Goal: Task Accomplishment & Management: Use online tool/utility

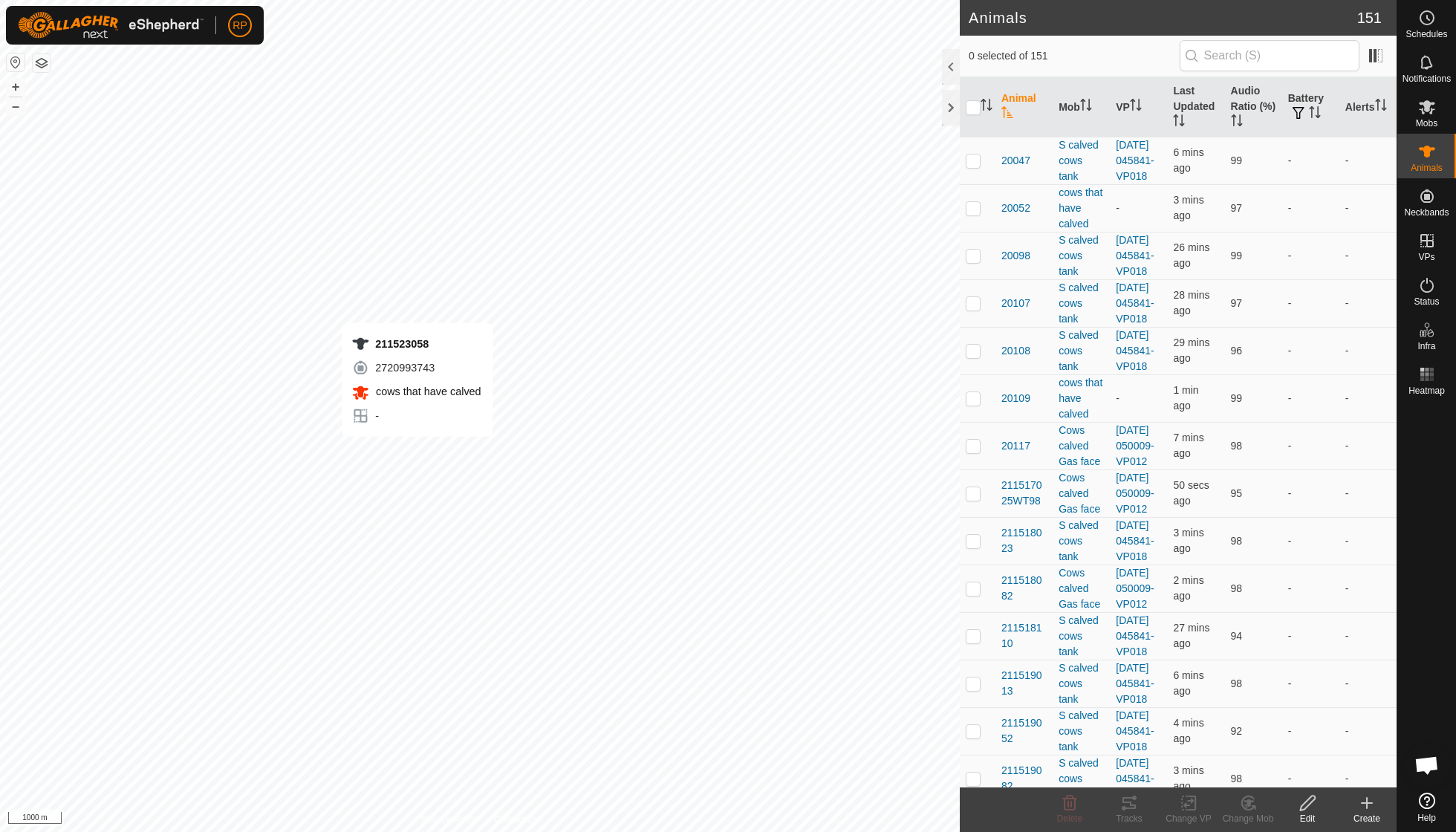
scroll to position [127, 0]
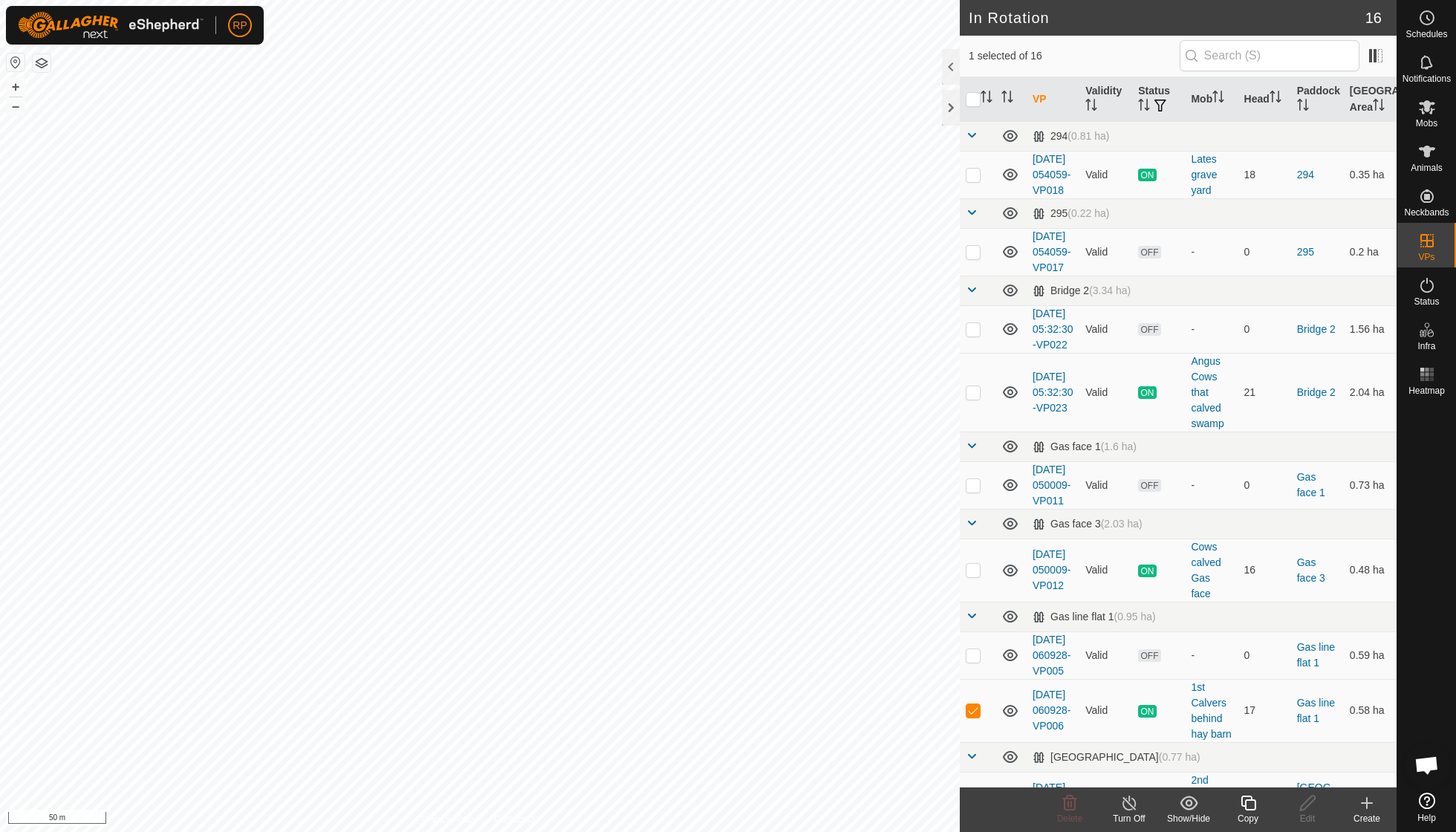
click at [698, 594] on icon at bounding box center [1248, 803] width 19 height 18
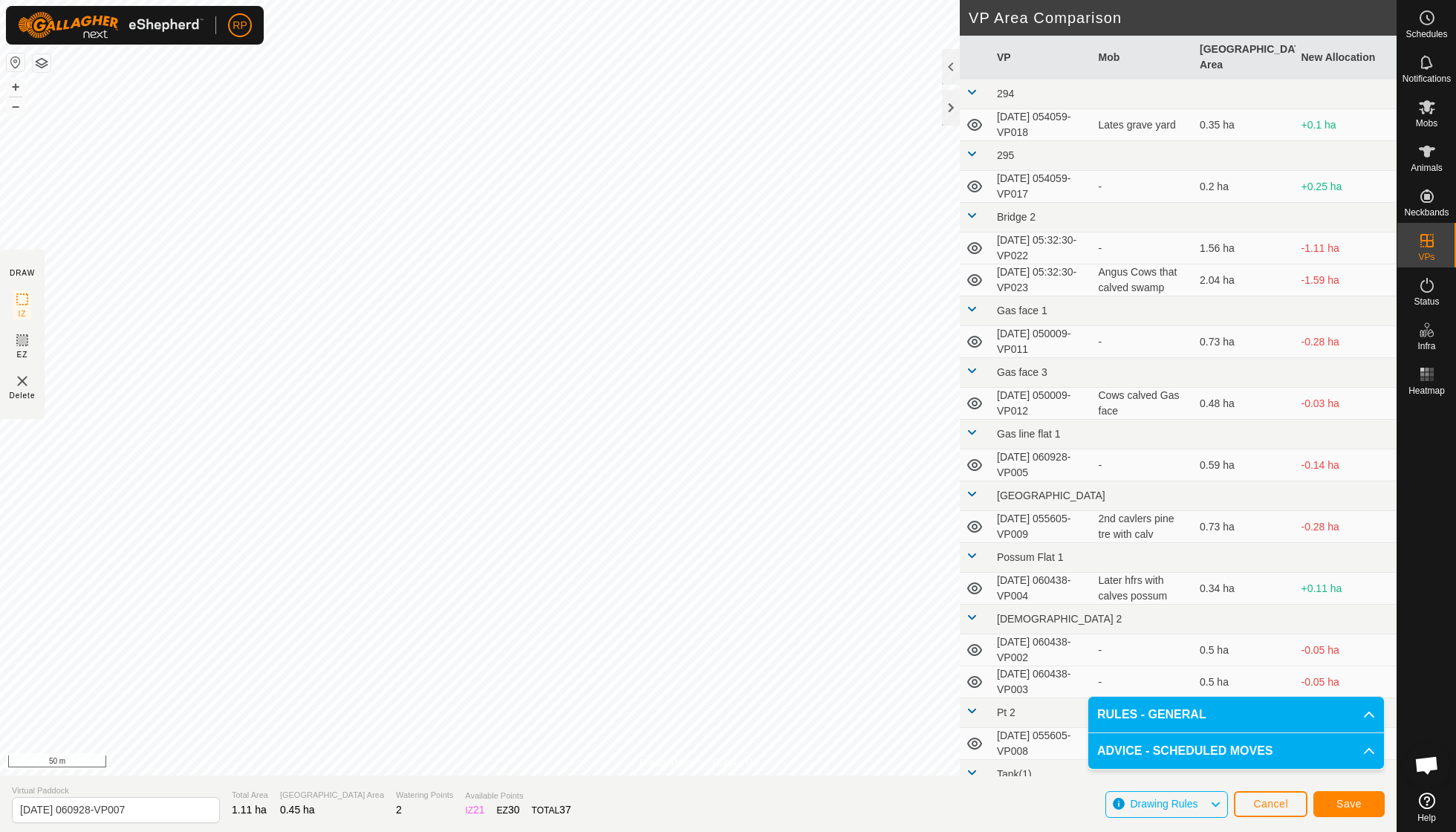
click at [698, 594] on span "Save" at bounding box center [1349, 803] width 25 height 12
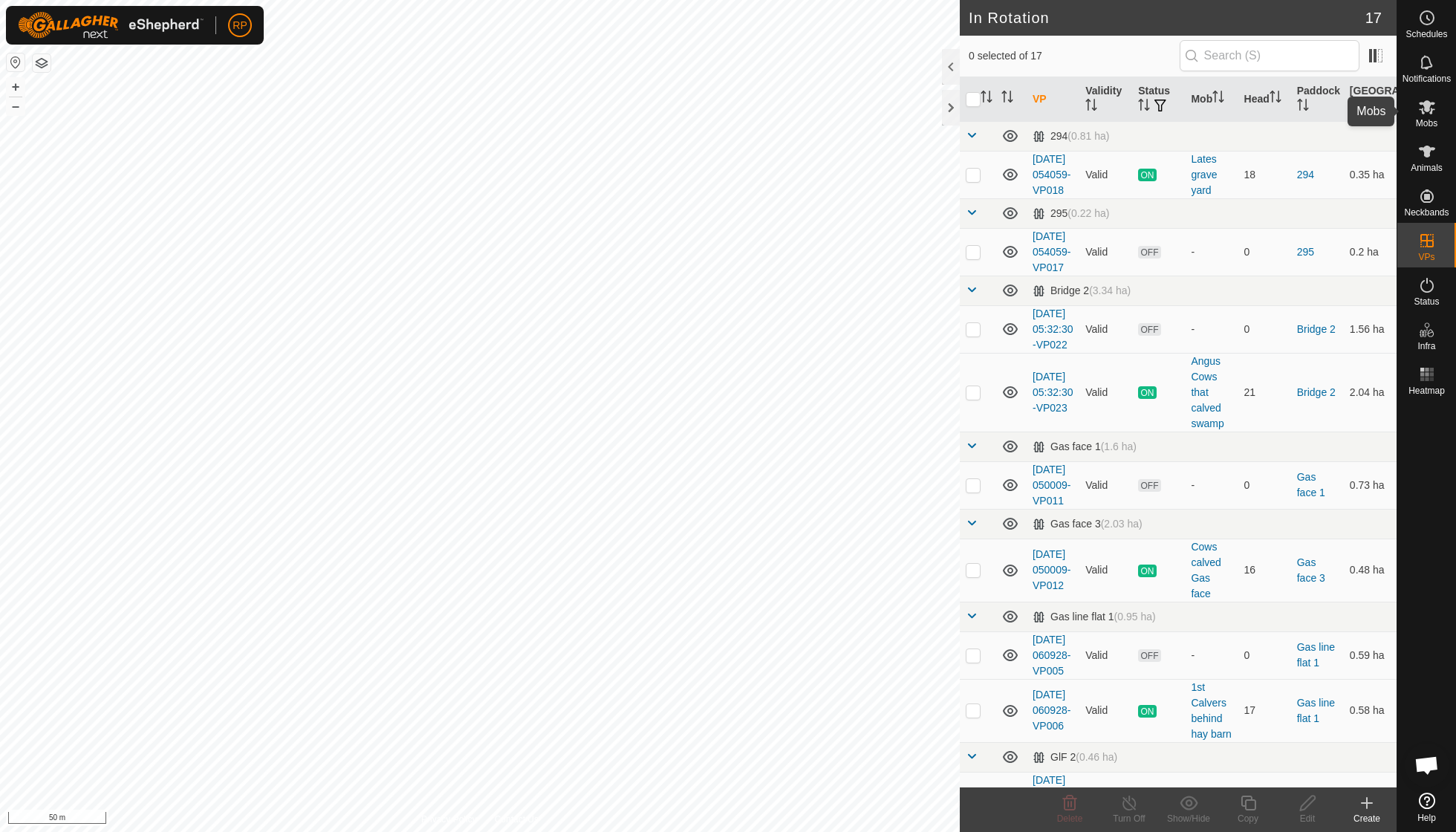
click at [698, 105] on icon at bounding box center [1427, 107] width 18 height 18
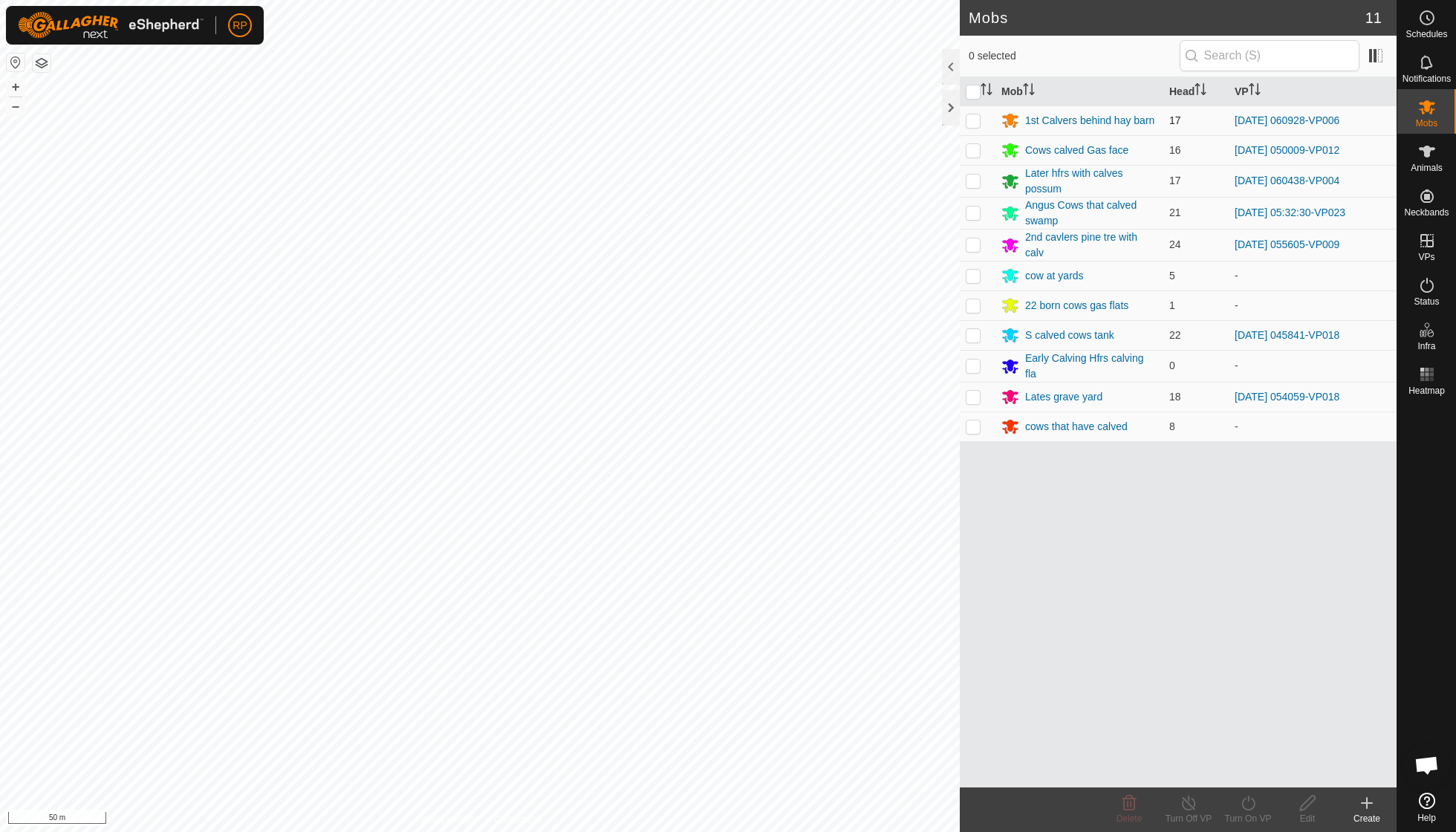
click at [698, 120] on p-checkbox at bounding box center [973, 120] width 15 height 12
checkbox input "true"
click at [698, 594] on icon at bounding box center [1248, 803] width 19 height 18
click at [698, 594] on link "Now" at bounding box center [1292, 769] width 147 height 29
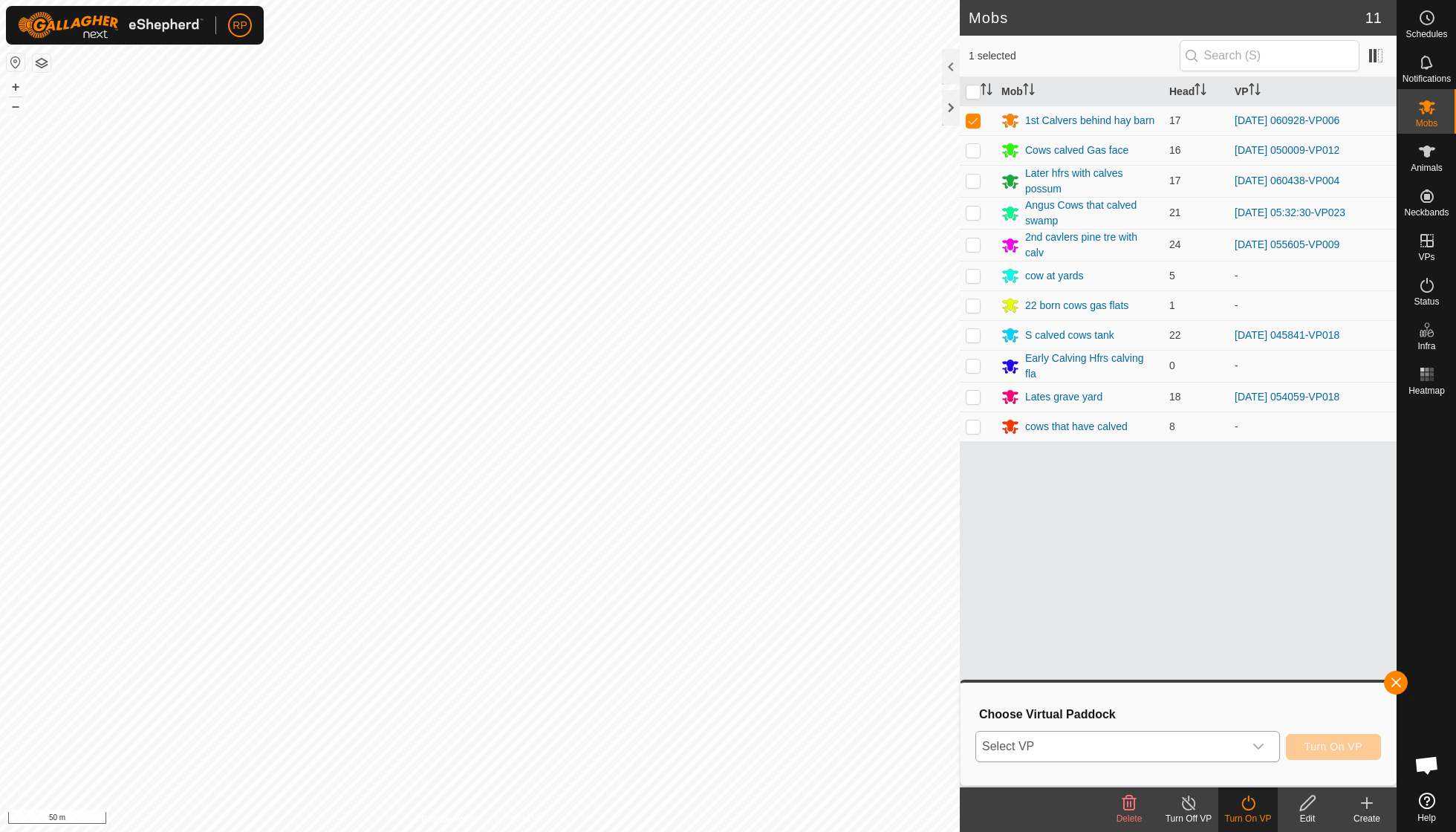
click at [698, 594] on icon "dropdown trigger" at bounding box center [1258, 746] width 12 height 12
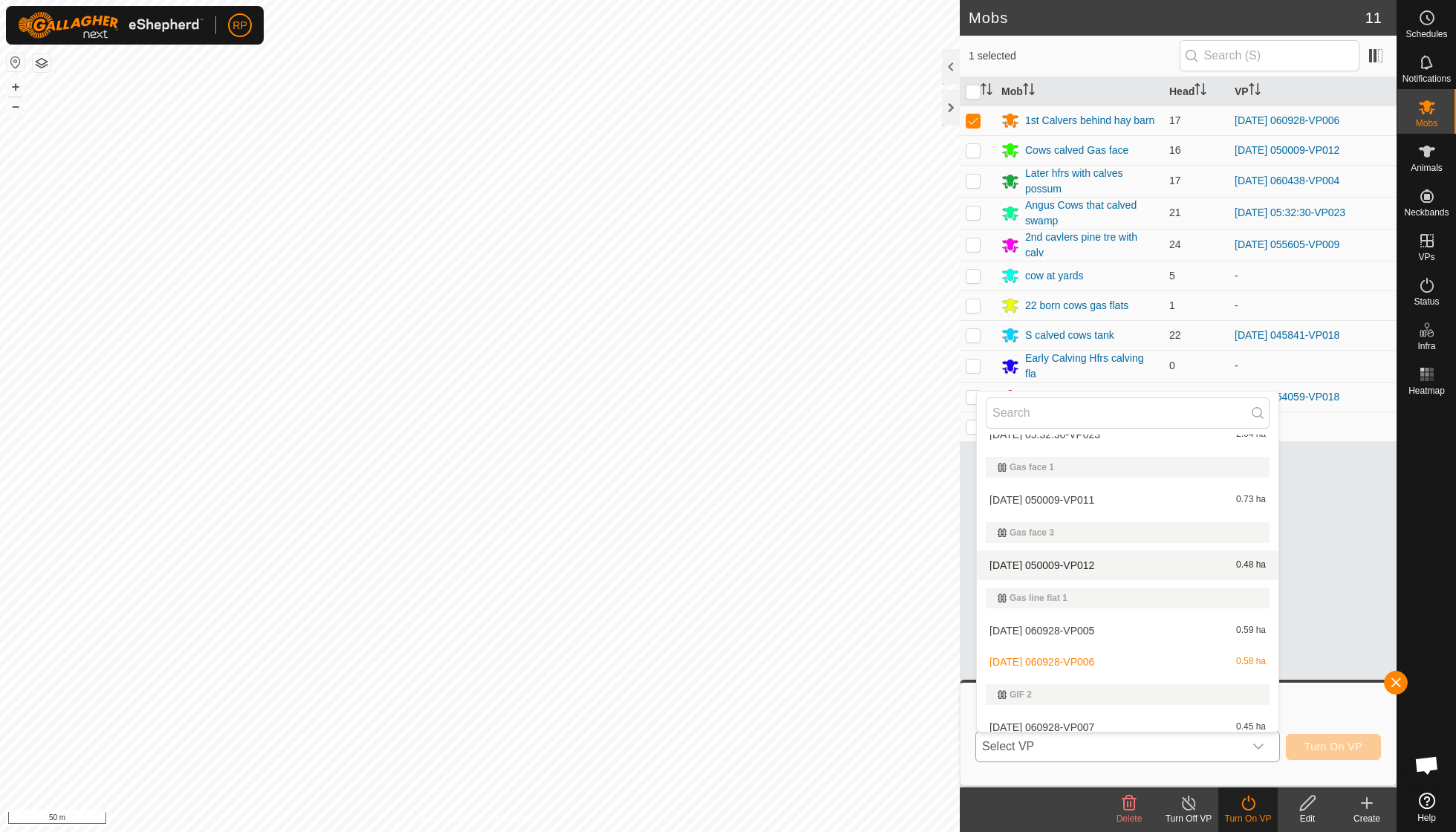
scroll to position [244, 0]
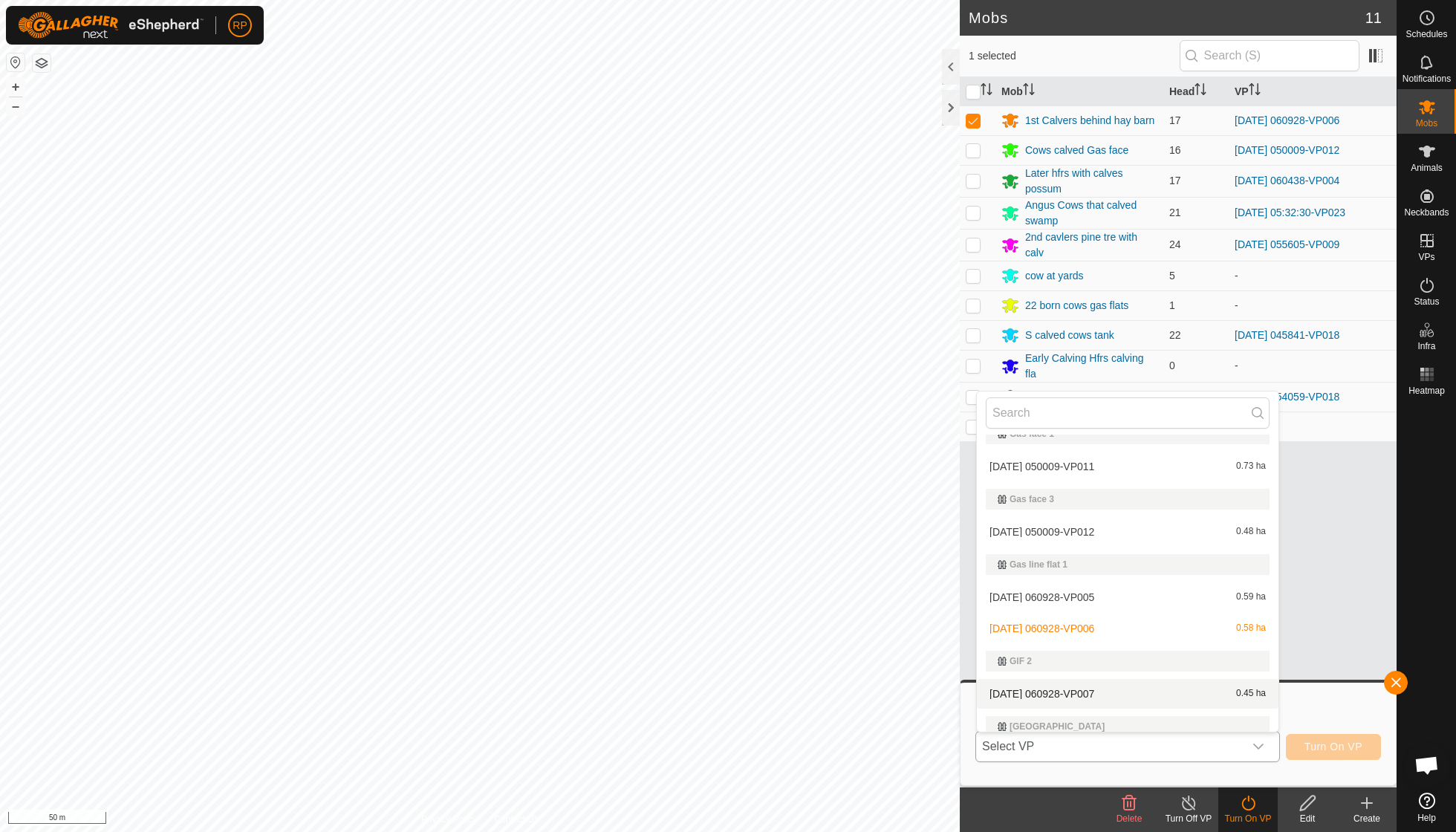
click at [698, 594] on li "2025-10-01 060928-VP007 0.45 ha" at bounding box center [1127, 694] width 302 height 29
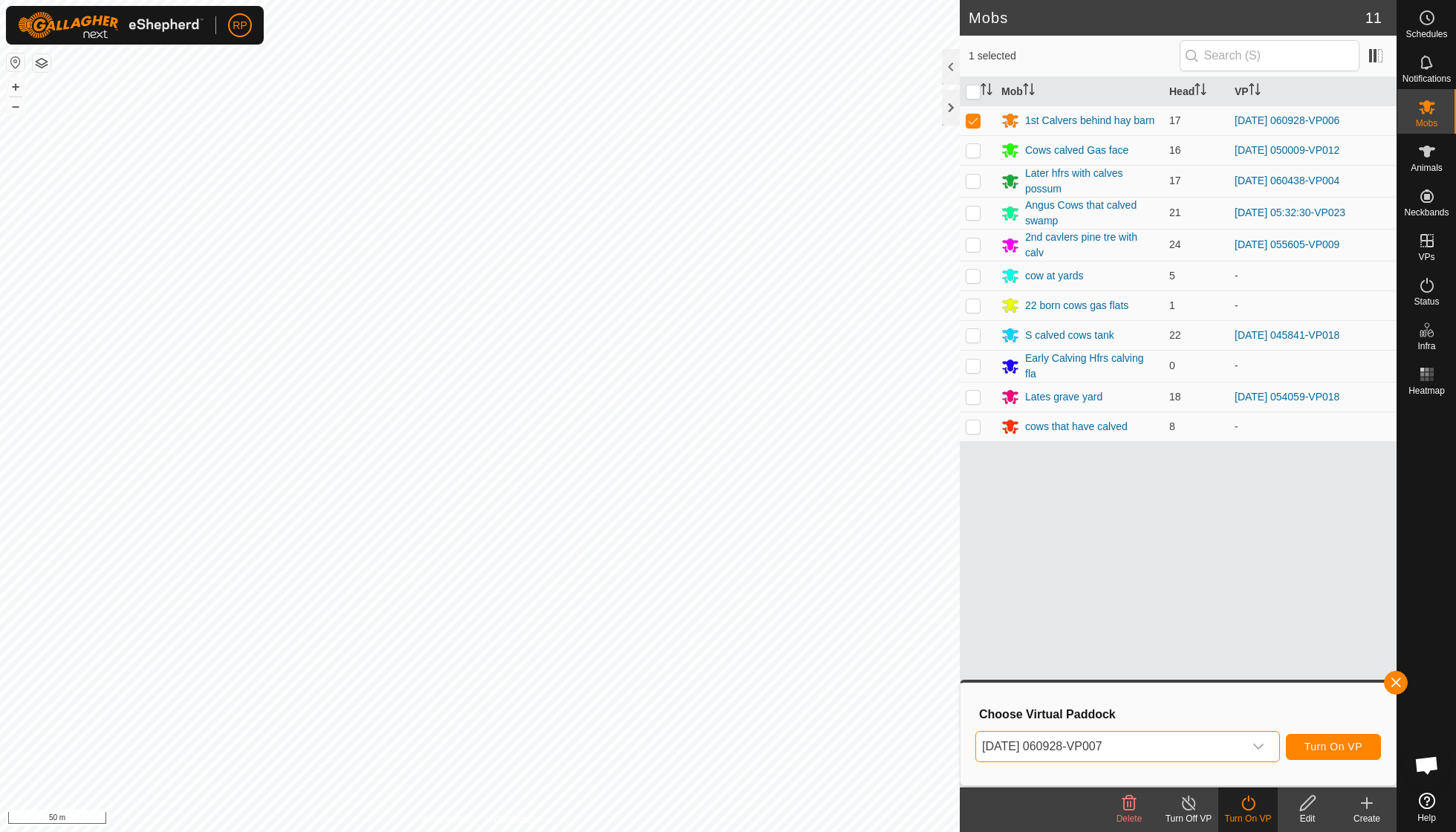
click at [698, 594] on span "Turn On VP" at bounding box center [1333, 746] width 58 height 12
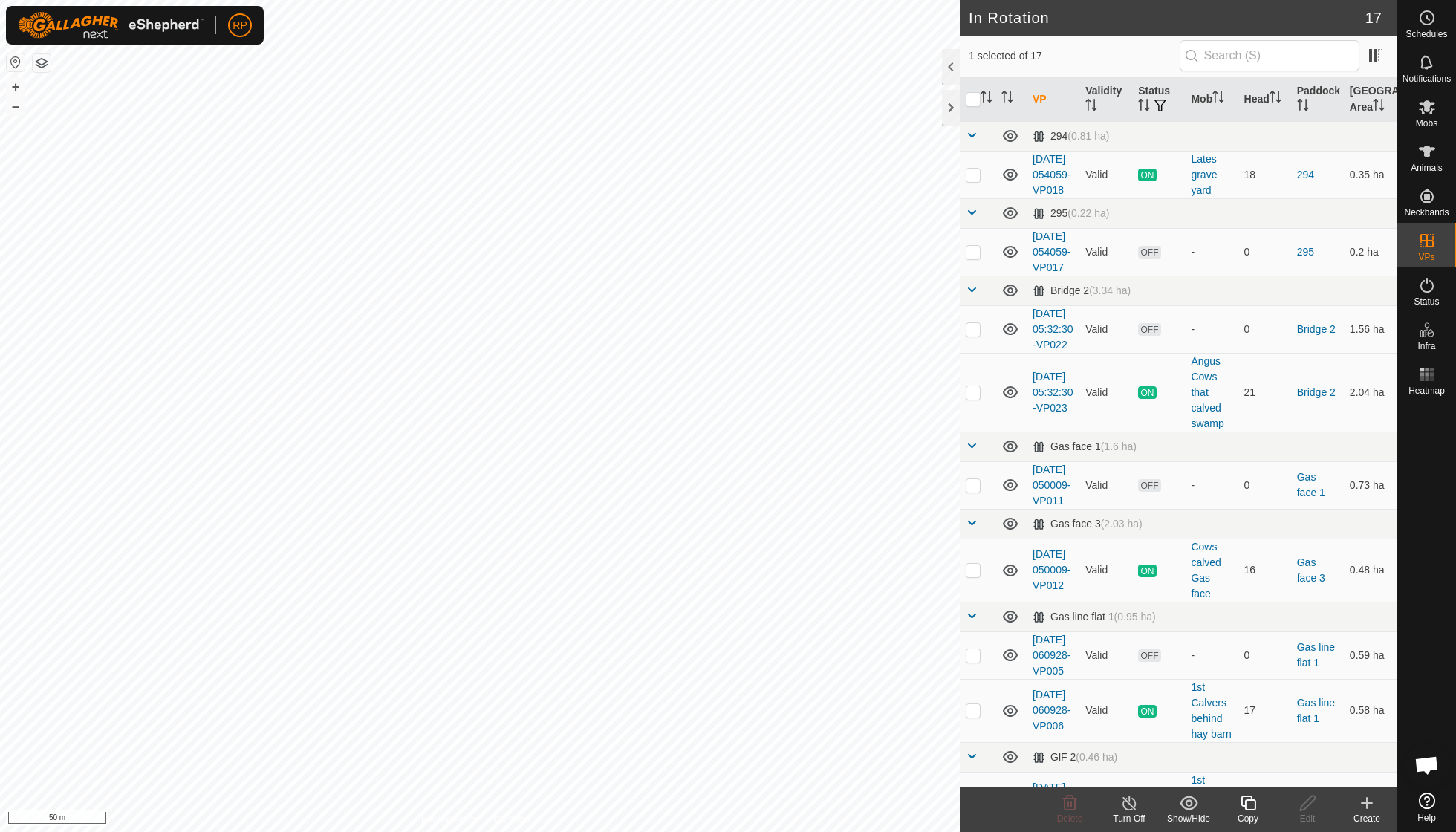
click at [698, 594] on icon at bounding box center [1248, 803] width 19 height 18
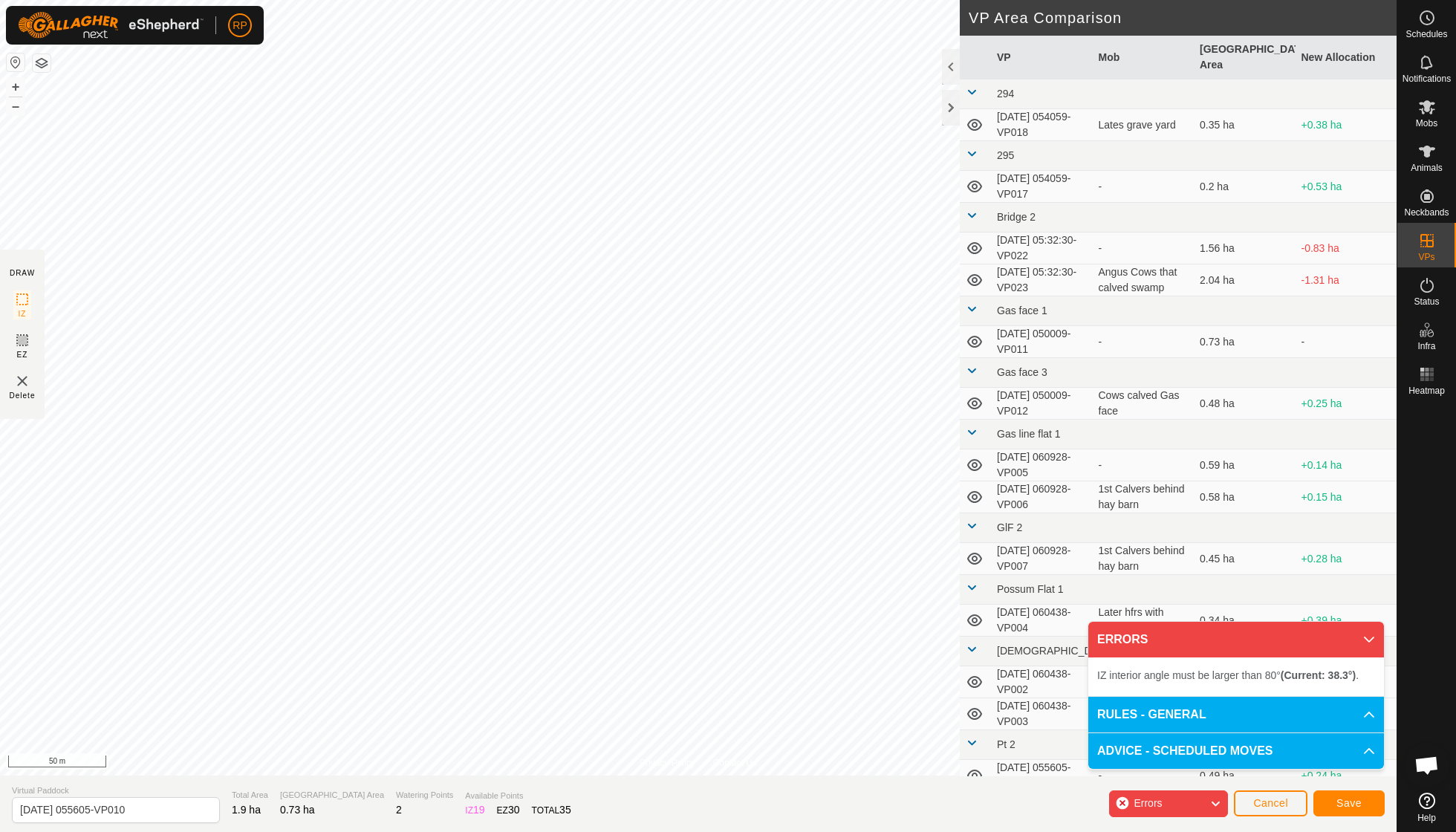
click at [698, 594] on div "Privacy Policy Contact Us Type: Inclusion Zone undefined Animal + – ⇧ i 50 m DR…" at bounding box center [698, 416] width 1397 height 832
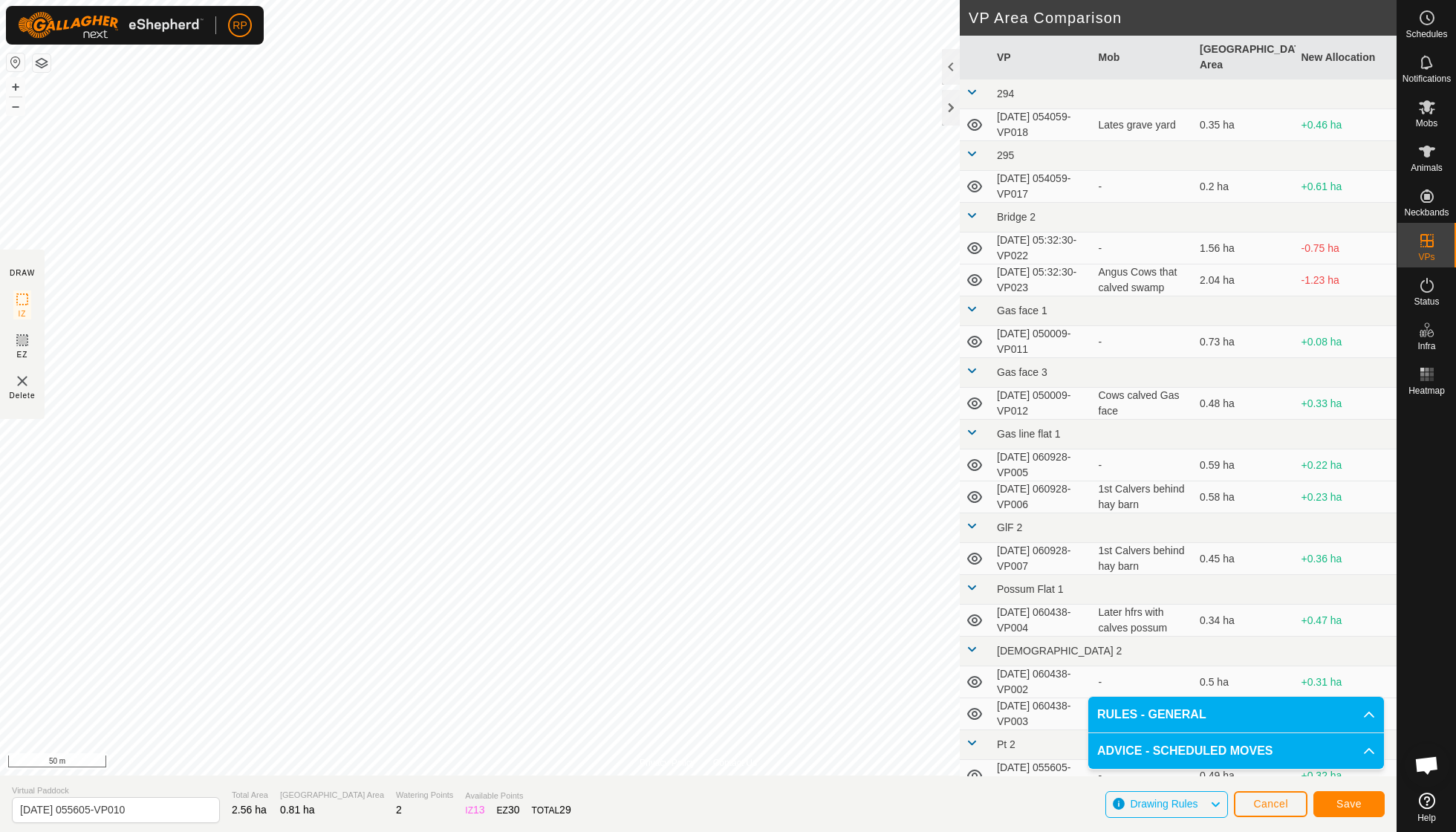
click at [698, 594] on span "Save" at bounding box center [1349, 803] width 25 height 12
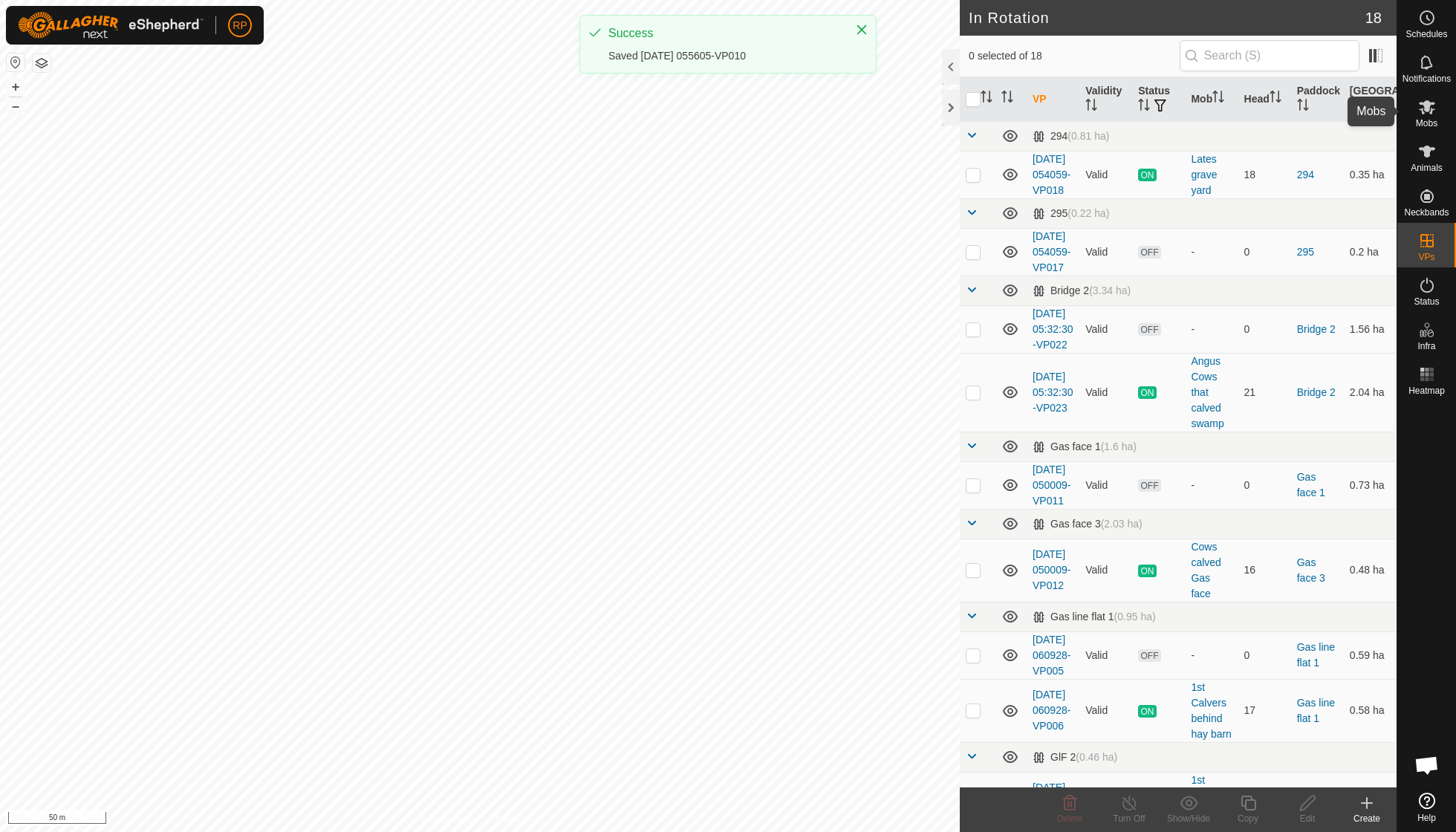
click at [698, 119] on span "Mobs" at bounding box center [1427, 123] width 21 height 9
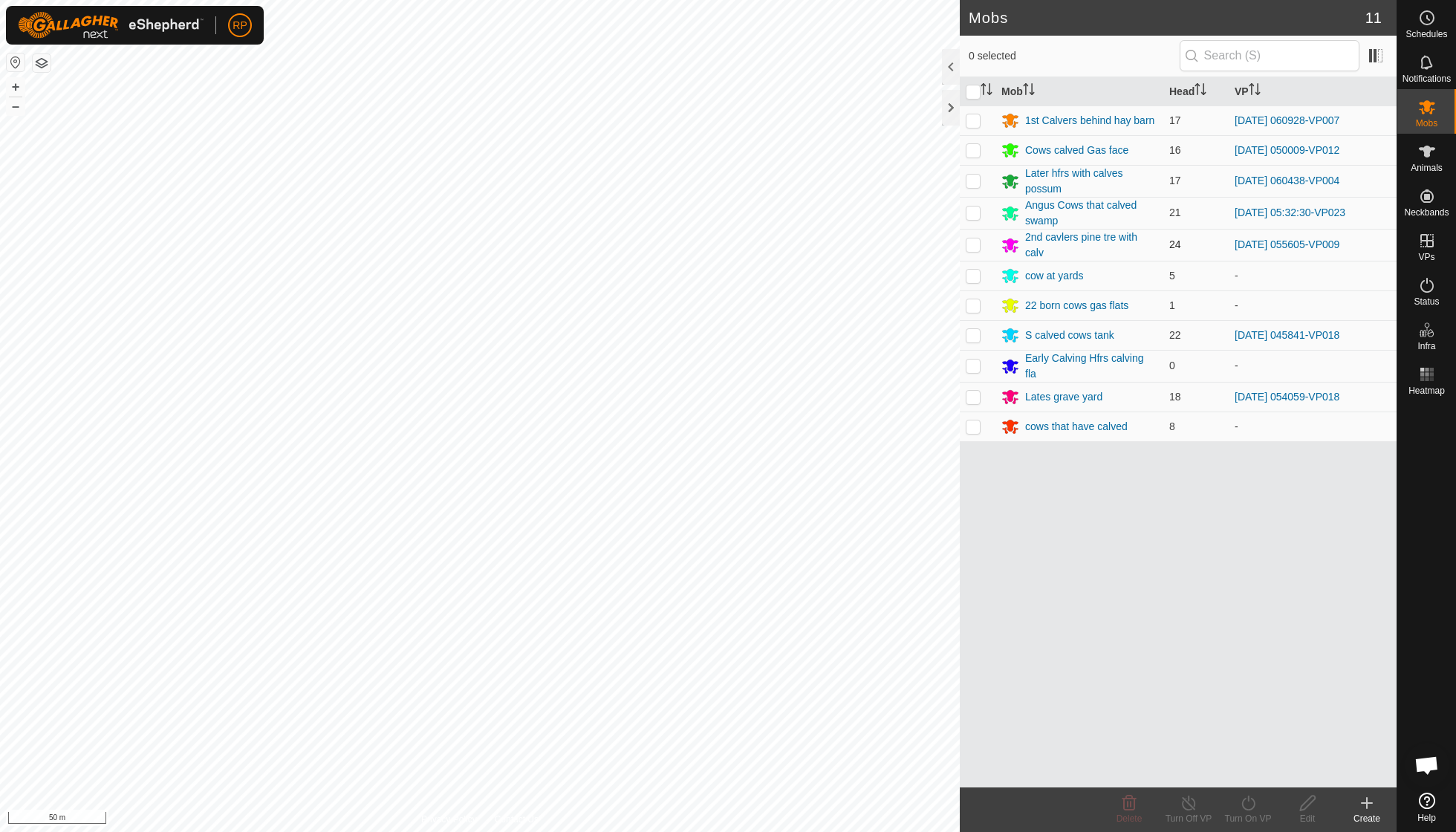
click at [698, 242] on p-checkbox at bounding box center [973, 244] width 15 height 12
checkbox input "true"
click at [698, 594] on icon at bounding box center [1248, 803] width 19 height 18
click at [698, 594] on link "Now" at bounding box center [1292, 769] width 147 height 29
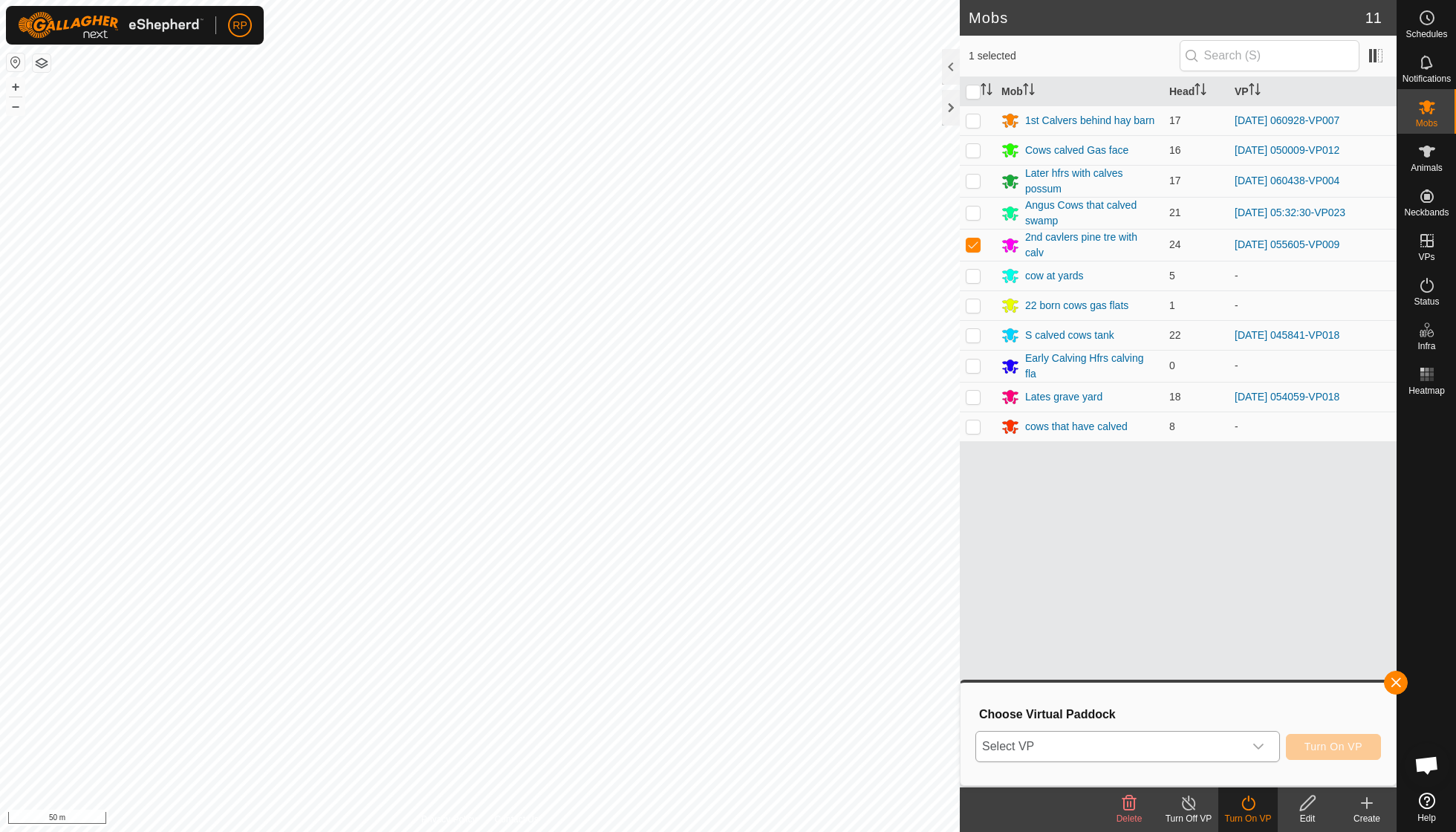
click at [698, 594] on icon "dropdown trigger" at bounding box center [1258, 746] width 11 height 6
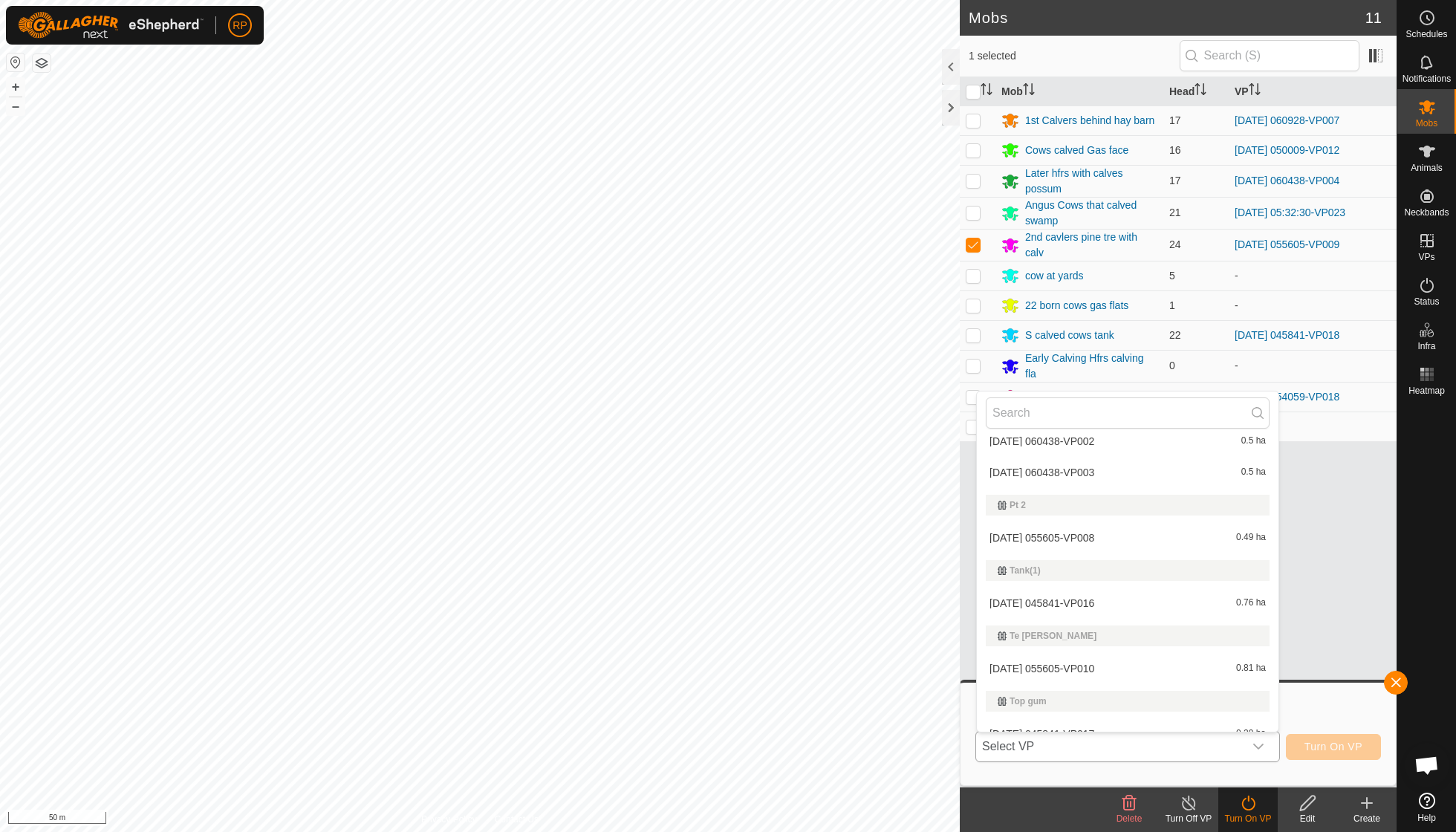
scroll to position [694, 0]
click at [698, 594] on li "2025-10-01 055605-VP010 0.81 ha" at bounding box center [1127, 668] width 302 height 29
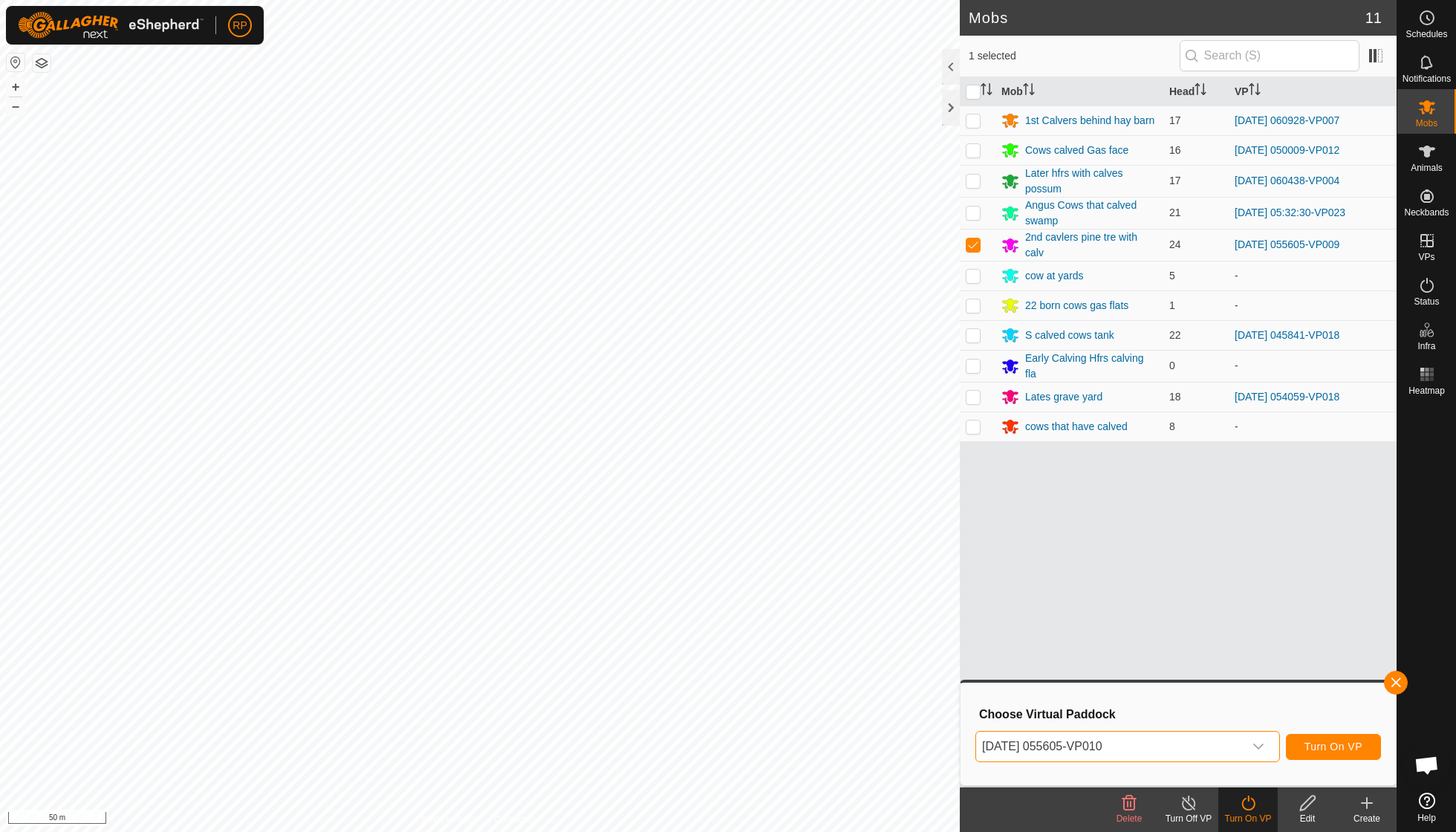
click at [698, 594] on span "Turn On VP" at bounding box center [1333, 746] width 58 height 12
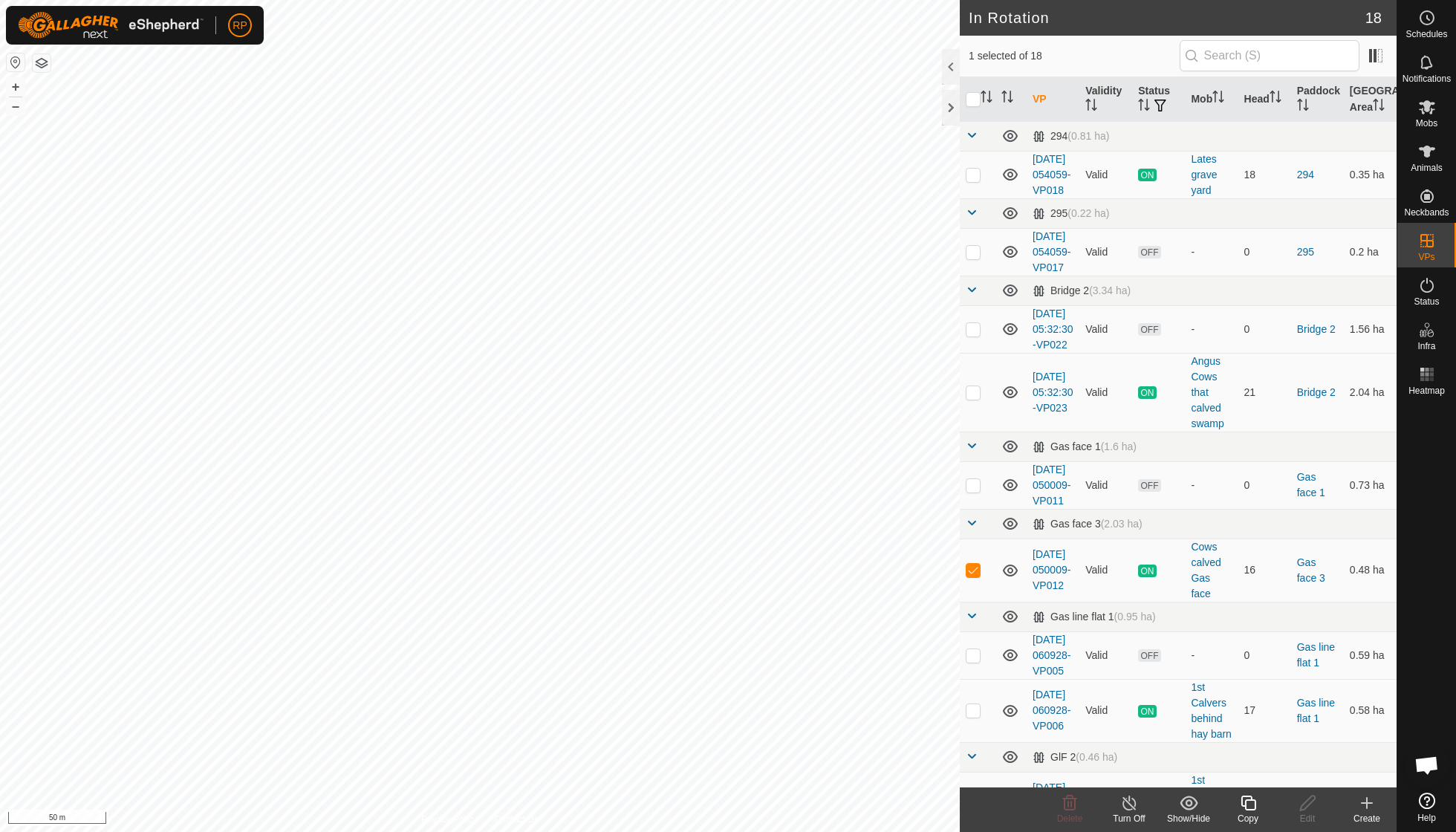
click at [698, 594] on icon at bounding box center [1248, 803] width 15 height 15
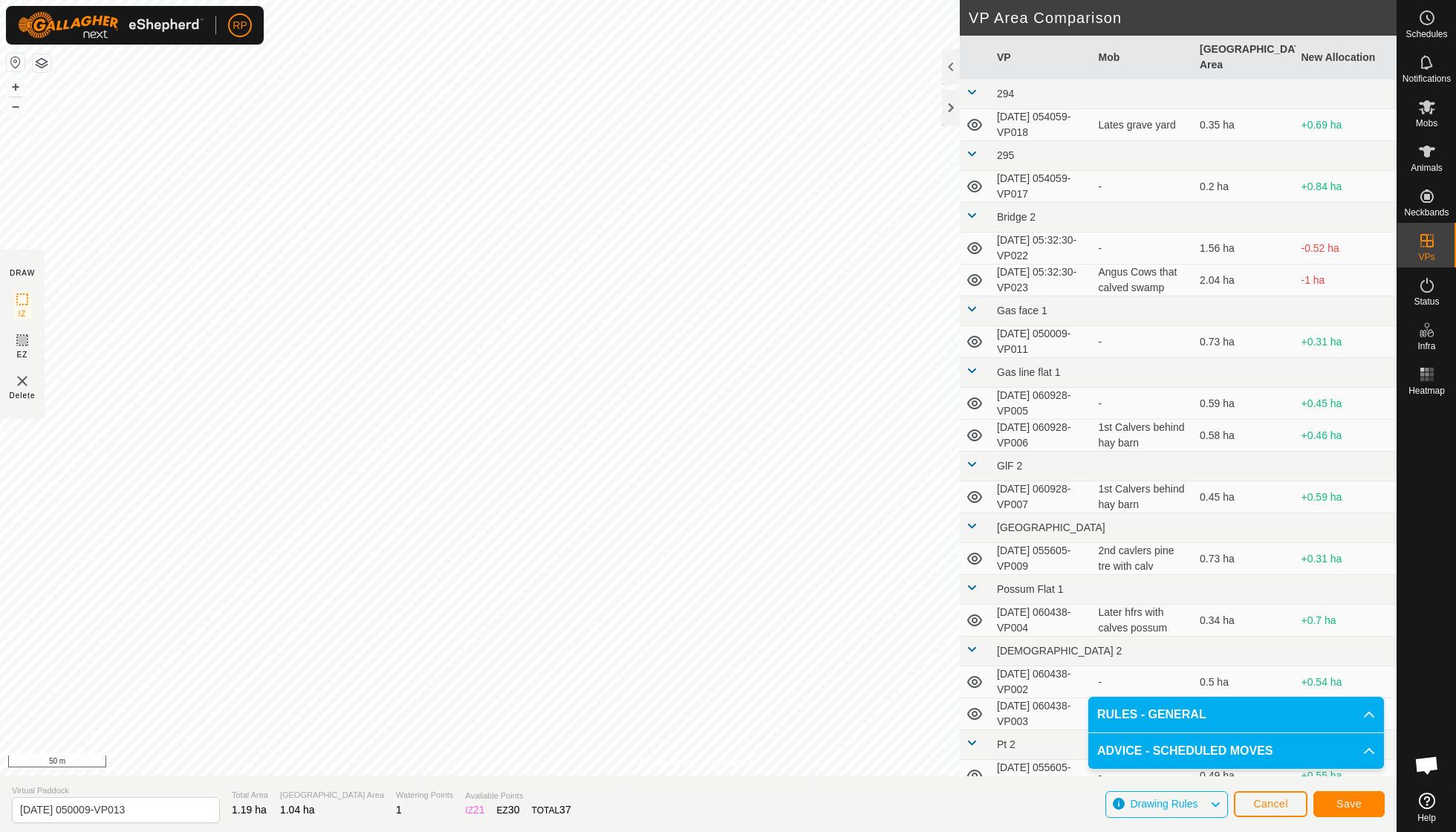
click at [698, 594] on button "Save" at bounding box center [1349, 804] width 71 height 26
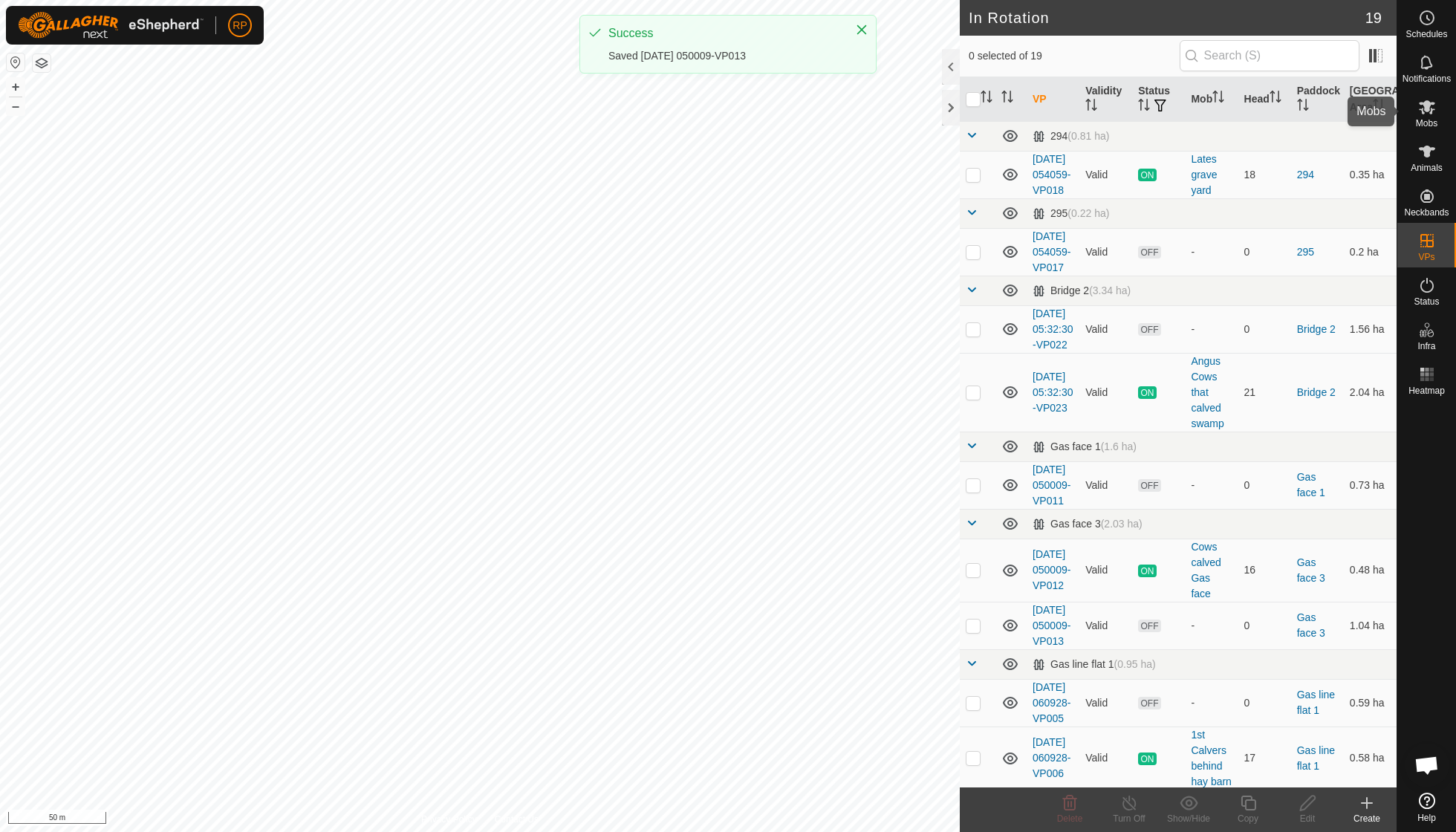
click at [698, 122] on span "Mobs" at bounding box center [1427, 123] width 21 height 9
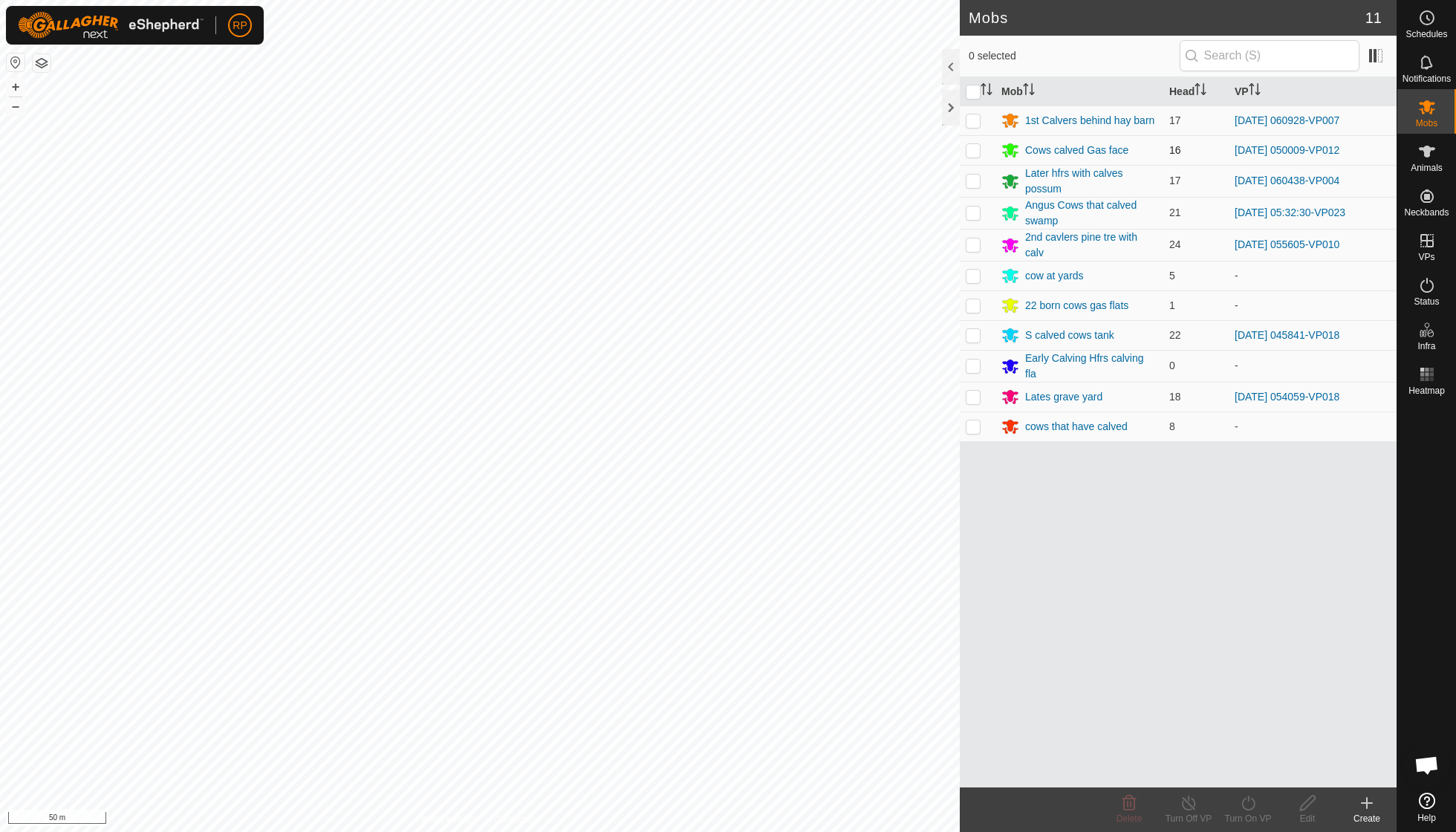
click at [698, 150] on p-checkbox at bounding box center [973, 150] width 15 height 12
checkbox input "true"
click at [698, 594] on div "Turn On VP" at bounding box center [1248, 818] width 60 height 13
click at [698, 594] on link "Now" at bounding box center [1292, 769] width 147 height 29
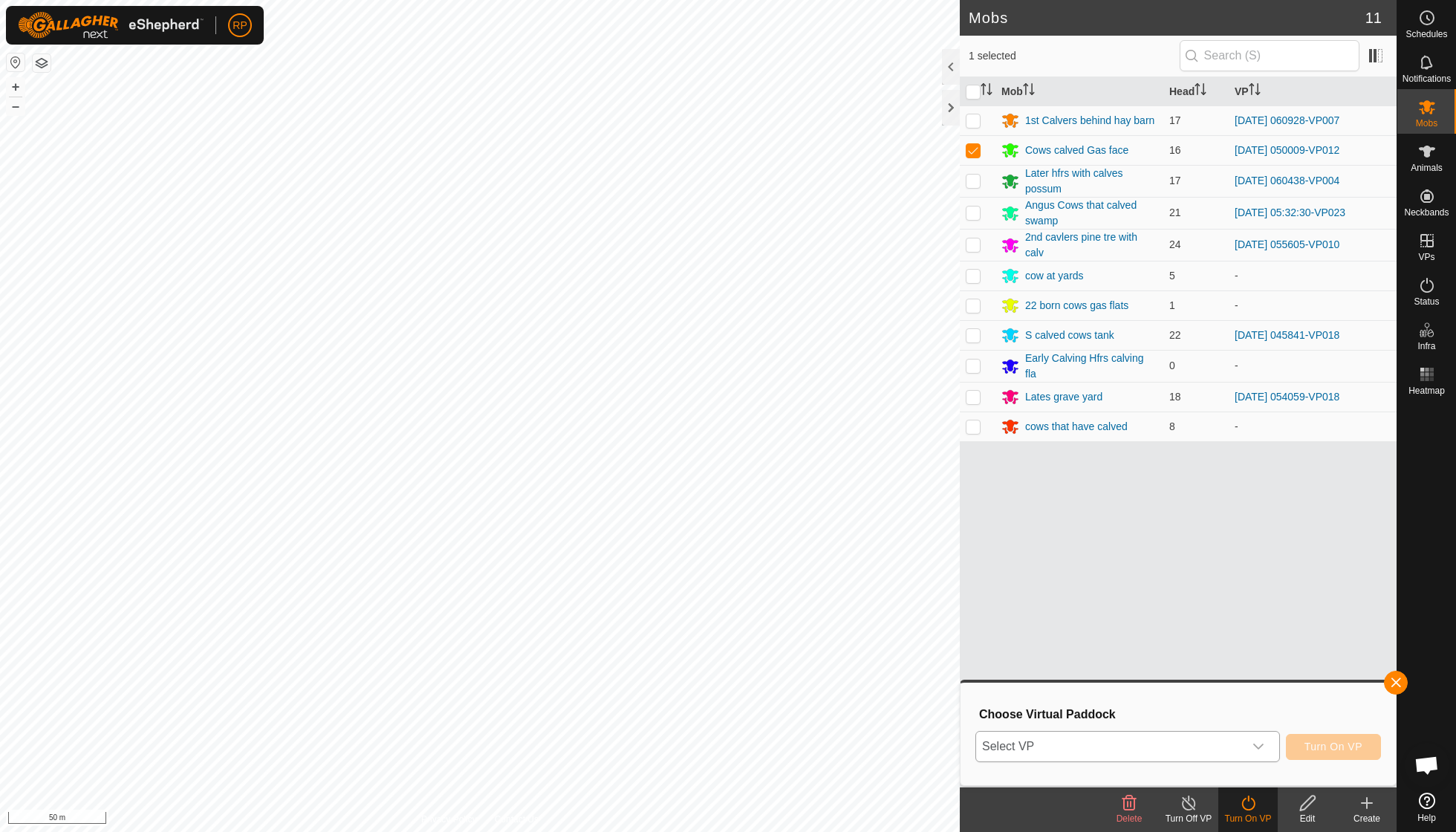
click at [698, 594] on icon "dropdown trigger" at bounding box center [1258, 746] width 12 height 12
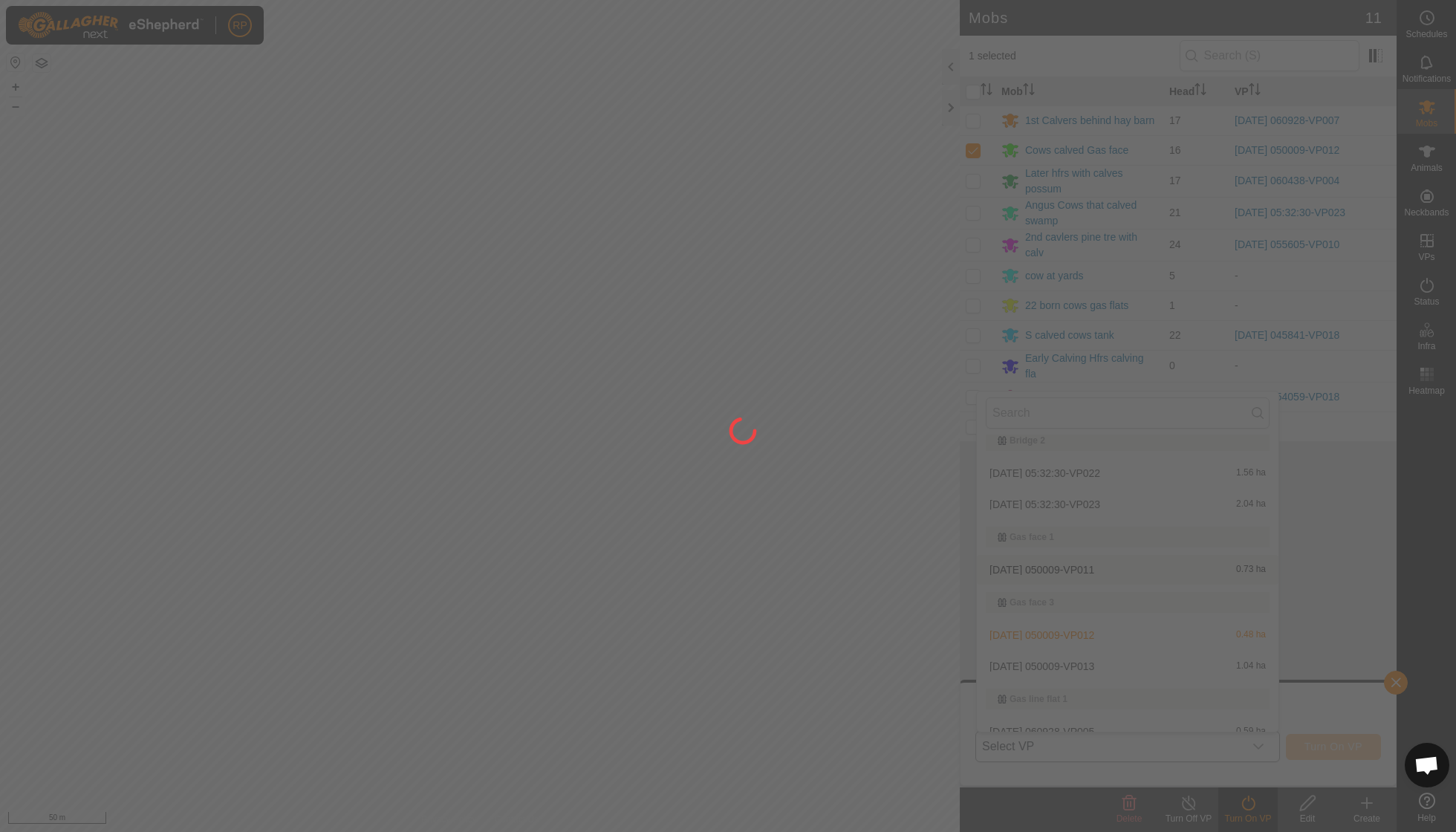
scroll to position [144, 0]
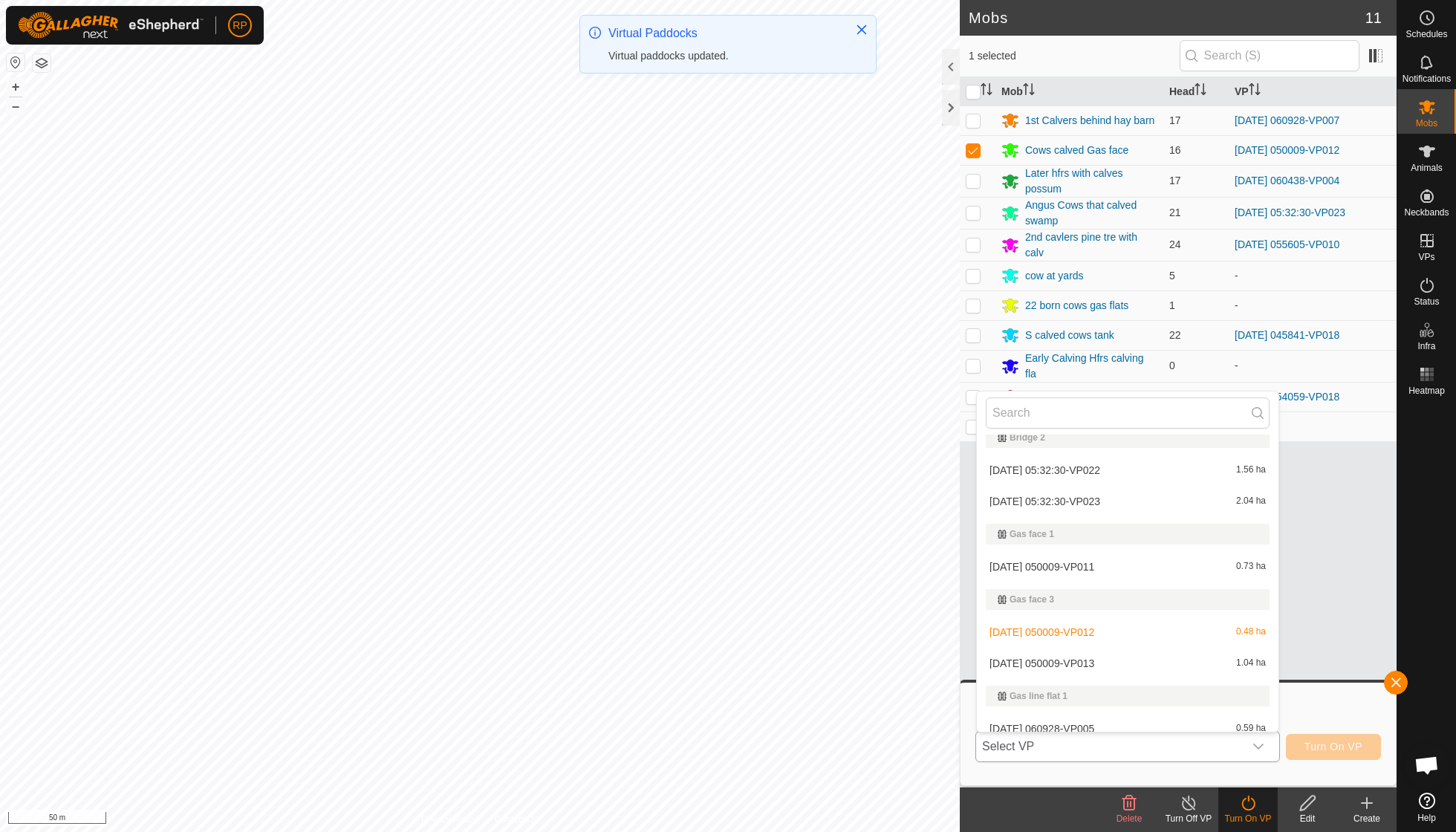
click at [698, 594] on li "2025-09-26 050009-VP013 1.04 ha" at bounding box center [1127, 663] width 302 height 29
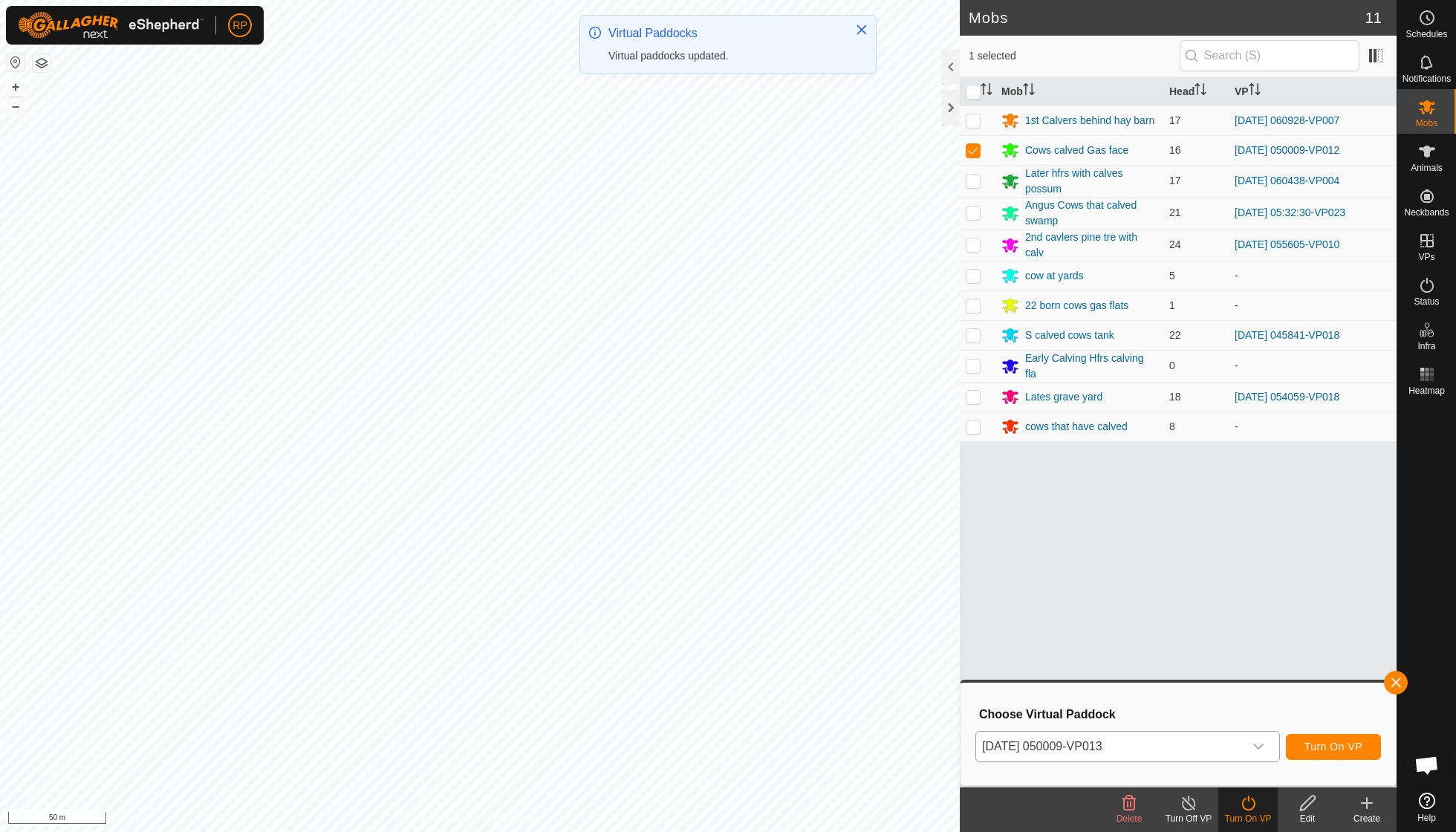
click at [698, 594] on span "Turn On VP" at bounding box center [1333, 746] width 58 height 12
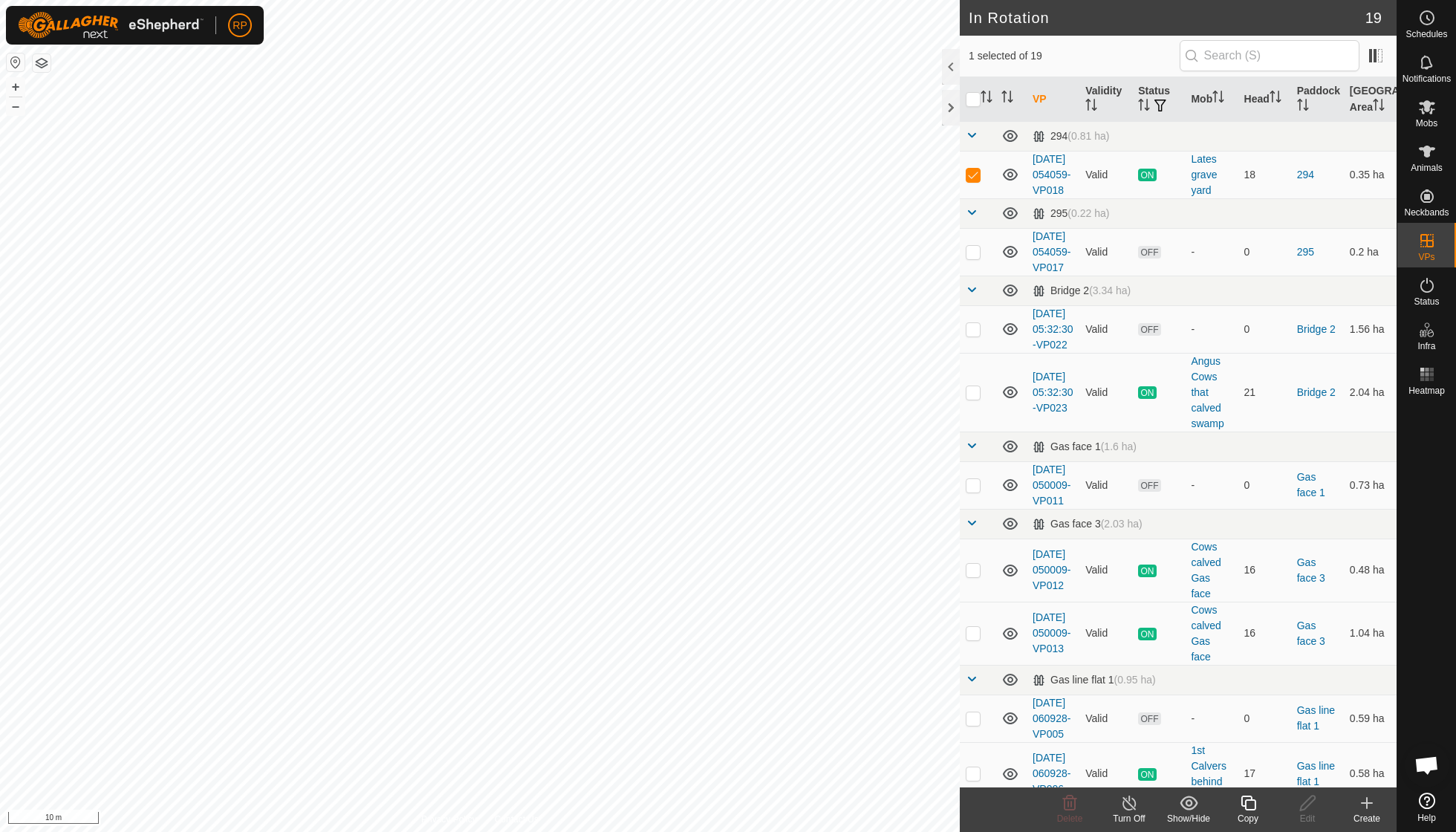
click at [698, 594] on icon at bounding box center [1248, 803] width 19 height 18
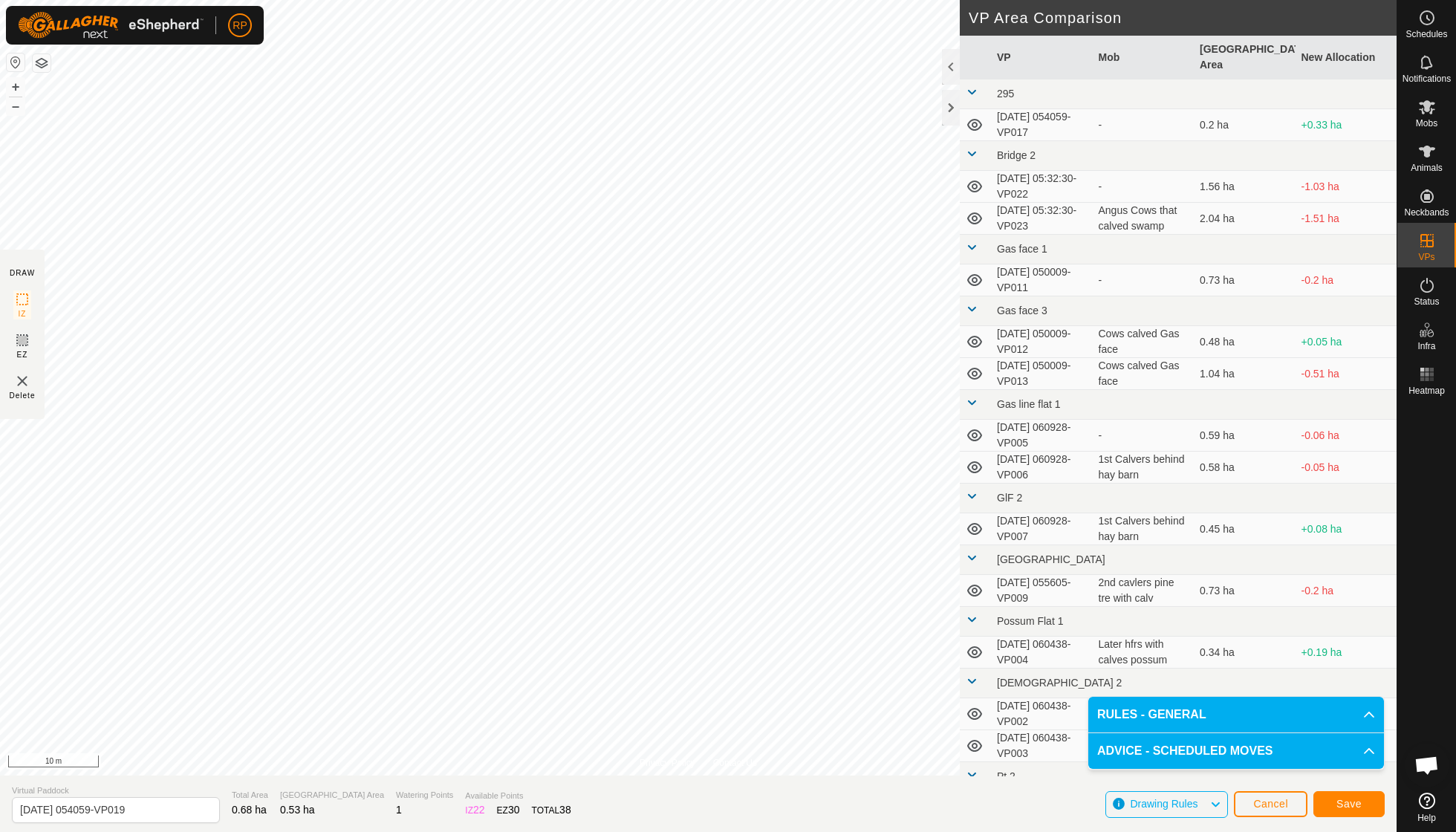
click at [698, 594] on button "Save" at bounding box center [1349, 804] width 71 height 26
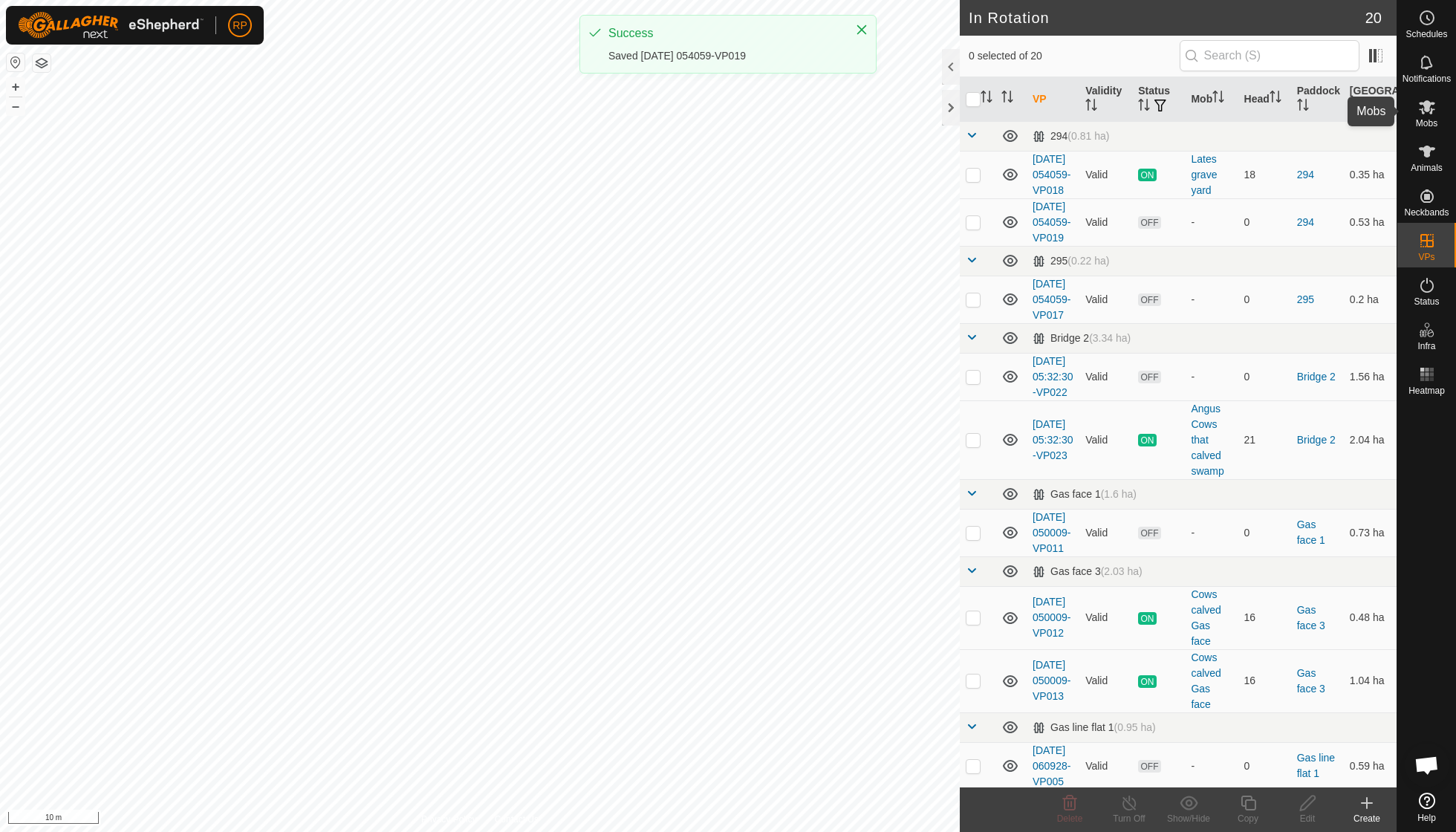
click at [698, 116] on es-mob-svg-icon at bounding box center [1427, 106] width 27 height 24
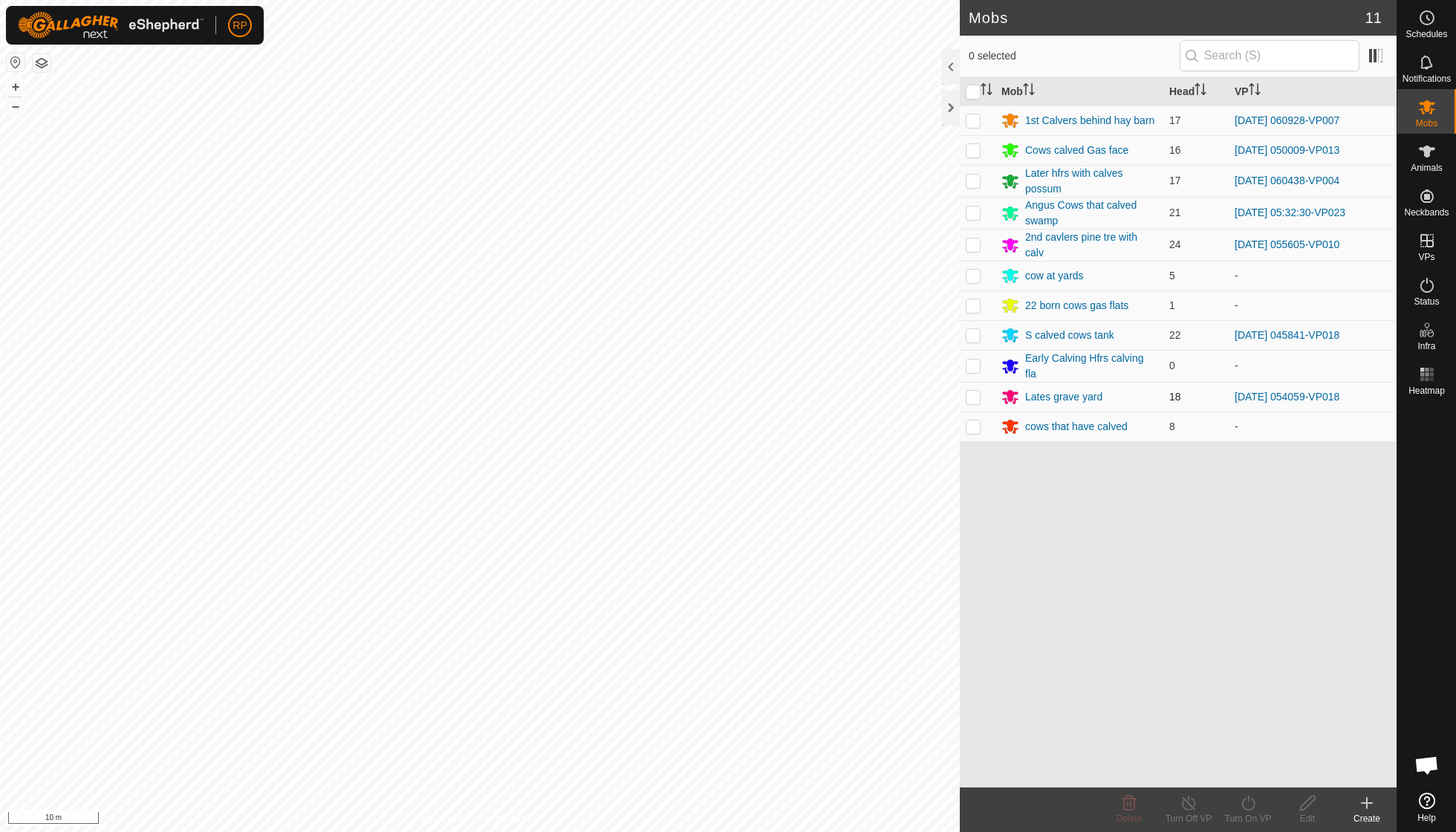
click at [698, 391] on p-checkbox at bounding box center [973, 396] width 15 height 12
checkbox input "true"
click at [698, 594] on icon at bounding box center [1248, 803] width 19 height 18
click at [698, 594] on link "Now" at bounding box center [1292, 769] width 147 height 29
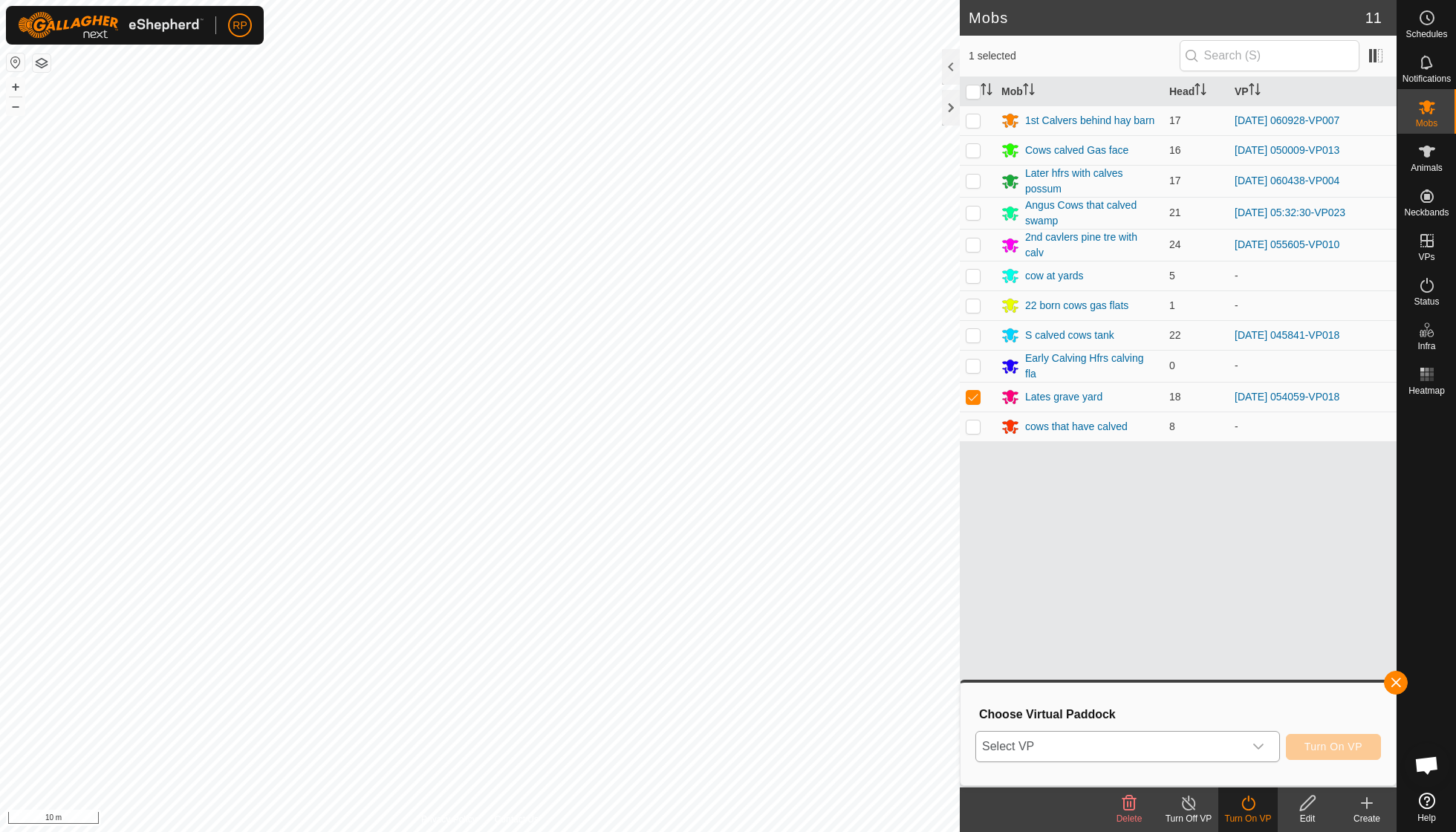
click at [698, 594] on div "dropdown trigger" at bounding box center [1258, 746] width 29 height 29
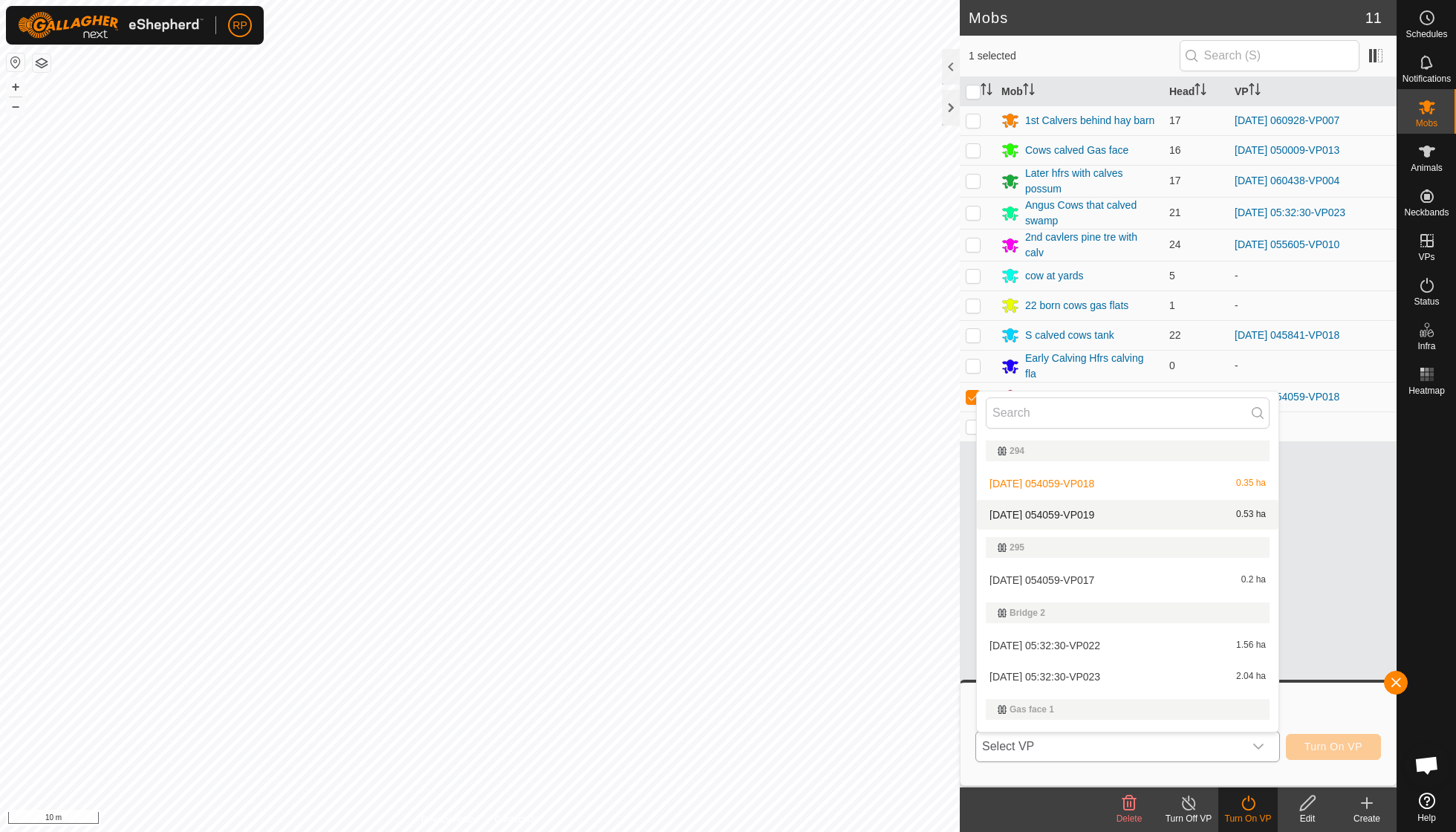
click at [698, 512] on li "2025-09-22 054059-VP019 0.53 ha" at bounding box center [1127, 515] width 302 height 29
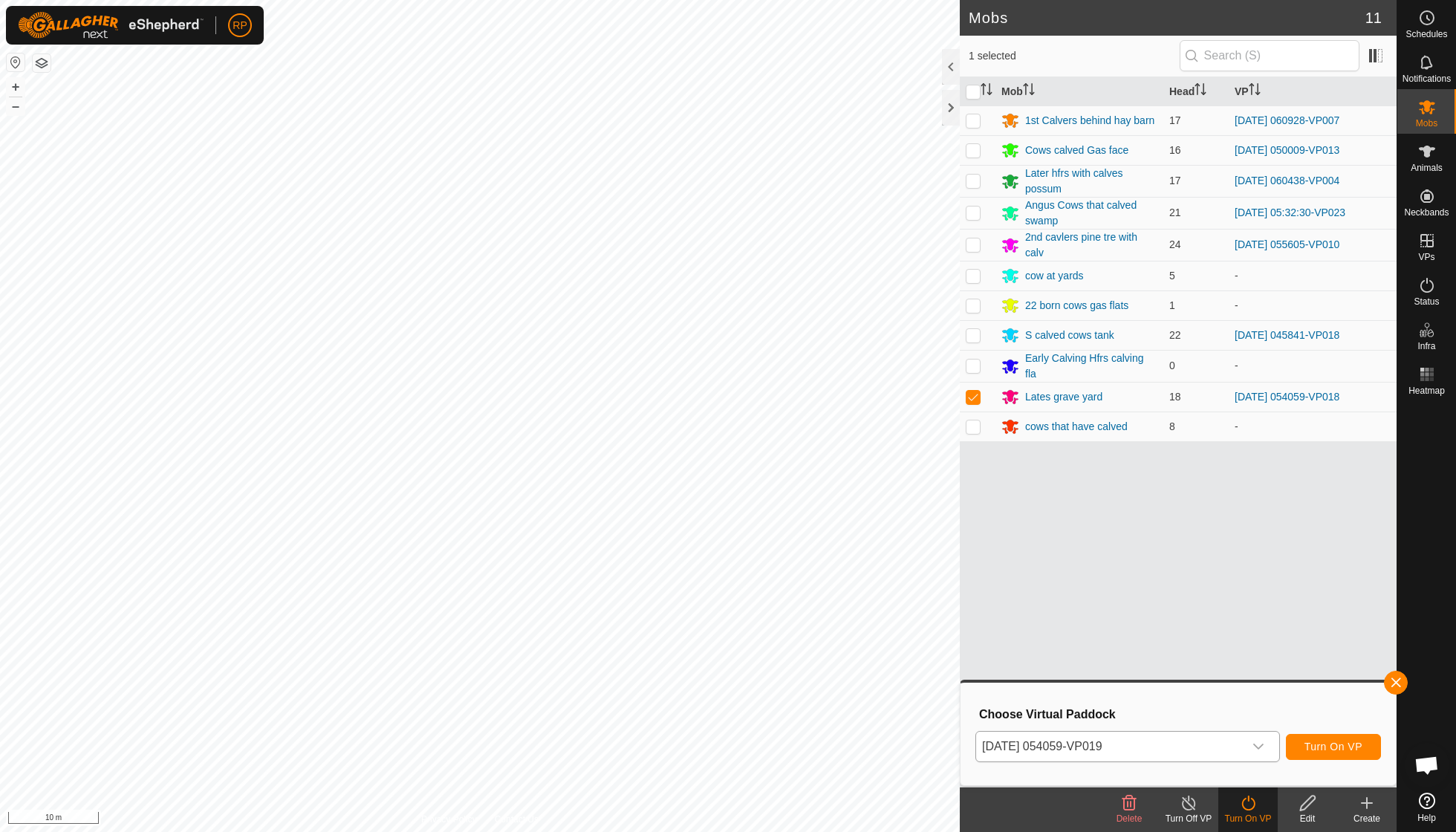
click at [698, 594] on span "Turn On VP" at bounding box center [1333, 746] width 58 height 12
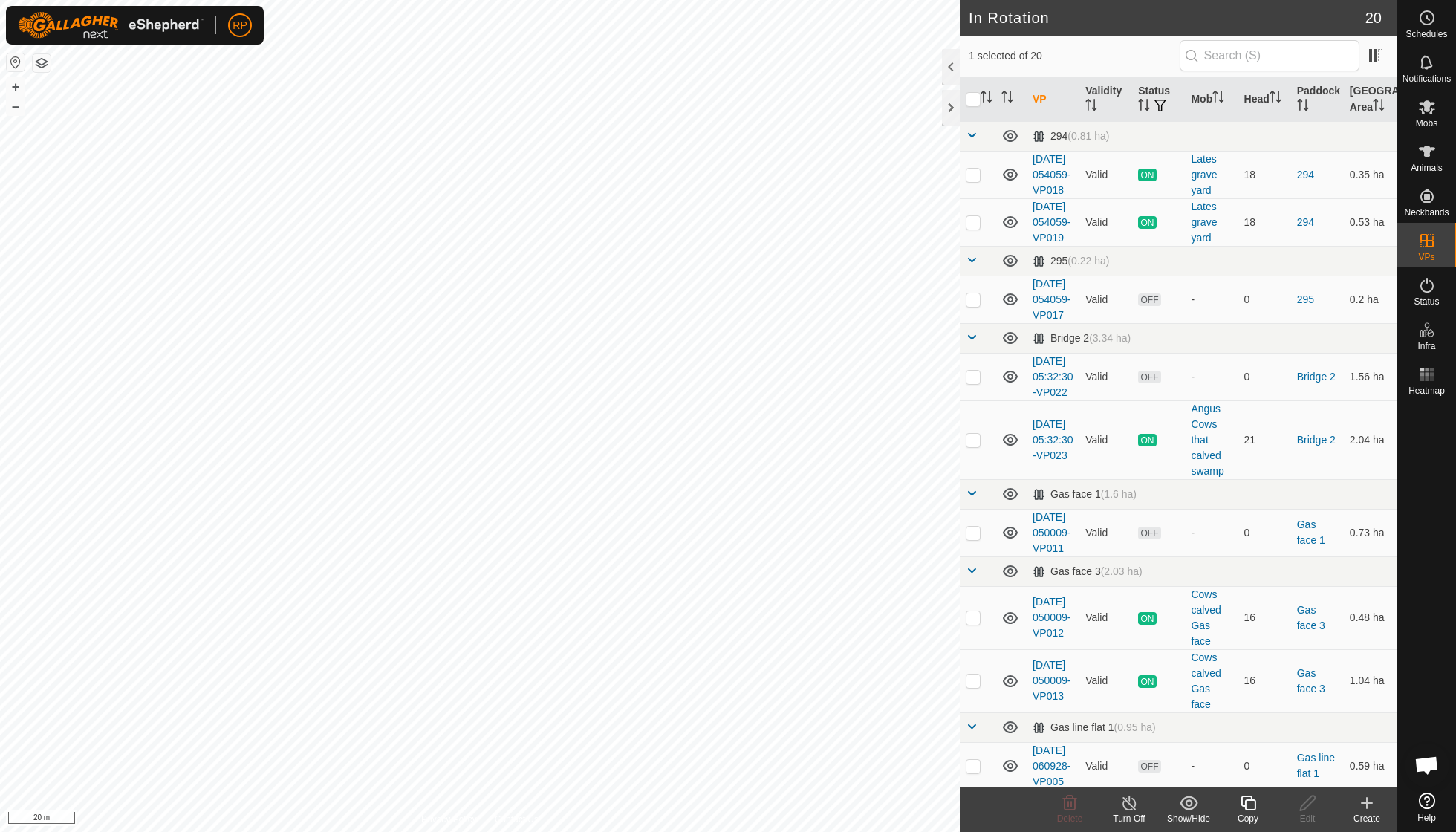
click at [698, 594] on icon at bounding box center [1248, 803] width 19 height 18
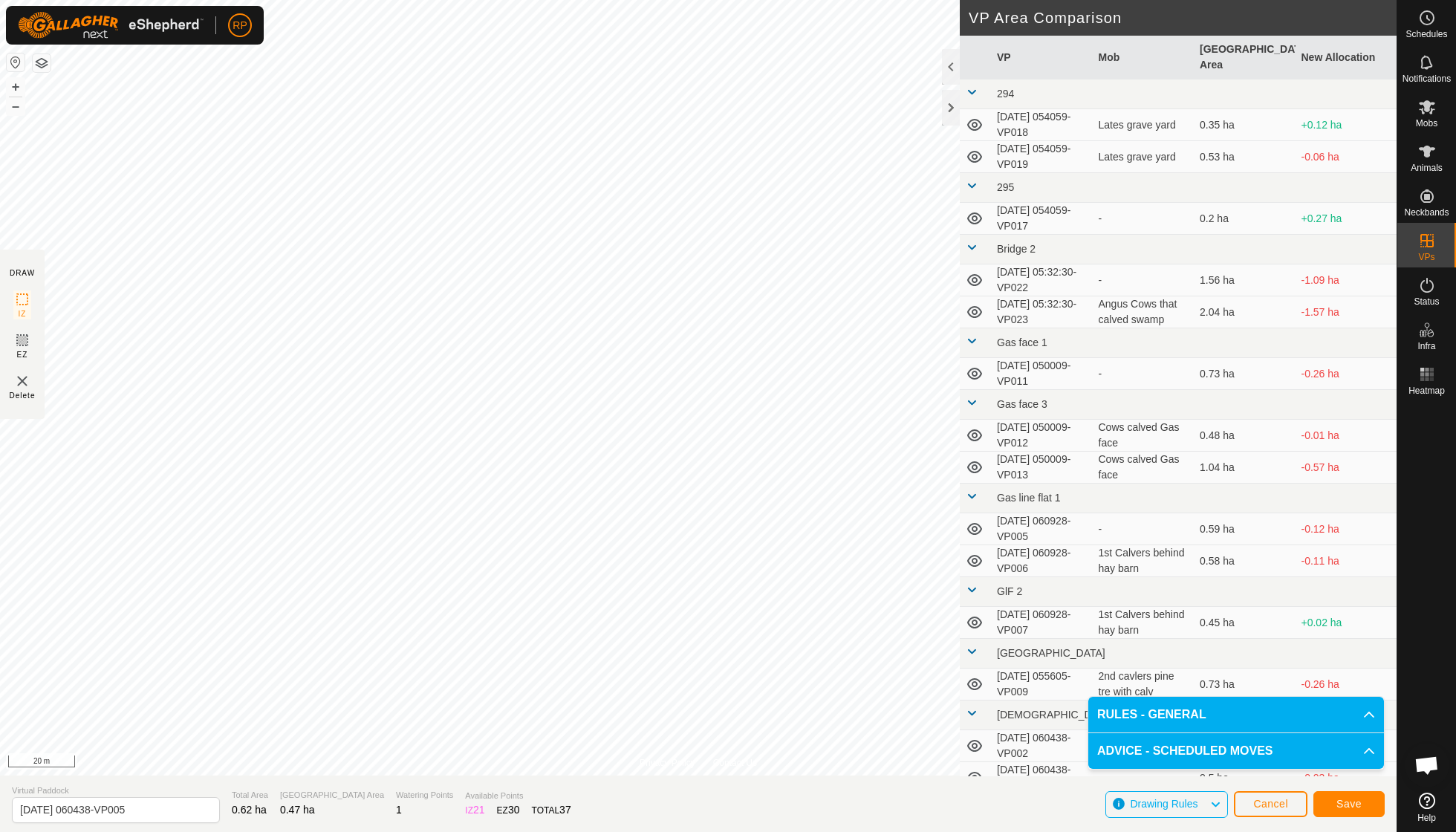
click at [698, 594] on span "Save" at bounding box center [1349, 803] width 25 height 12
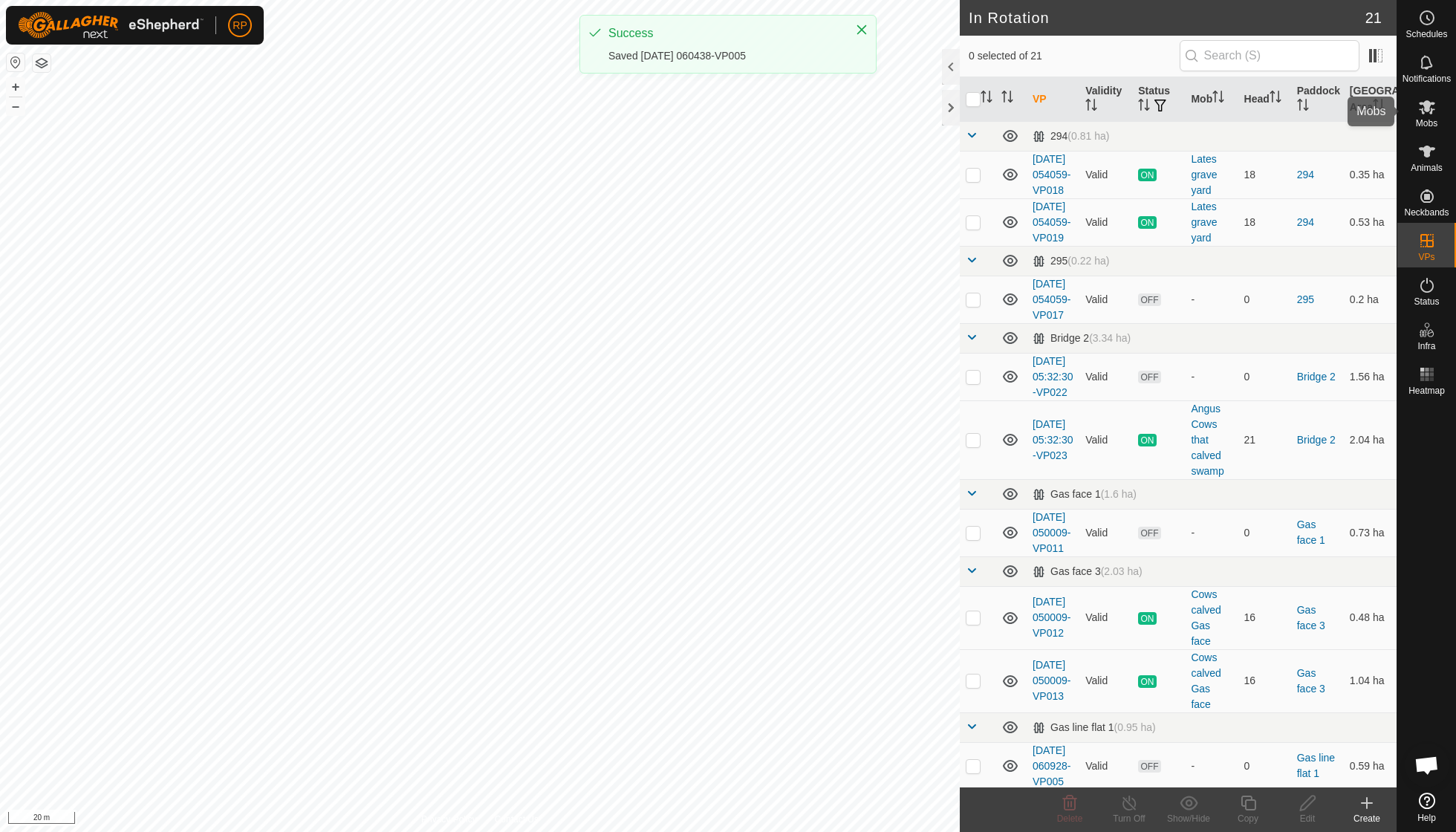
click at [698, 123] on span "Mobs" at bounding box center [1427, 123] width 21 height 9
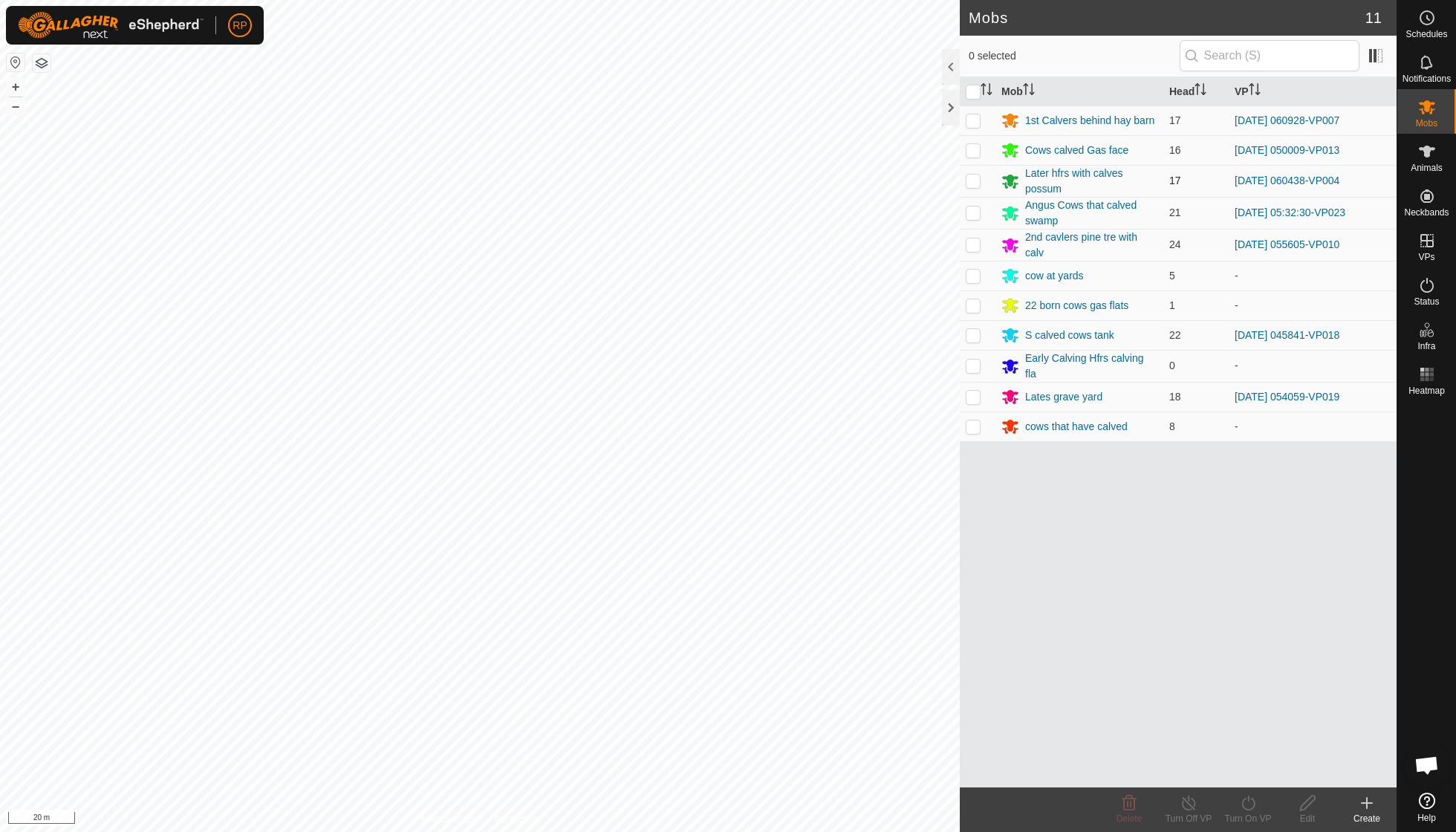
click at [698, 180] on p-checkbox at bounding box center [973, 181] width 15 height 12
checkbox input "true"
click at [698, 594] on icon at bounding box center [1248, 803] width 19 height 18
click at [698, 594] on link "Now" at bounding box center [1292, 769] width 147 height 29
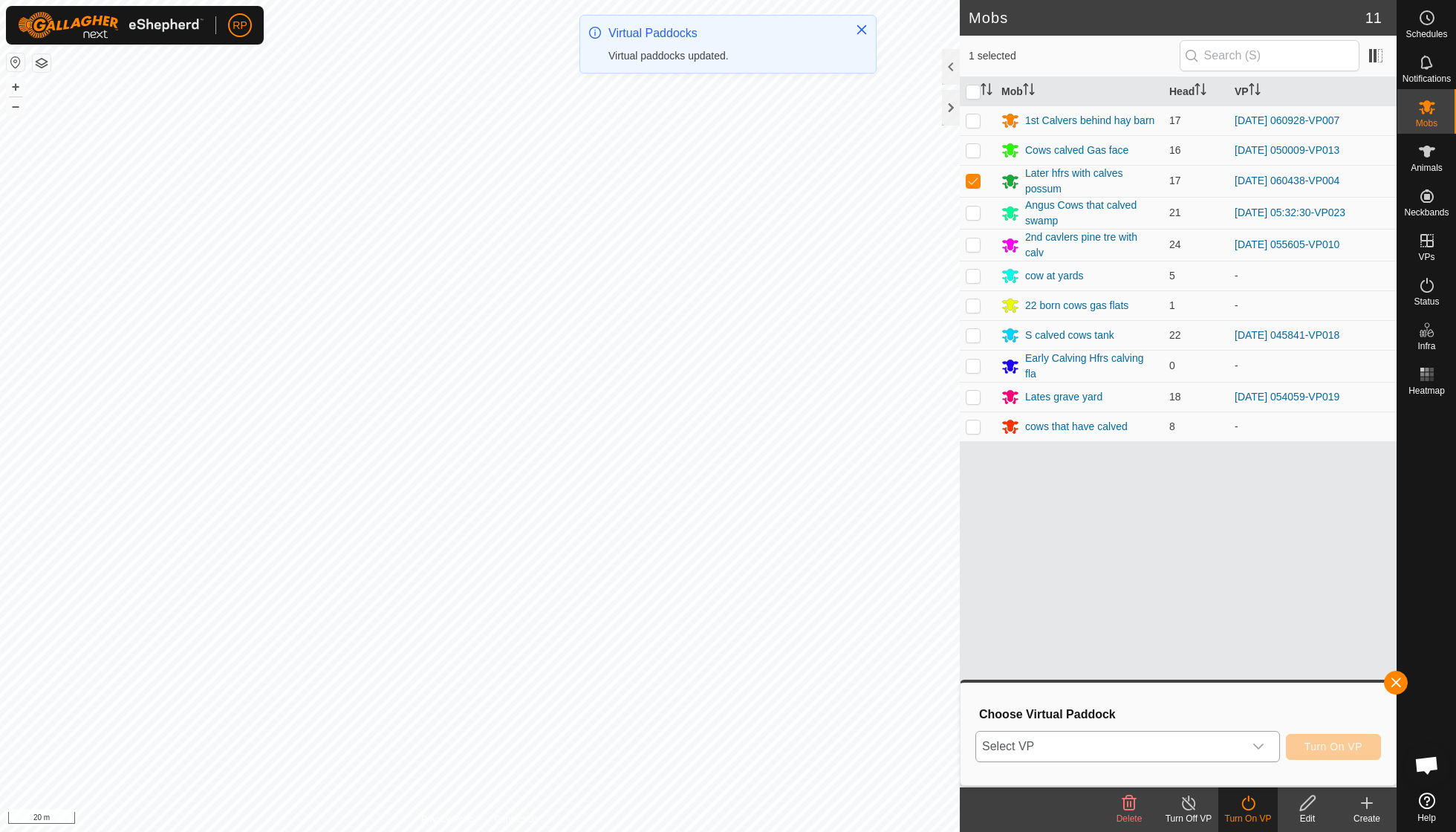
click at [698, 594] on icon "dropdown trigger" at bounding box center [1258, 746] width 11 height 6
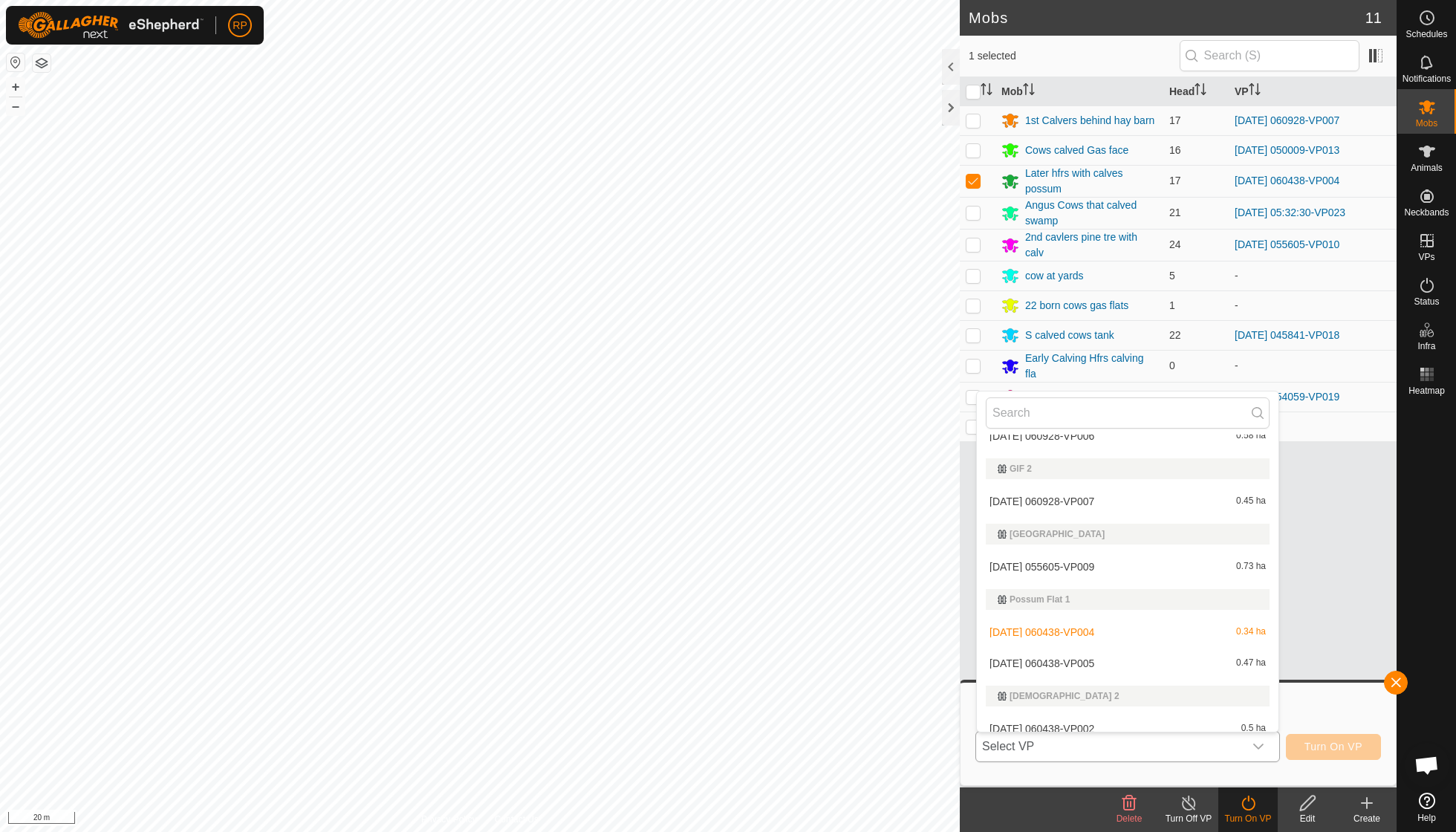
scroll to position [503, 0]
click at [698, 594] on li "2025-10-03 060438-VP005 0.47 ha" at bounding box center [1127, 659] width 302 height 29
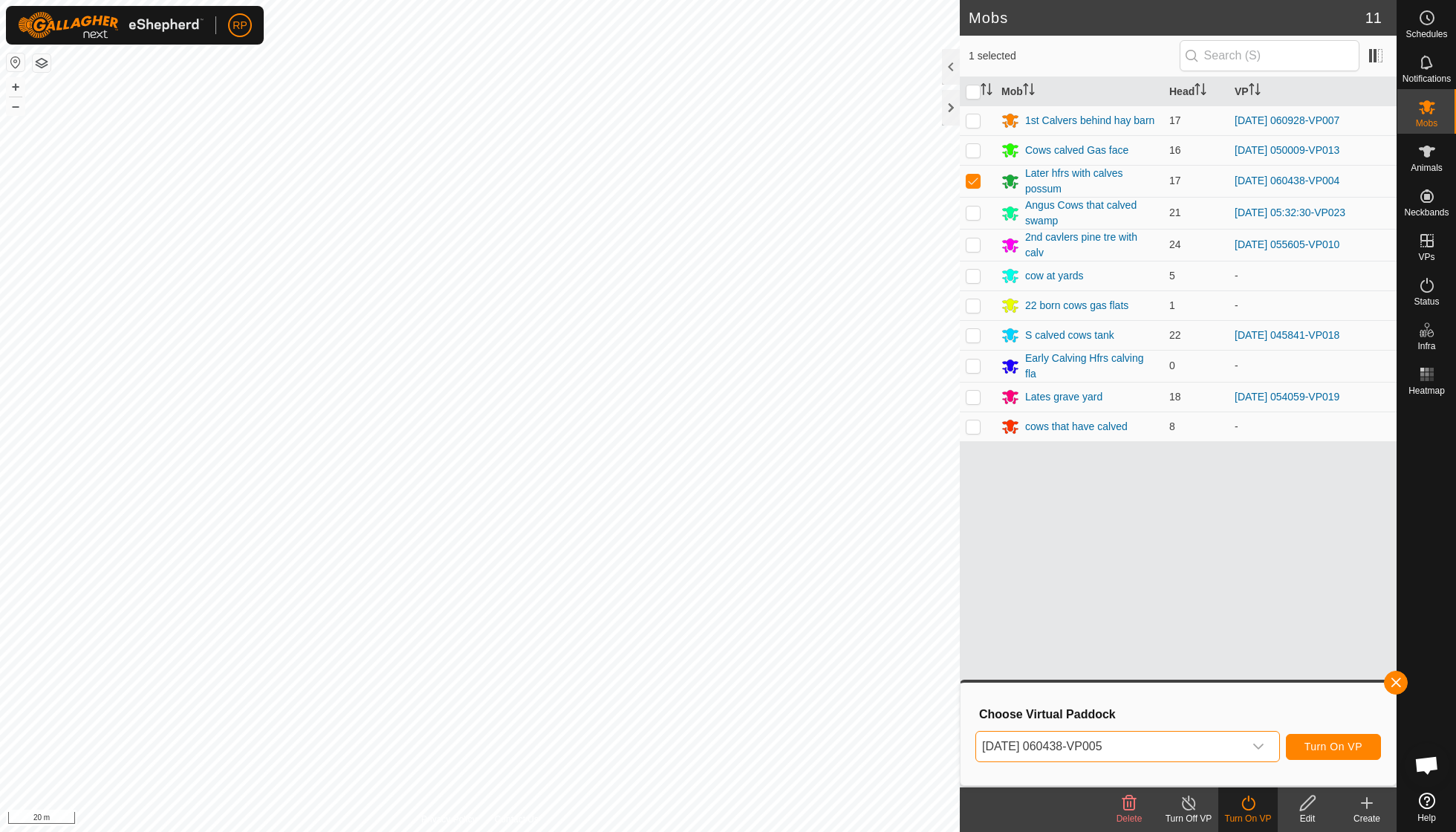
click at [698, 594] on span "Turn On VP" at bounding box center [1333, 746] width 58 height 12
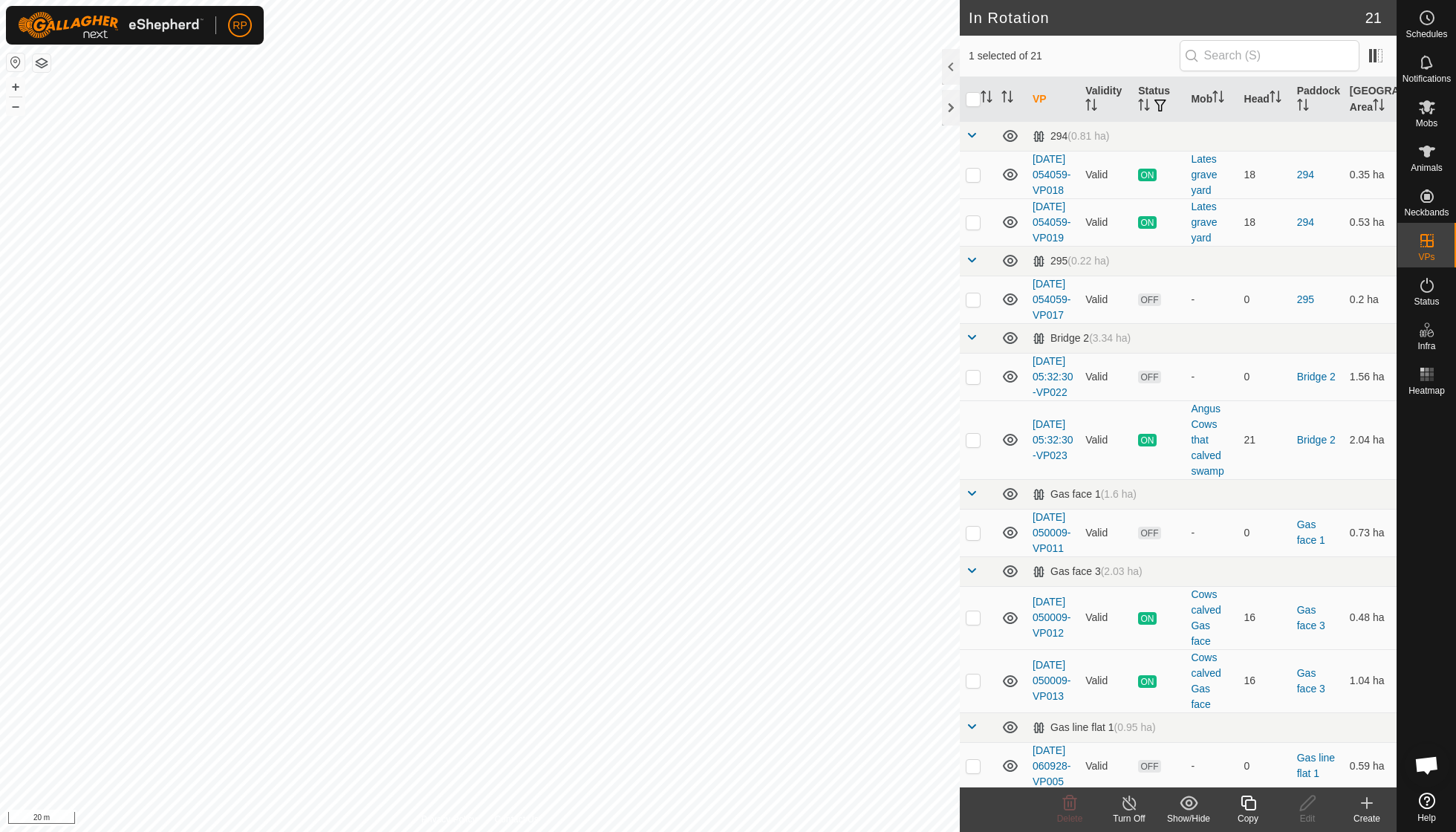
click at [698, 594] on icon at bounding box center [1248, 803] width 19 height 18
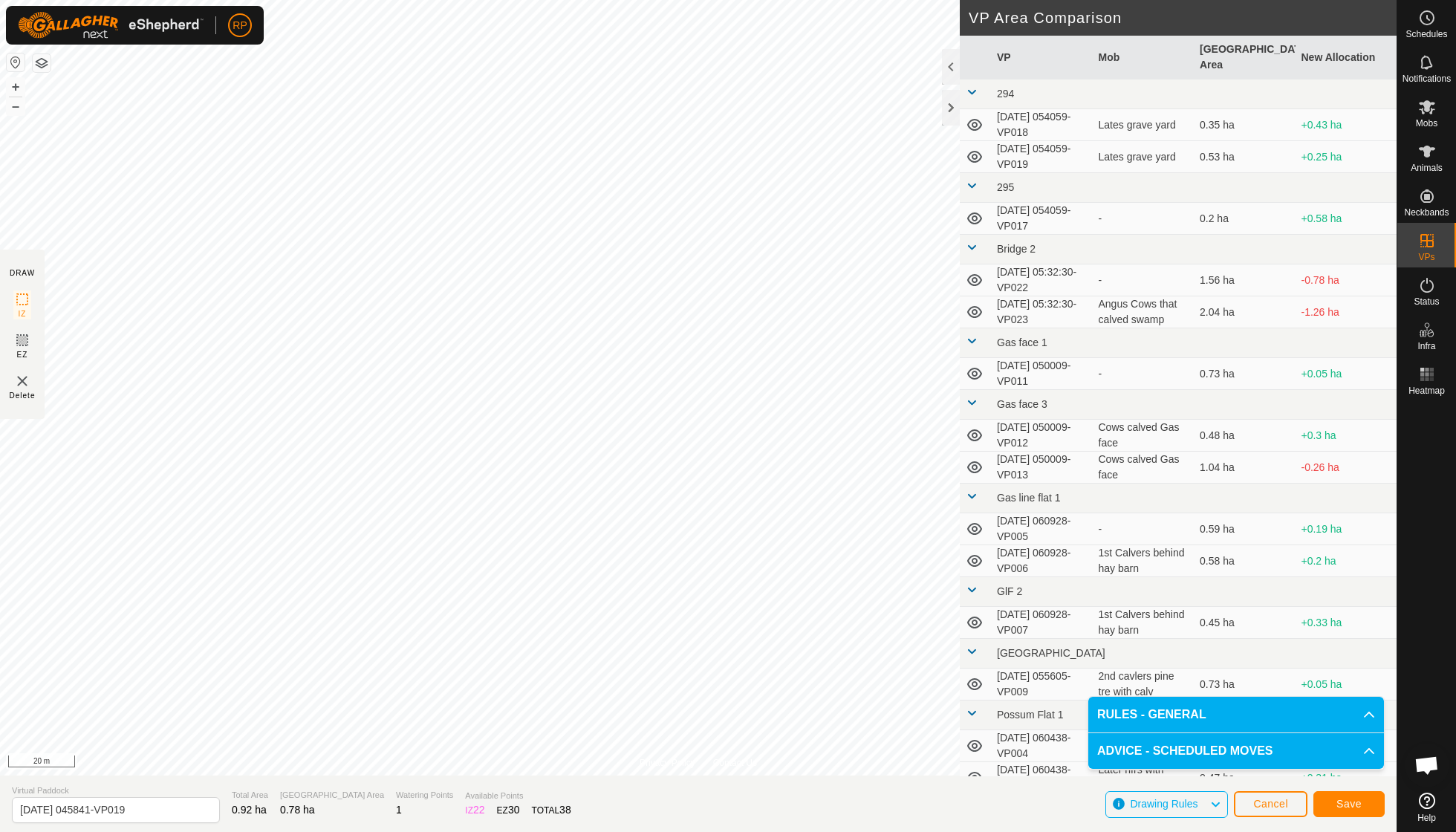
click at [698, 594] on span "Save" at bounding box center [1349, 803] width 25 height 12
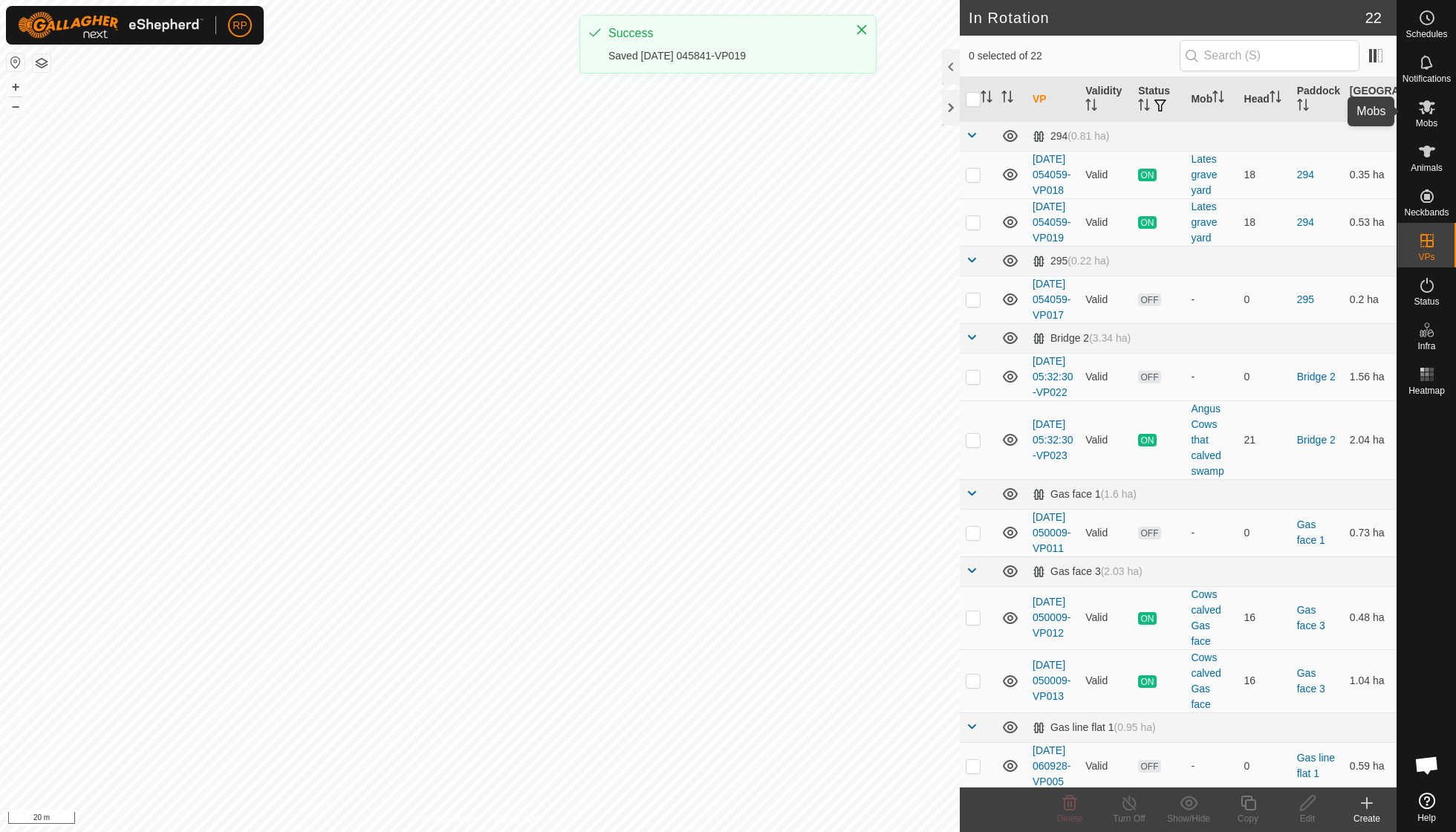
click at [698, 110] on icon at bounding box center [1427, 107] width 16 height 14
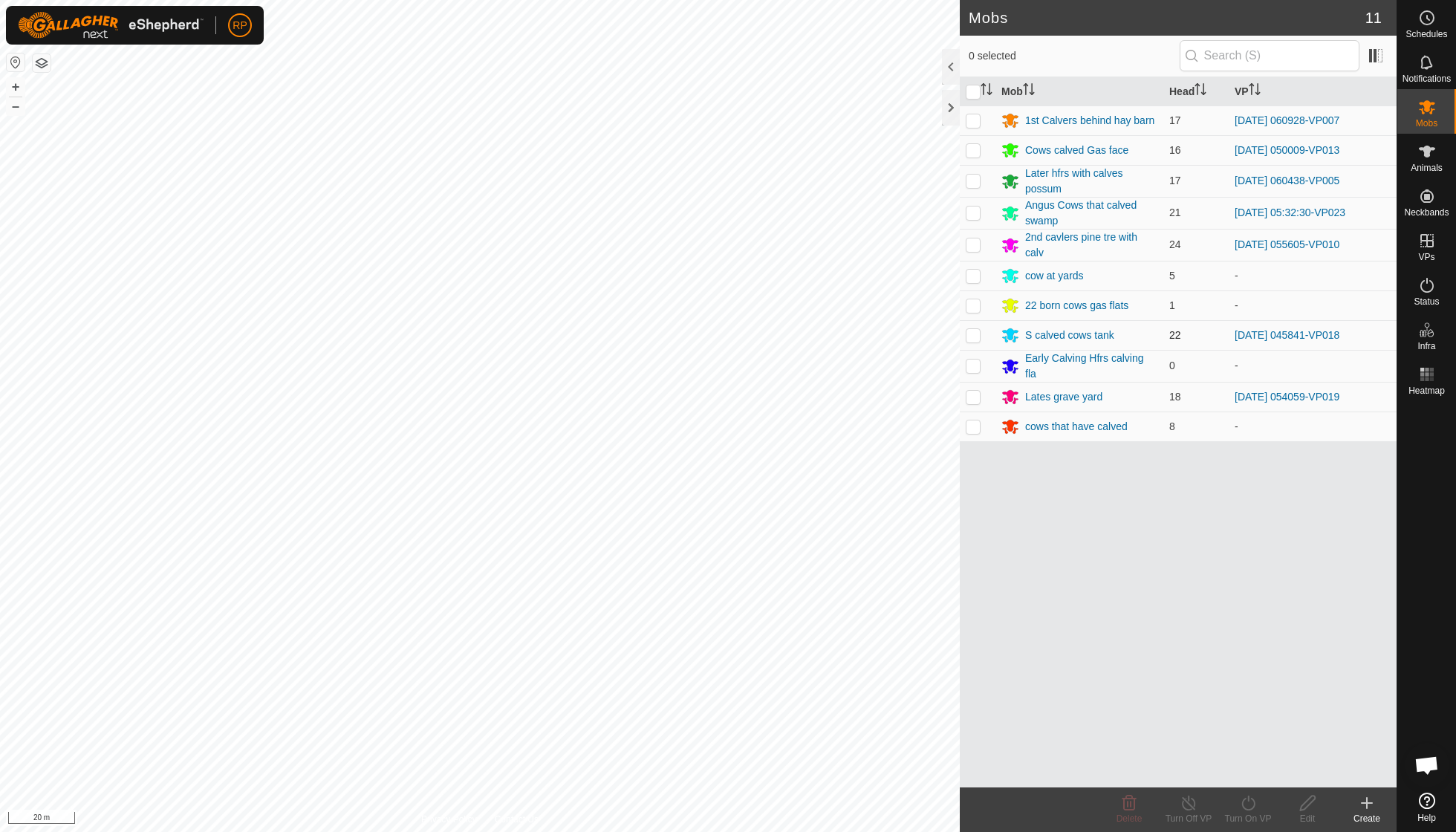
click at [698, 336] on p-checkbox at bounding box center [973, 335] width 15 height 12
checkbox input "true"
click at [698, 594] on icon at bounding box center [1248, 803] width 19 height 18
click at [698, 594] on link "Now" at bounding box center [1292, 769] width 147 height 29
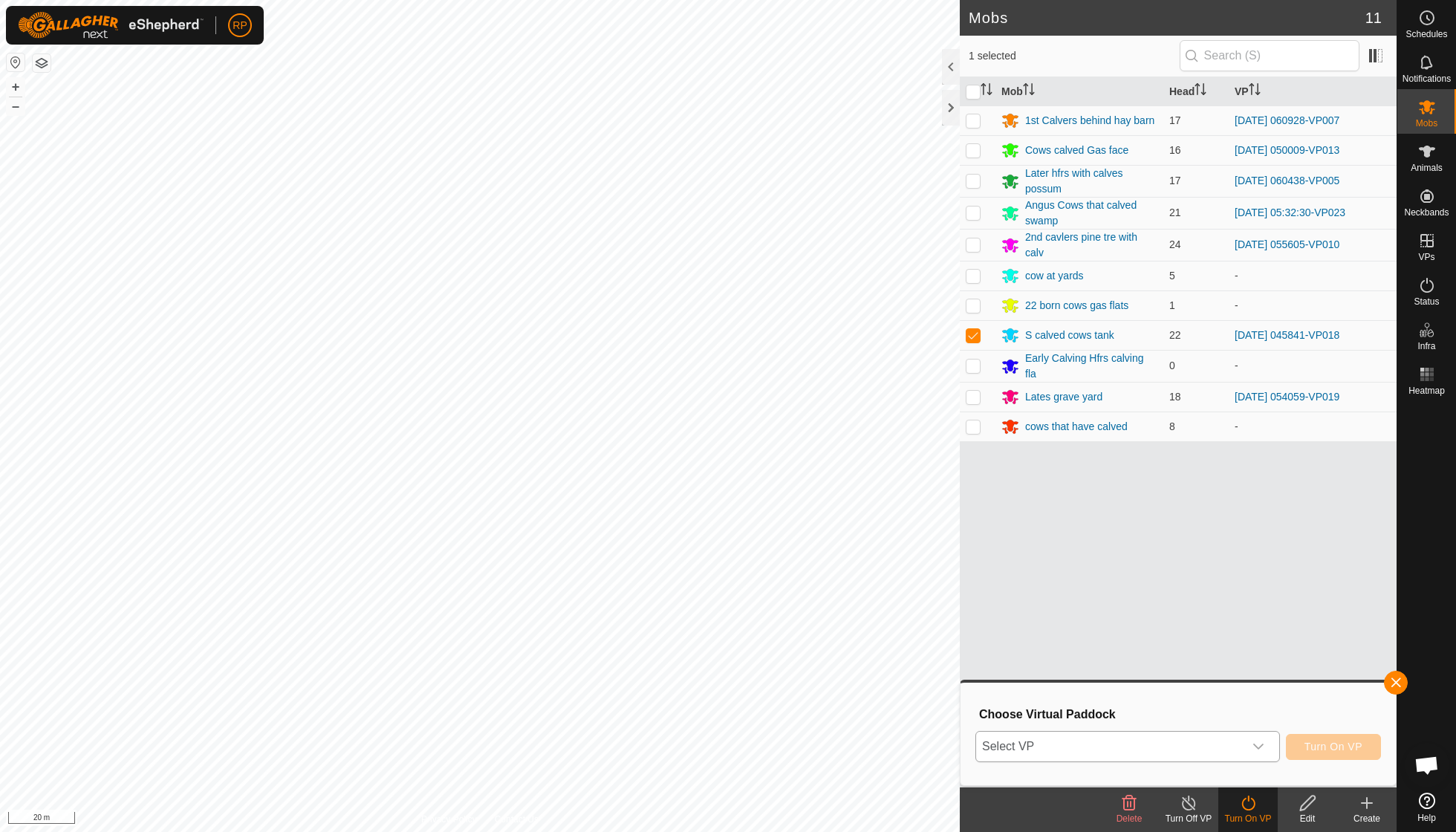
click at [698, 594] on icon "dropdown trigger" at bounding box center [1258, 746] width 11 height 6
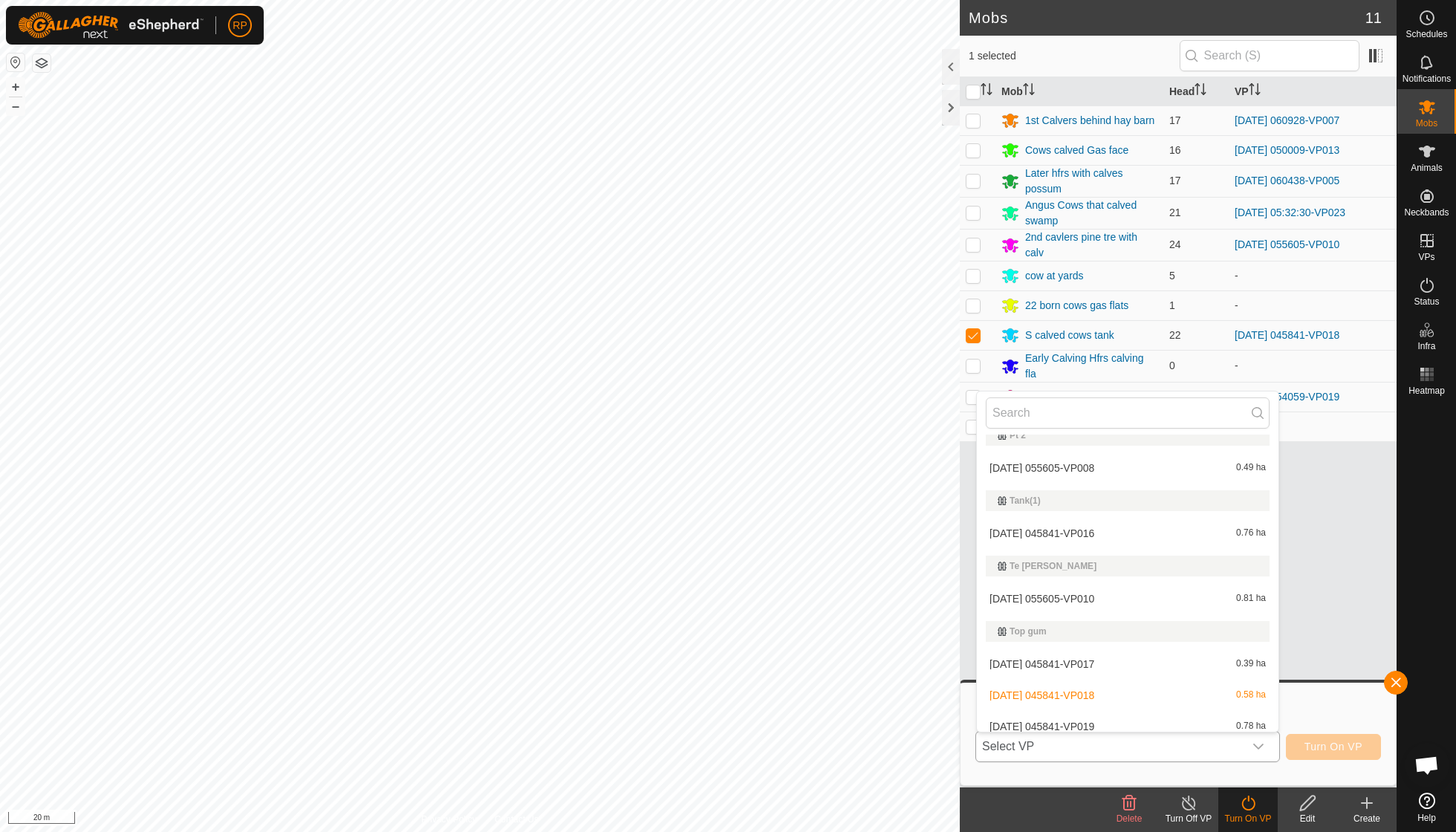
scroll to position [856, 0]
click at [698, 594] on li "2025-09-26 045841-VP019 0.78 ha" at bounding box center [1127, 727] width 302 height 29
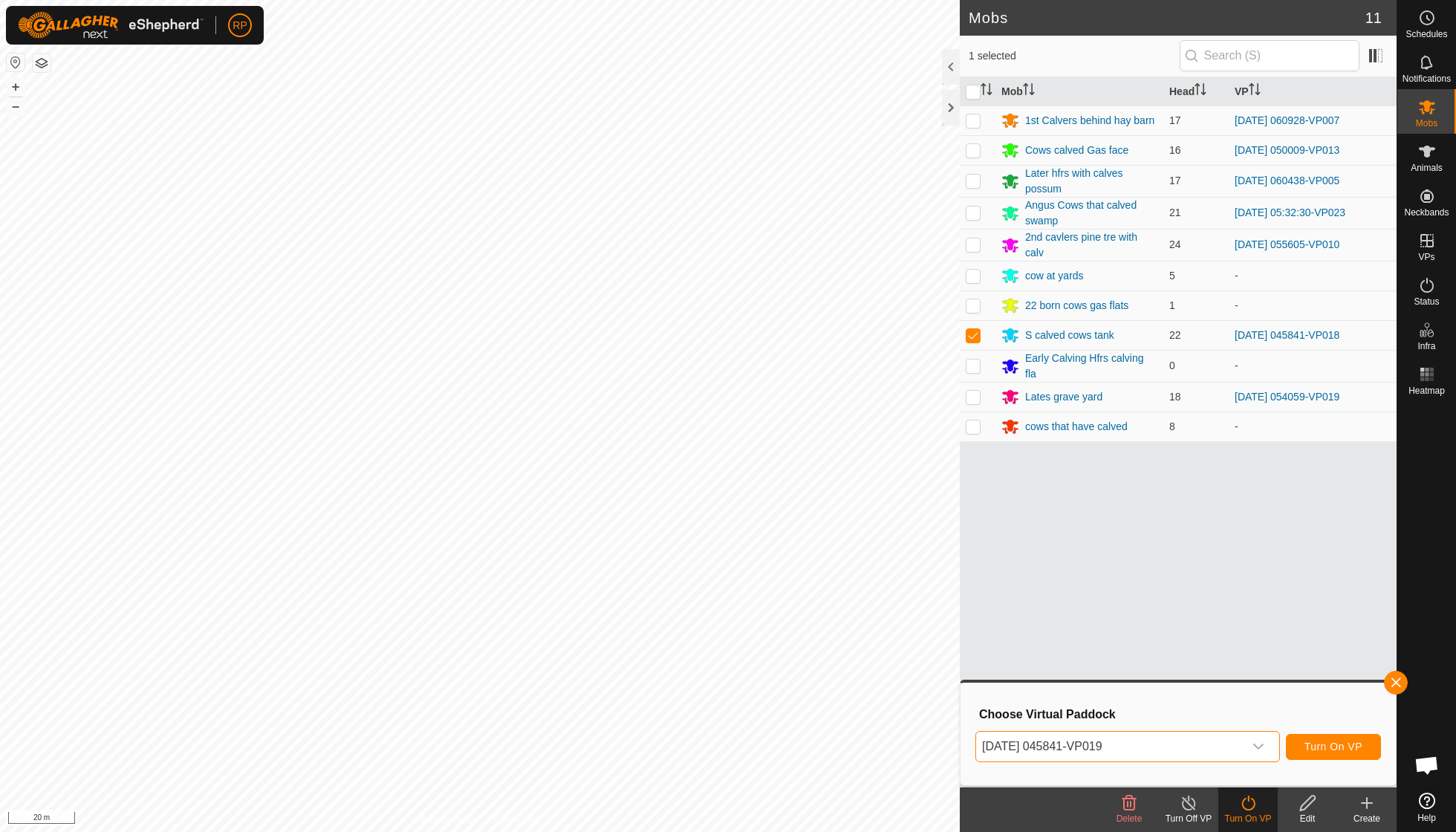
click at [698, 594] on span "Turn On VP" at bounding box center [1333, 746] width 58 height 12
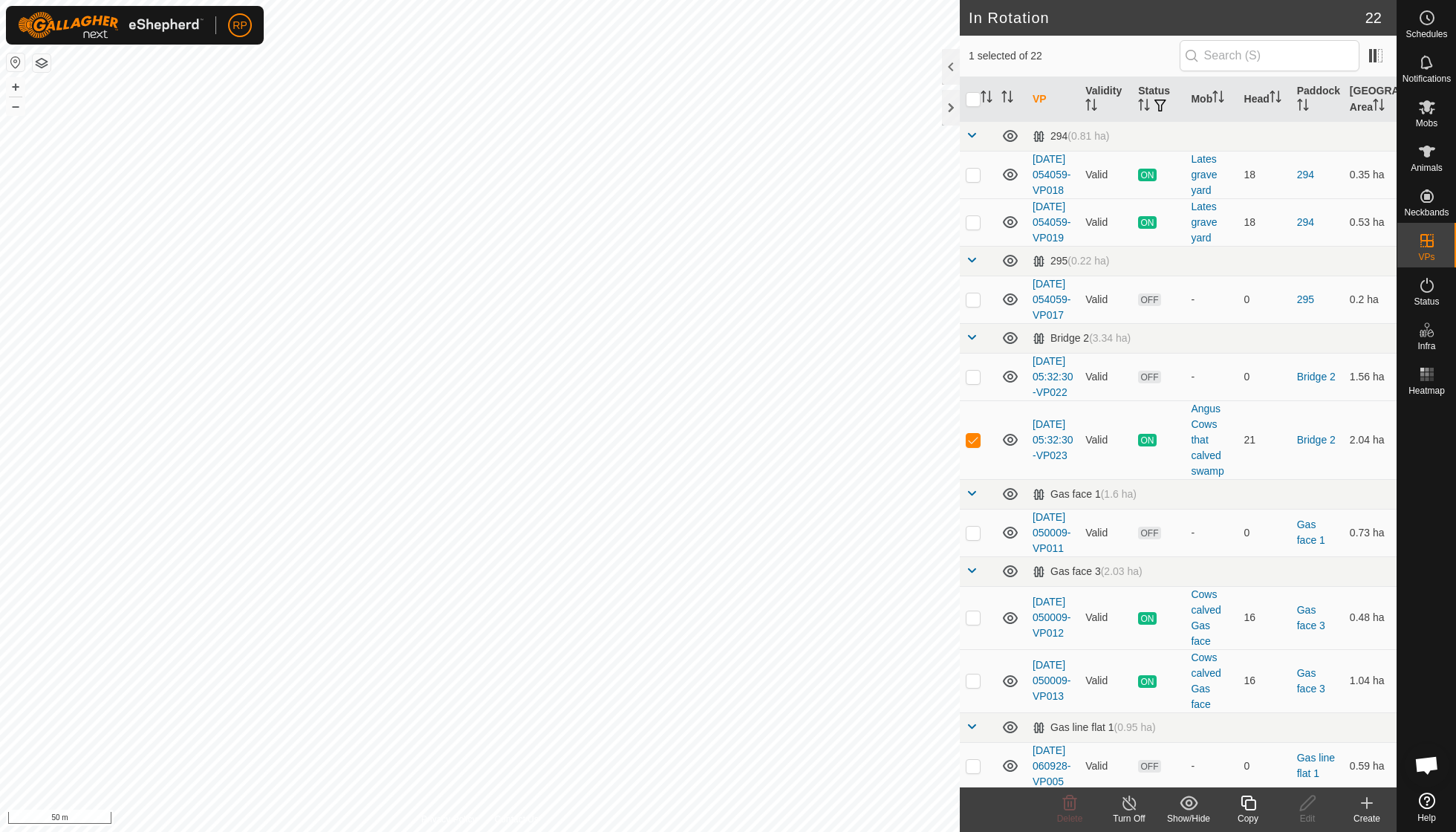
click at [698, 594] on icon at bounding box center [1248, 803] width 19 height 18
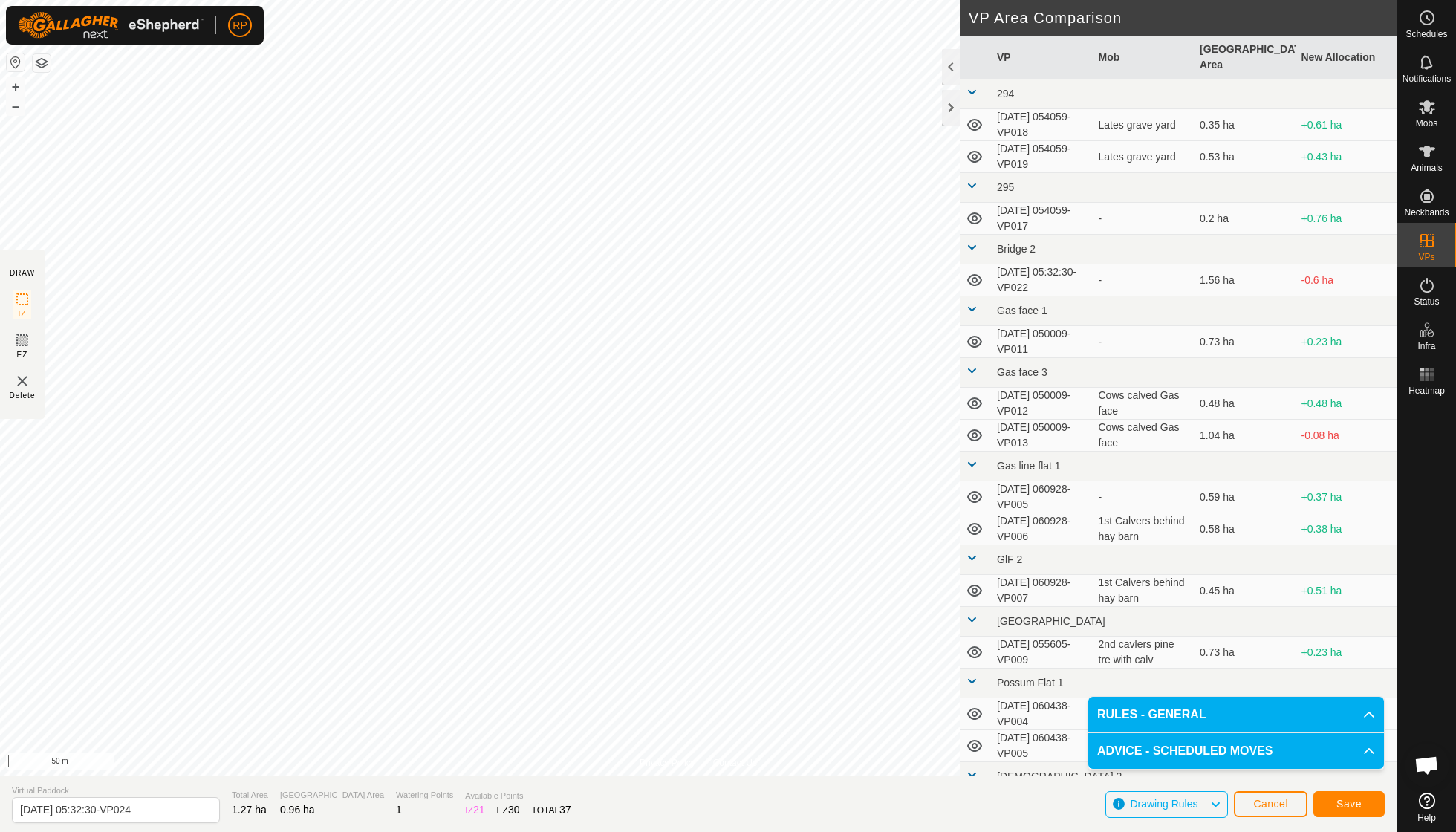
click at [698, 594] on span "Save" at bounding box center [1349, 803] width 25 height 12
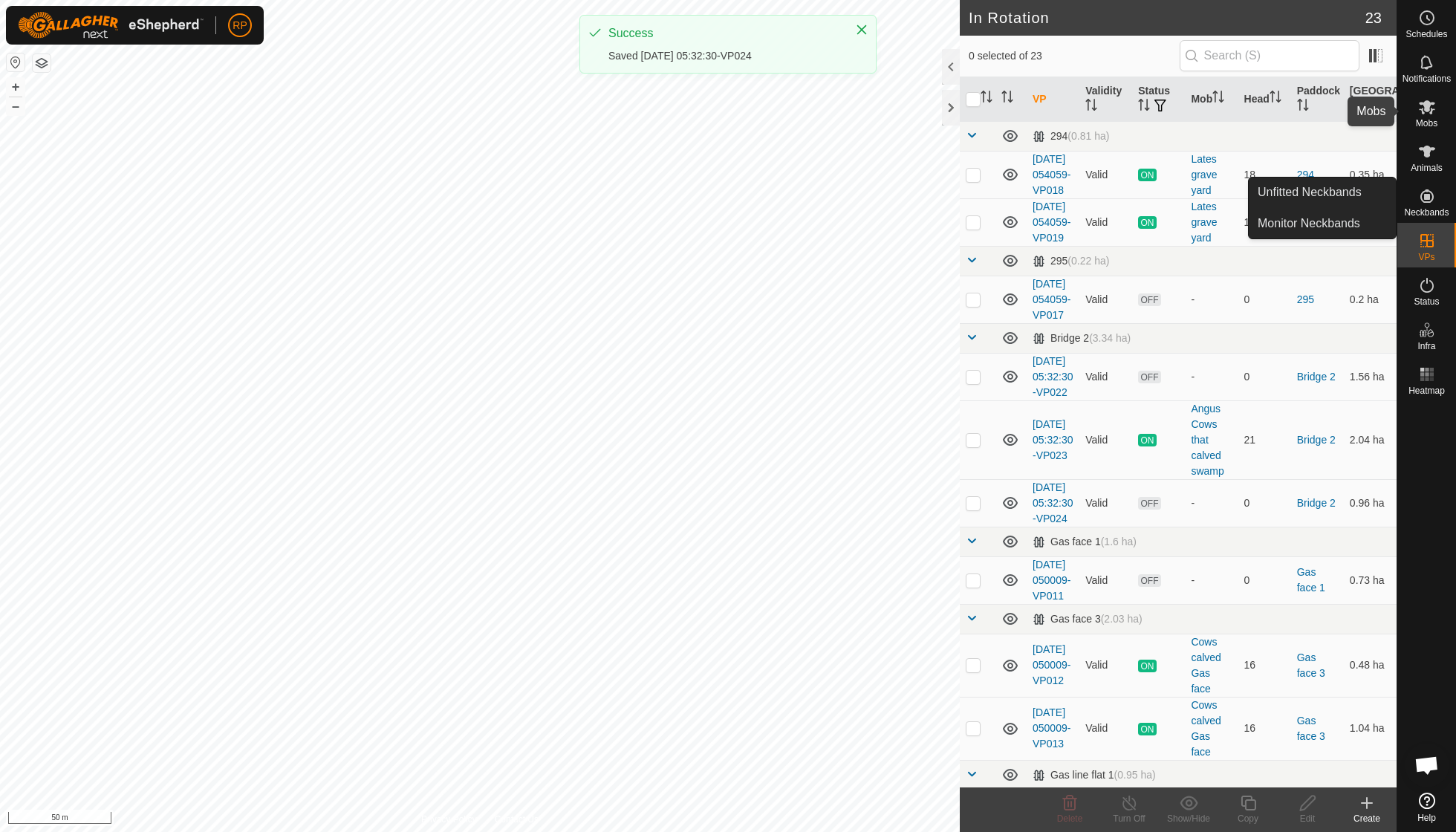
click at [698, 119] on span "Mobs" at bounding box center [1427, 123] width 21 height 9
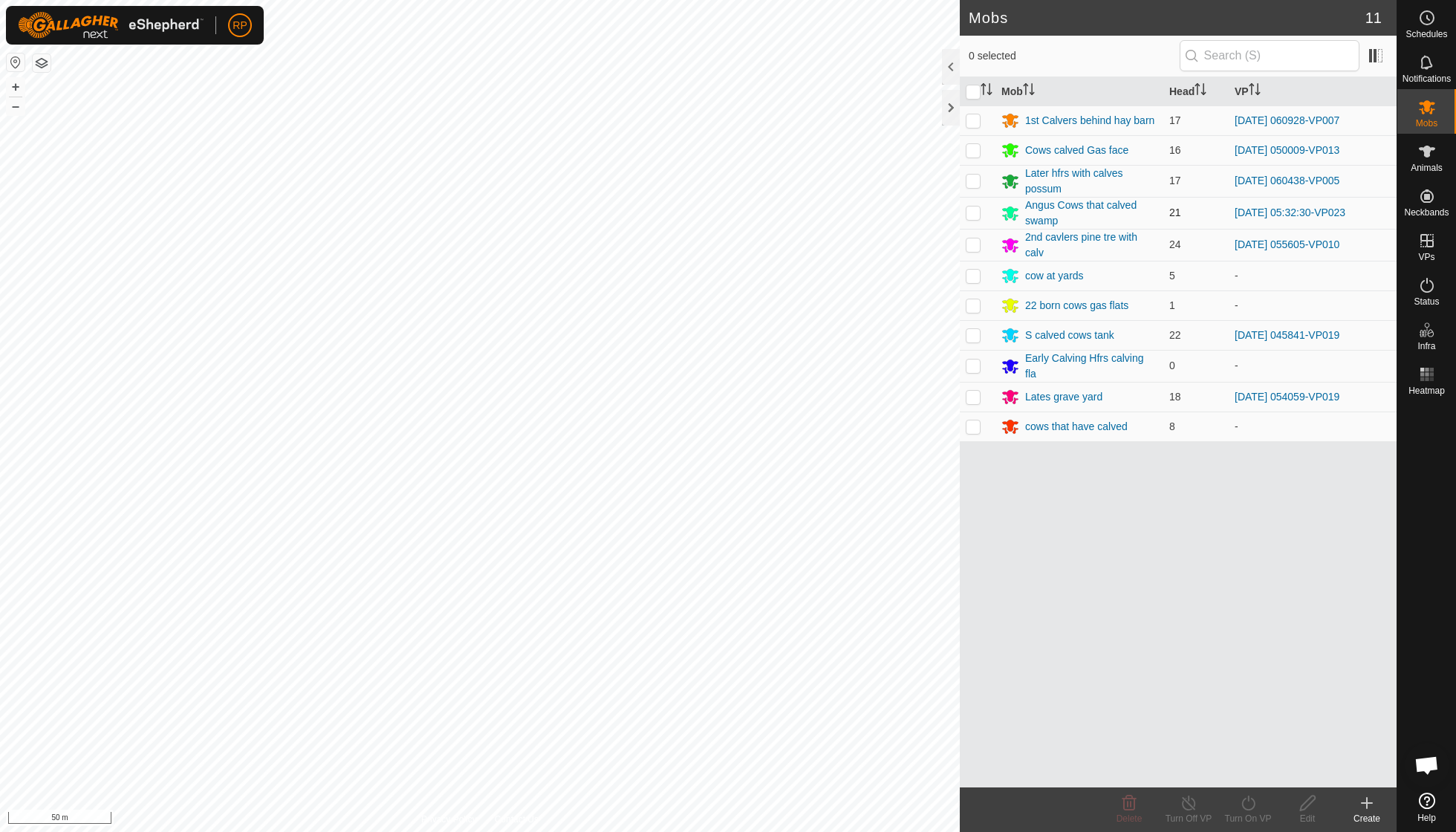
click at [698, 208] on p-checkbox at bounding box center [973, 212] width 15 height 12
checkbox input "true"
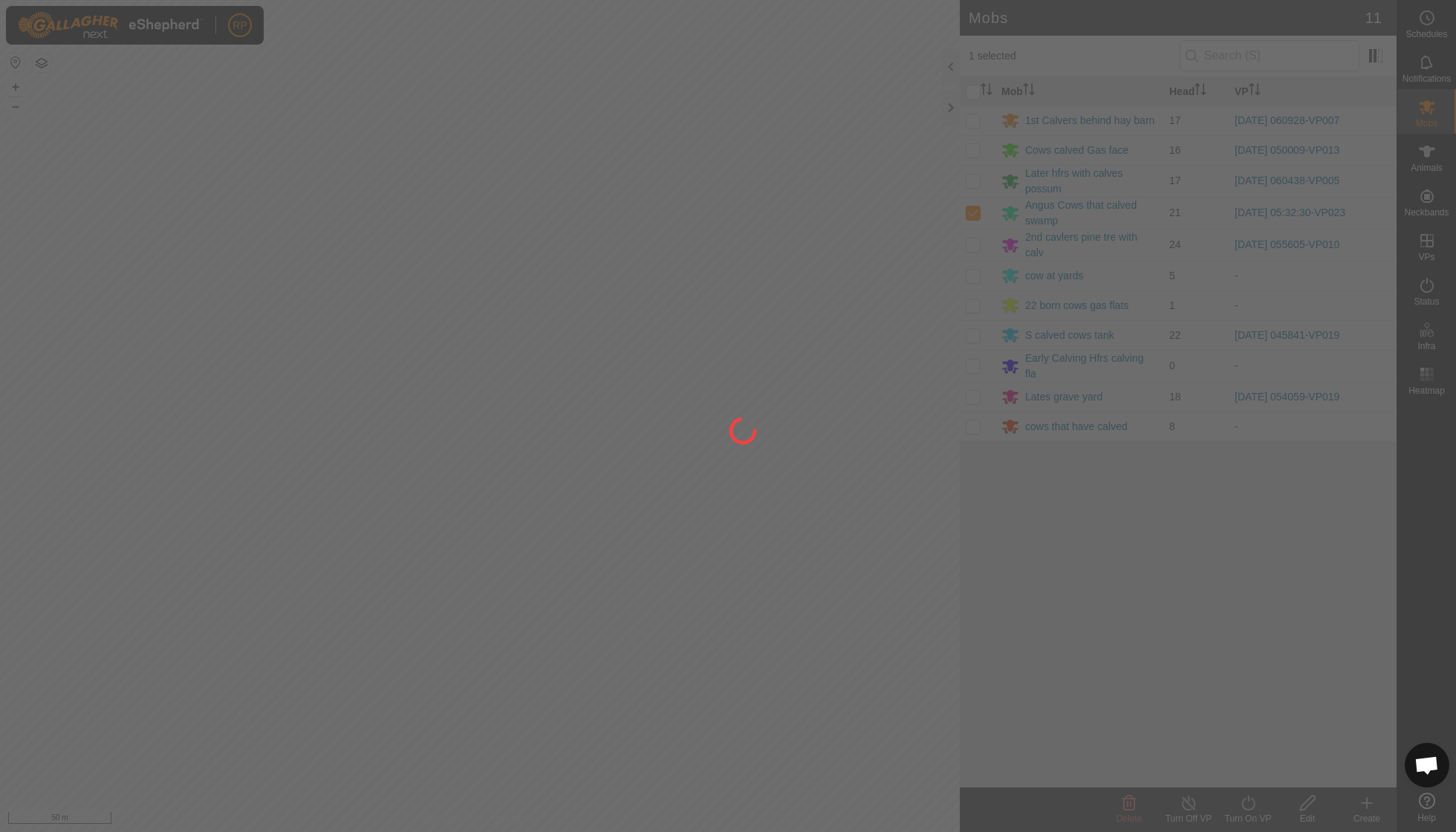
click at [698, 594] on div at bounding box center [728, 416] width 1456 height 832
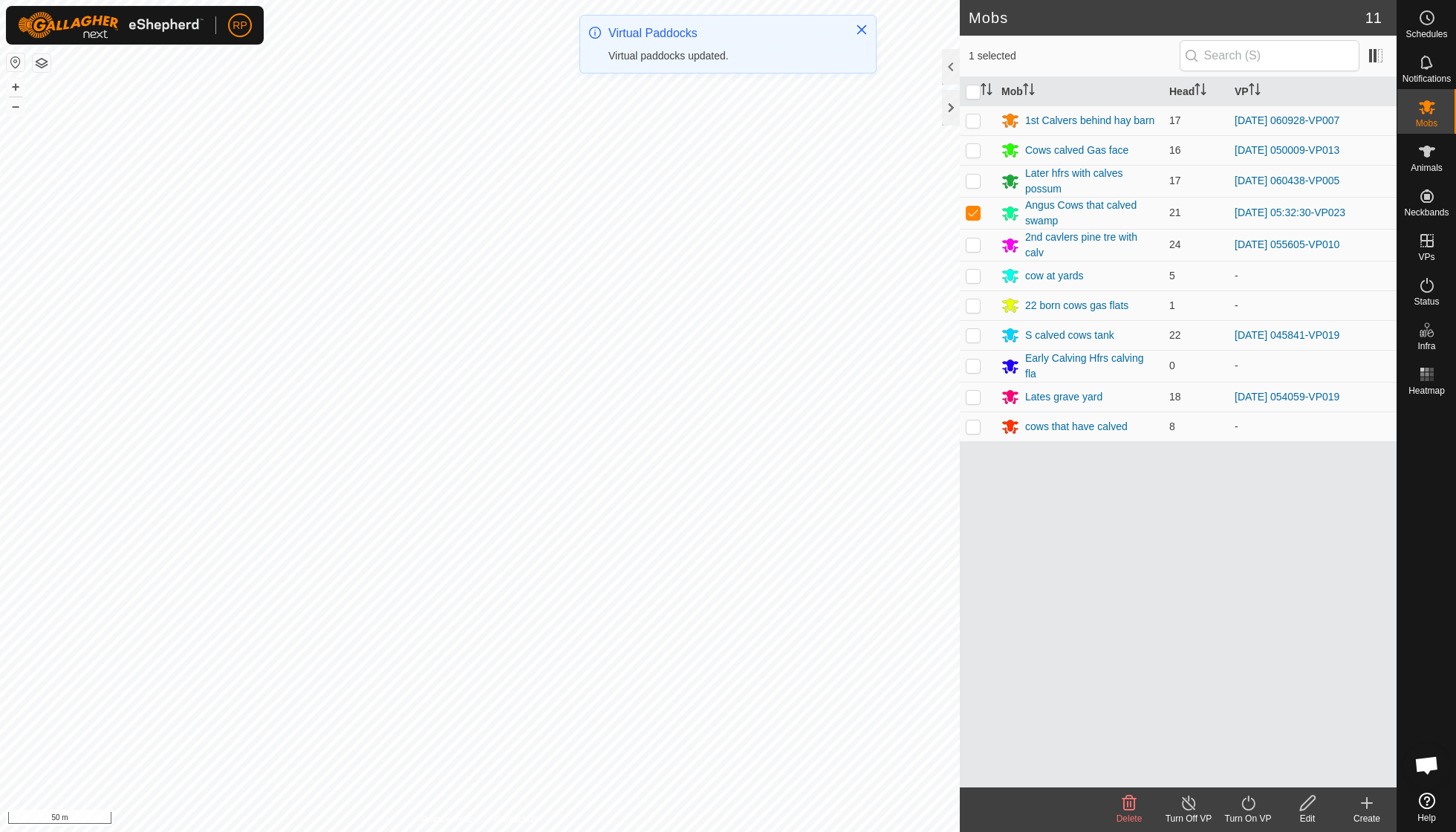
click at [698, 594] on icon at bounding box center [1248, 803] width 19 height 18
click at [698, 594] on link "Now" at bounding box center [1292, 769] width 147 height 29
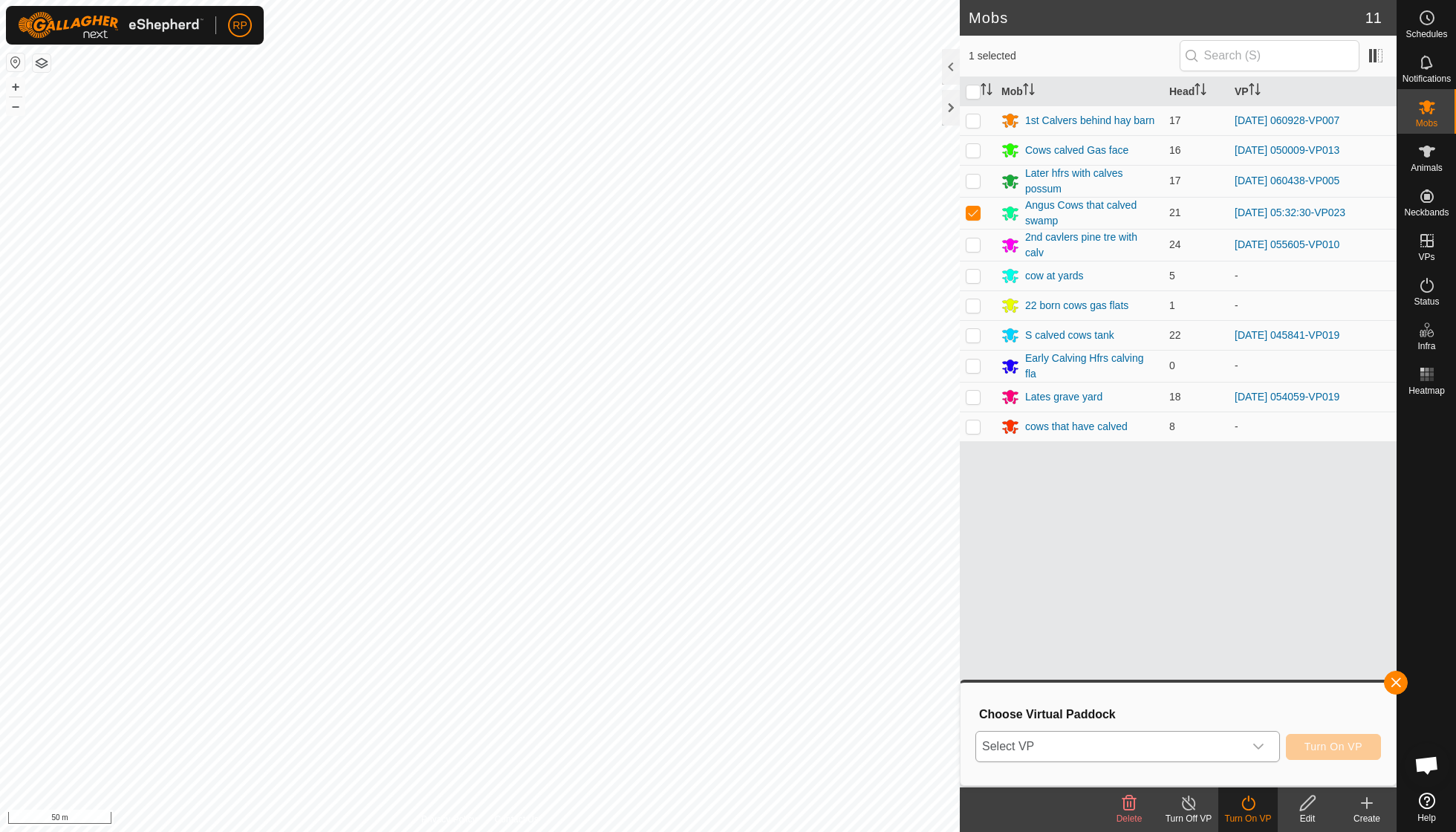
click at [698, 594] on div "dropdown trigger" at bounding box center [1258, 746] width 29 height 29
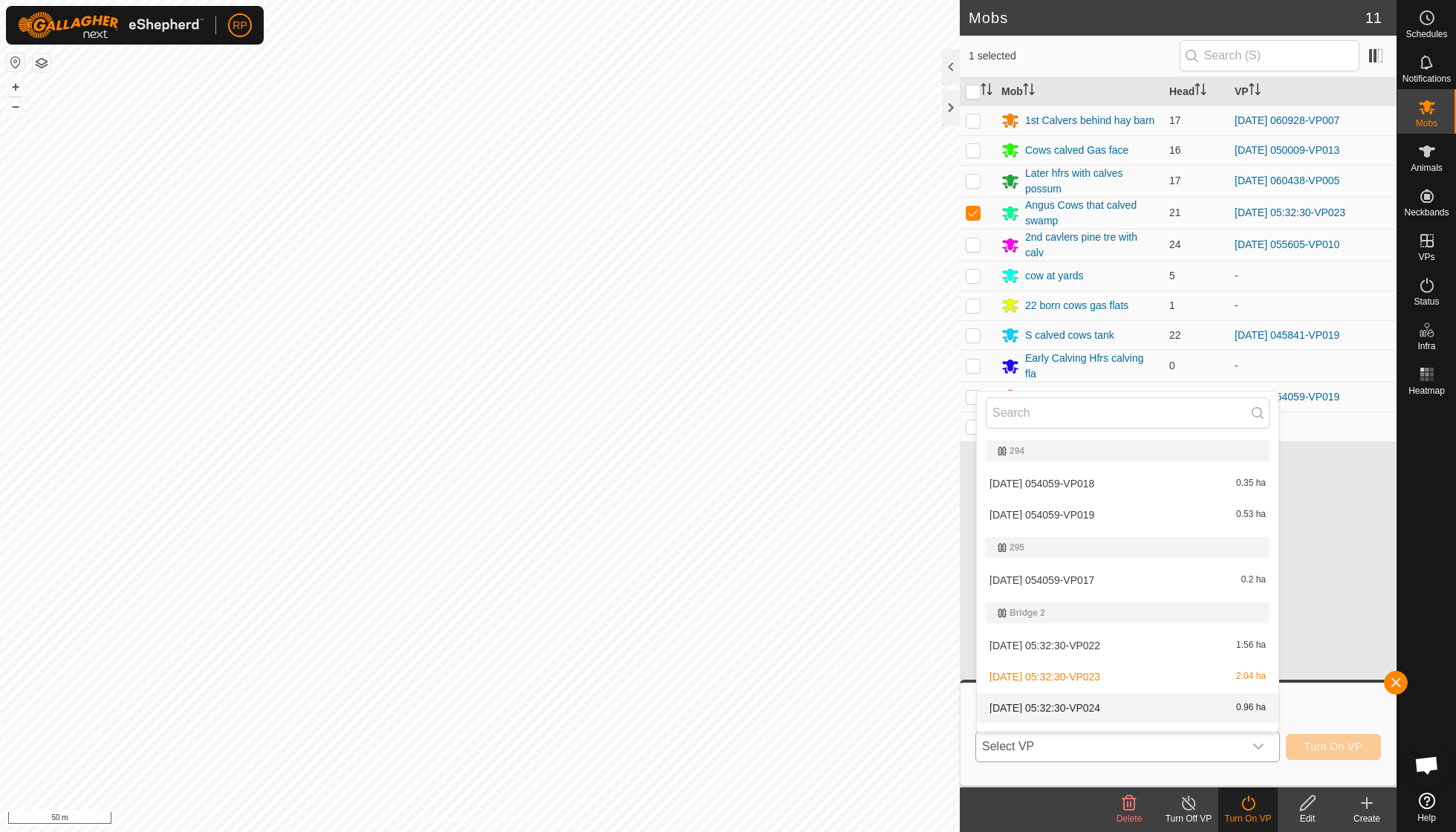
click at [698, 594] on li "2025-09-19 05:32:30-VP024 0.96 ha" at bounding box center [1127, 708] width 302 height 29
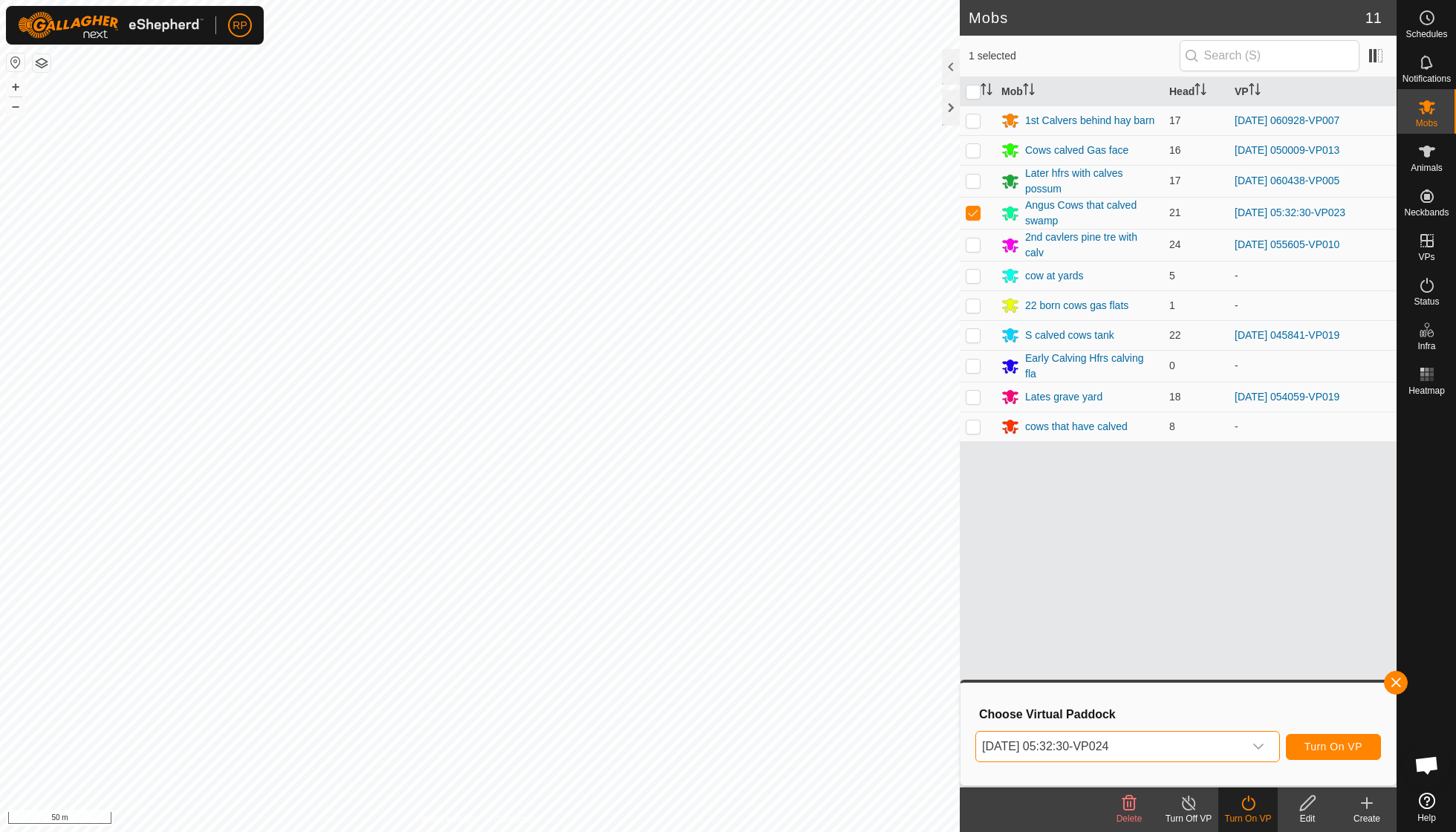
click at [698, 594] on span "Turn On VP" at bounding box center [1333, 746] width 58 height 12
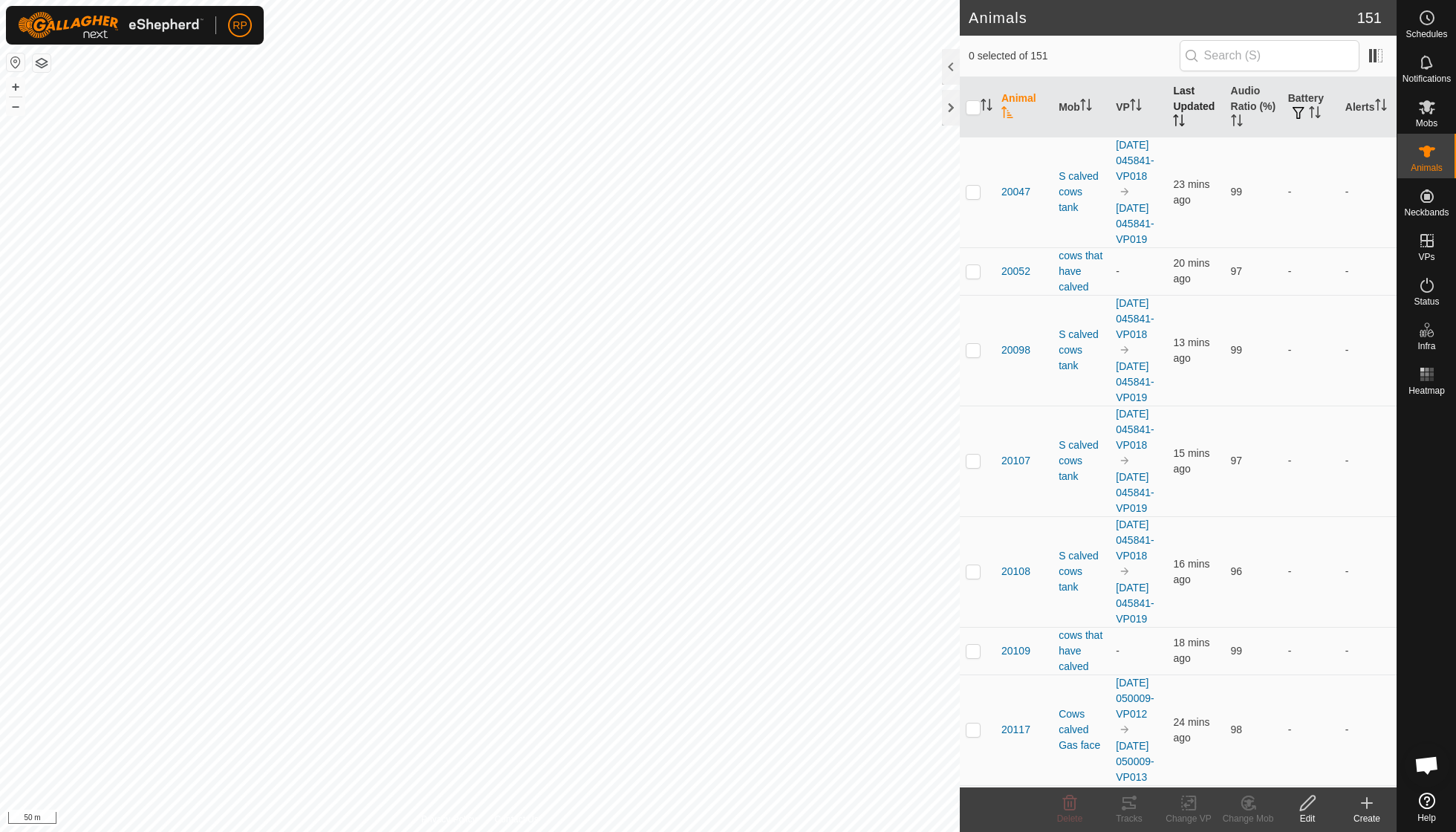
scroll to position [127, 0]
click at [1190, 105] on th "Last Updated" at bounding box center [1196, 108] width 57 height 60
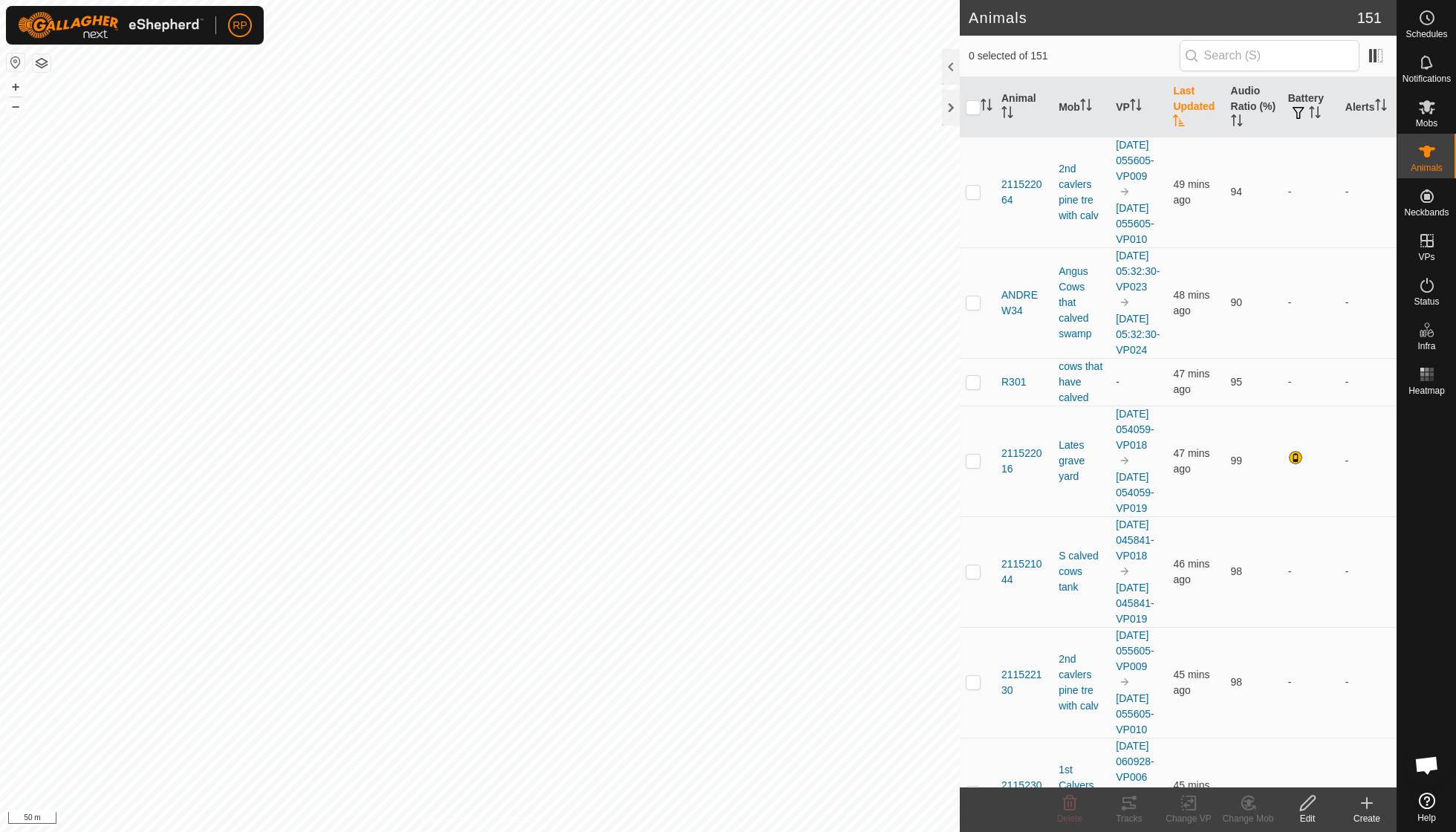
click at [1190, 105] on th "Last Updated" at bounding box center [1196, 108] width 57 height 60
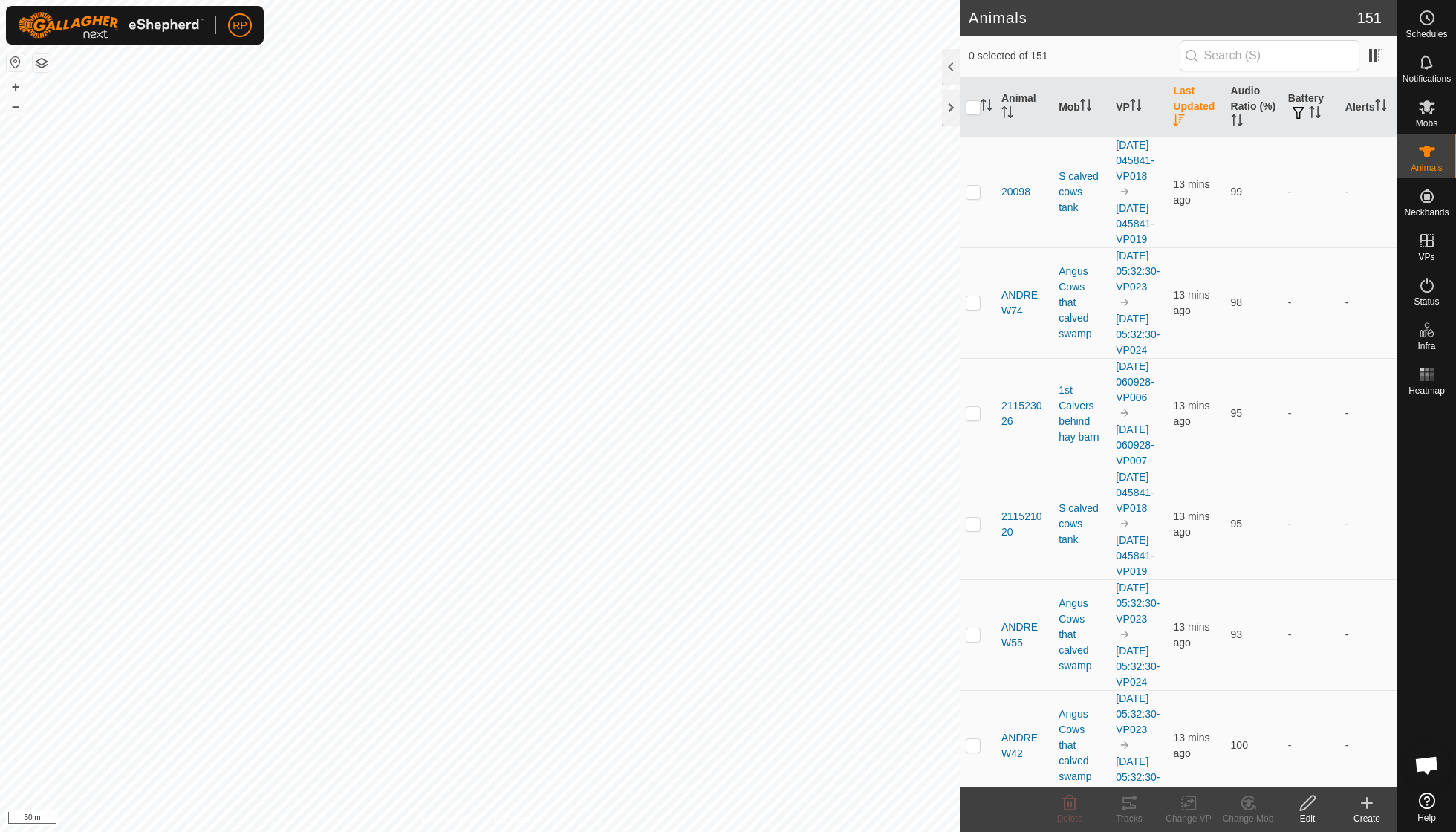
click at [1190, 105] on th "Last Updated" at bounding box center [1196, 108] width 57 height 60
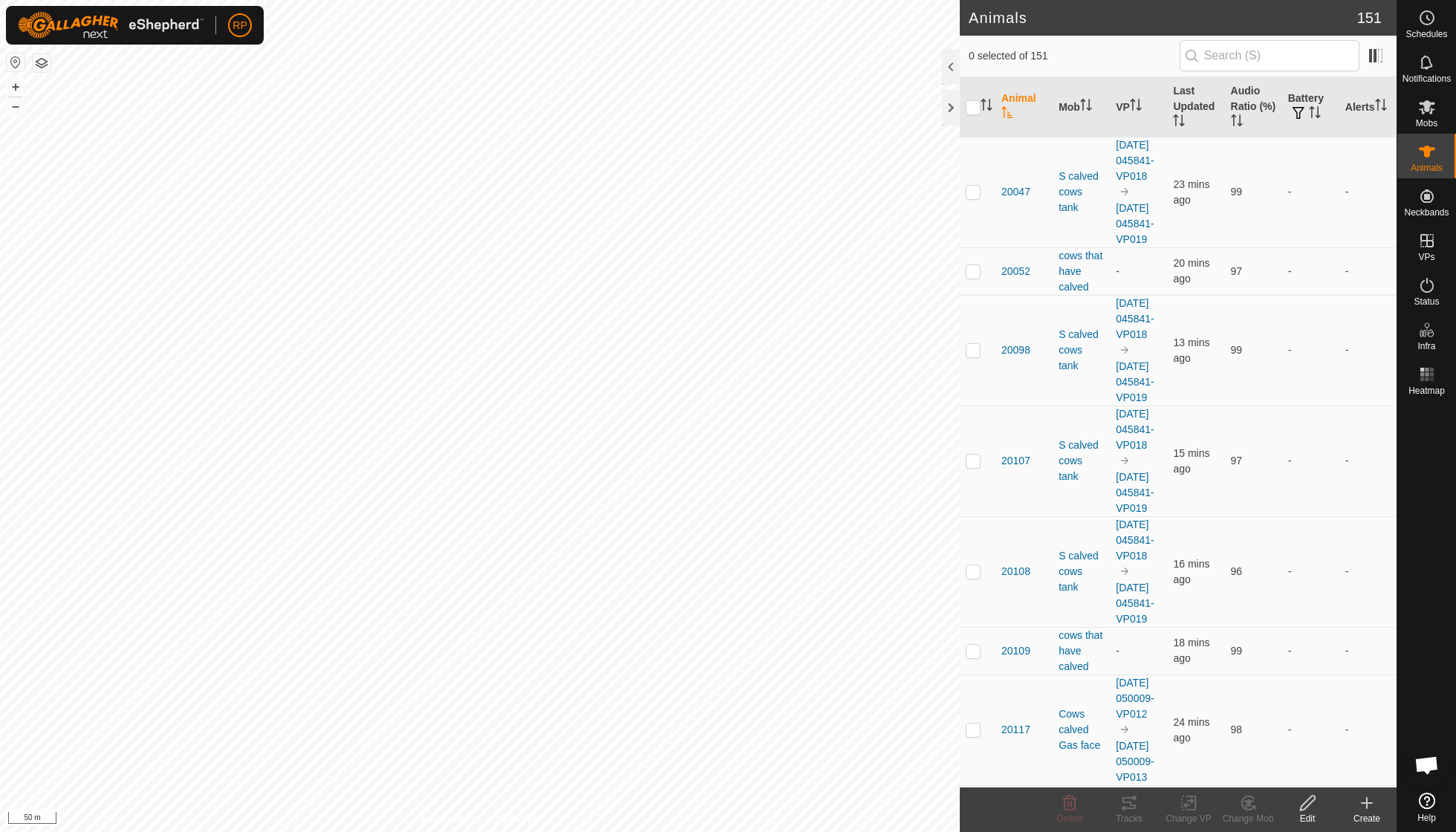
scroll to position [127, 0]
click at [1189, 122] on th "Last Updated" at bounding box center [1196, 108] width 57 height 60
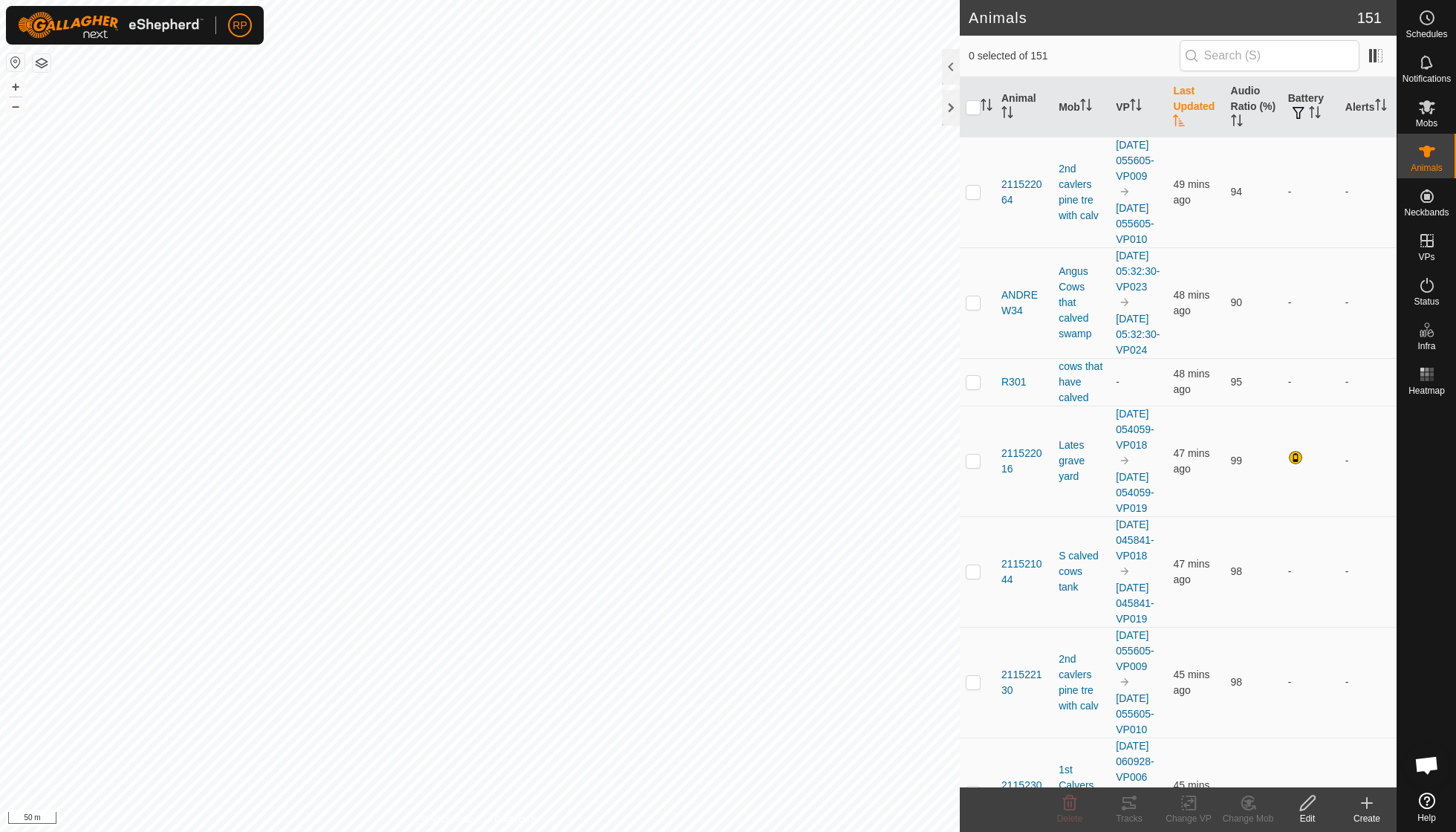
click at [1189, 122] on th "Last Updated" at bounding box center [1196, 108] width 57 height 60
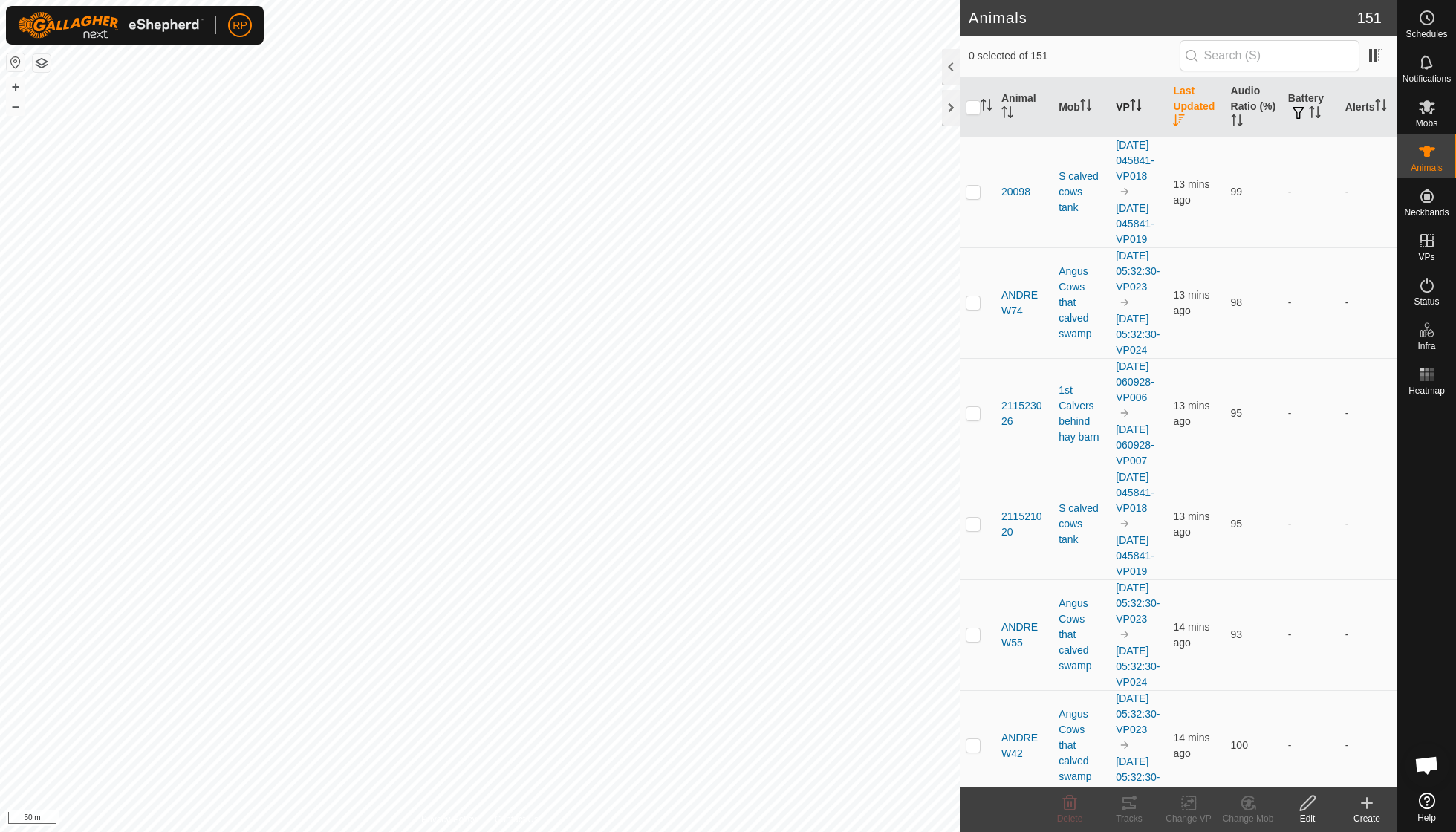
click at [1134, 105] on icon "Activate to sort" at bounding box center [1133, 105] width 2 height 12
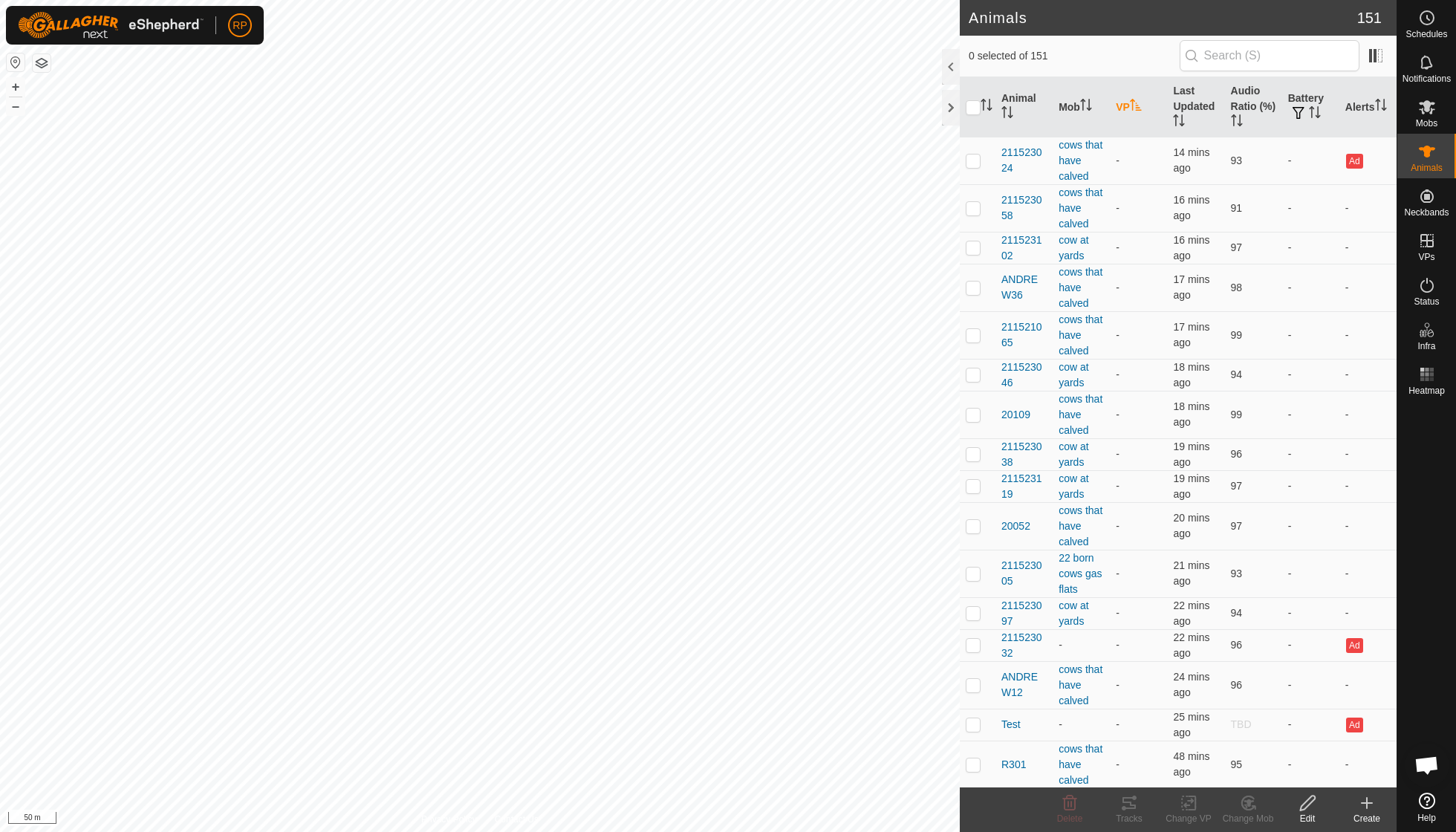
click at [1136, 105] on icon "Activate to sort" at bounding box center [1136, 105] width 11 height 12
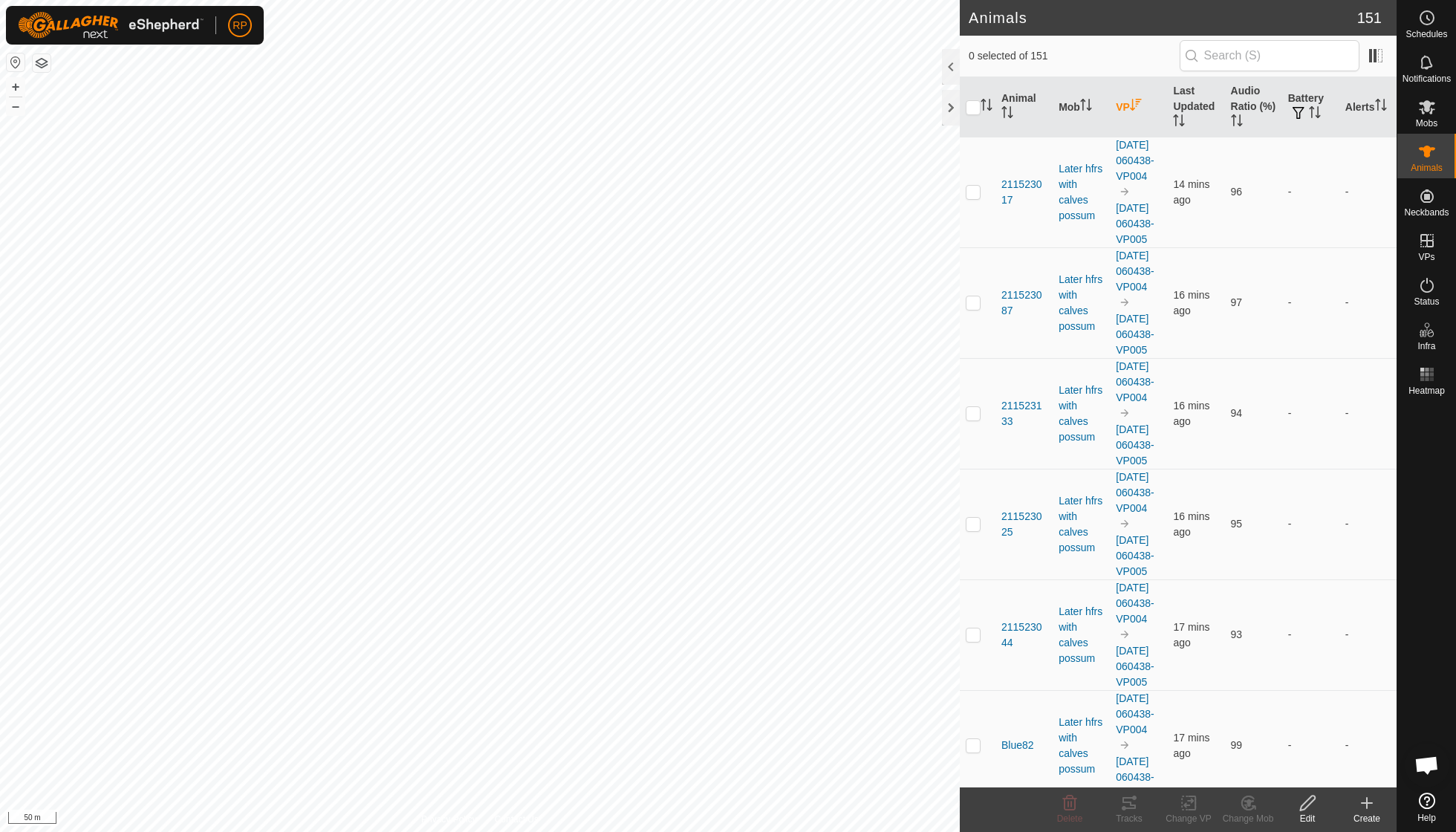
scroll to position [0, 0]
click at [1082, 104] on icon "Activate to sort" at bounding box center [1086, 105] width 12 height 12
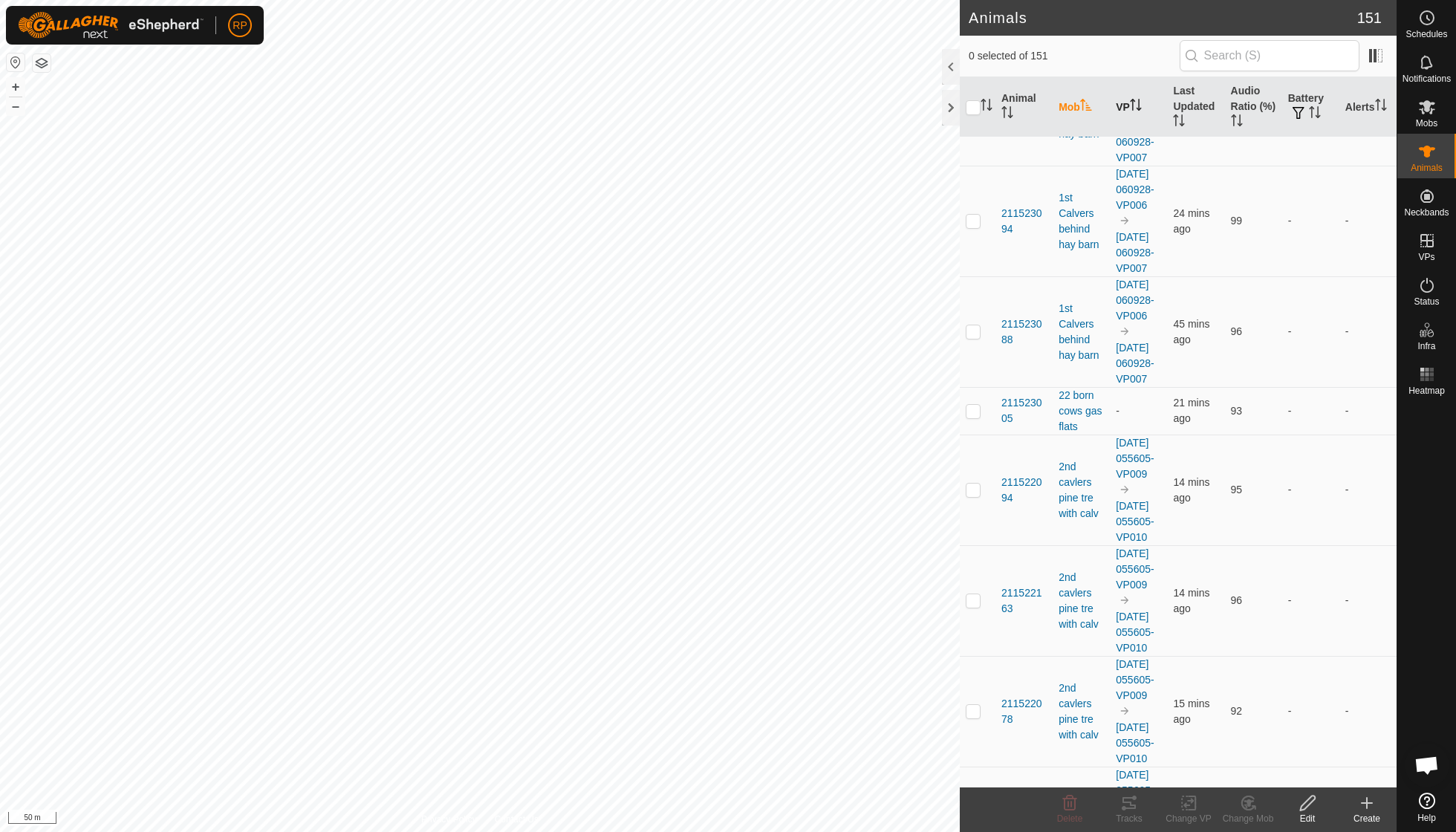
scroll to position [1702, 0]
